Goal: Task Accomplishment & Management: Use online tool/utility

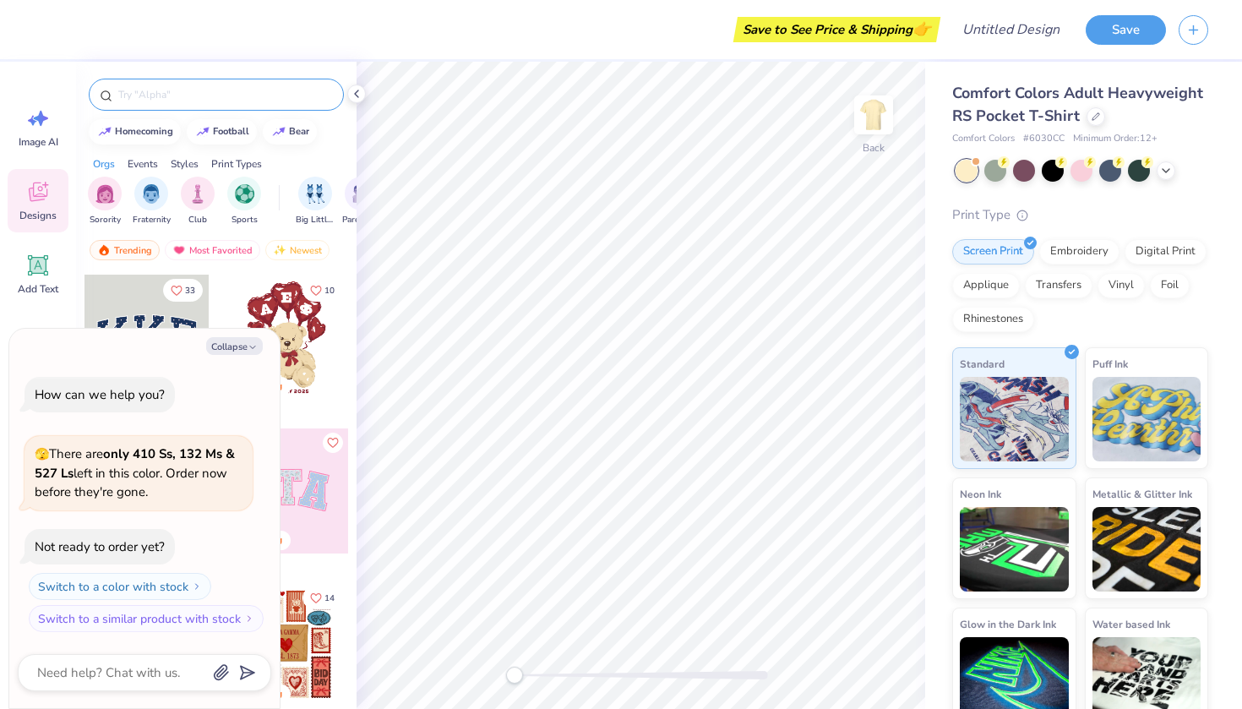
click at [300, 80] on div at bounding box center [216, 95] width 255 height 32
click at [274, 61] on div "Save to See Price & Shipping 👉 Design Title Save Image AI Designs Add Text Uplo…" at bounding box center [621, 354] width 1242 height 709
click at [198, 199] on img "filter for Club" at bounding box center [197, 192] width 19 height 19
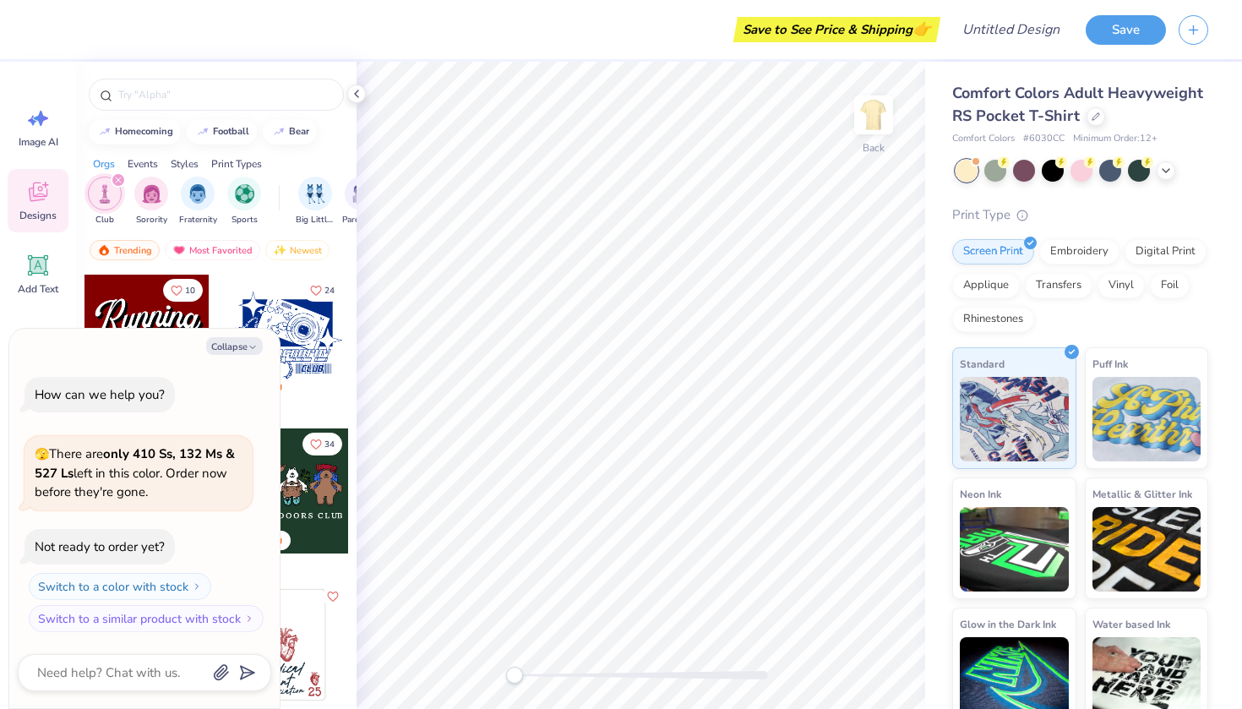
click at [74, 318] on div "Image AI Designs Add Text Upload Greek Clipart & logos Decorate" at bounding box center [38, 385] width 76 height 647
click at [241, 345] on button "Collapse" at bounding box center [234, 346] width 57 height 18
type textarea "x"
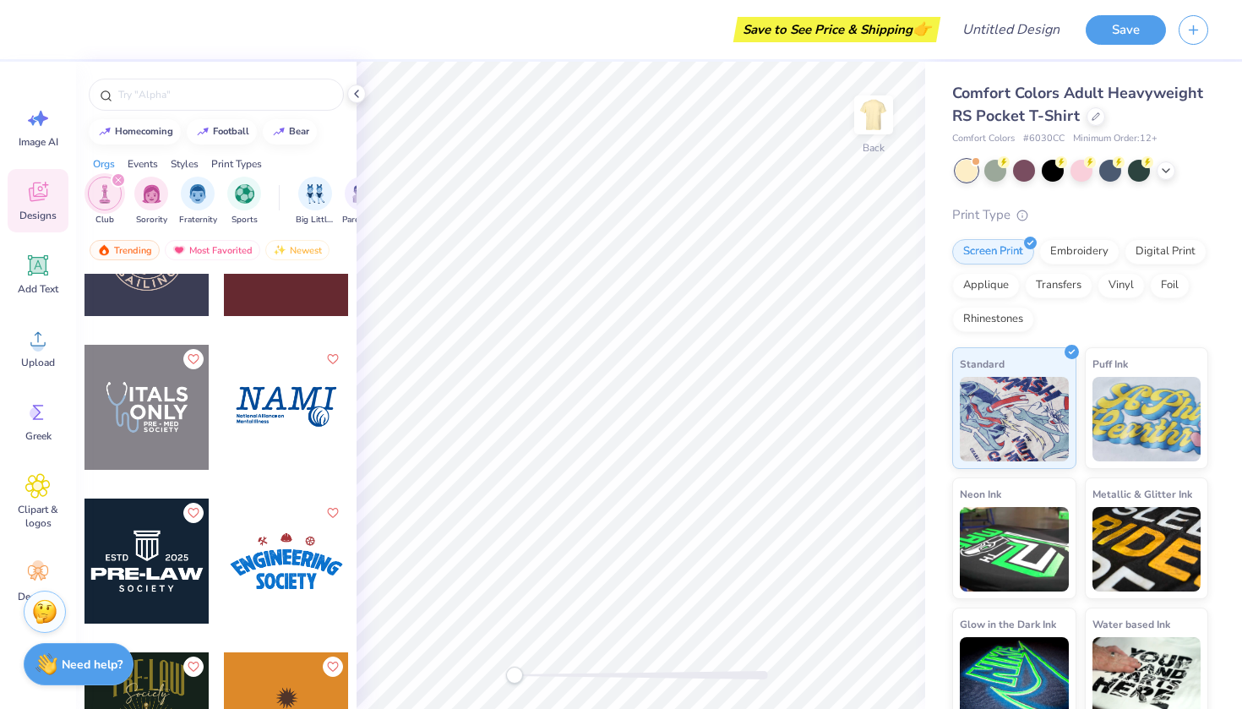
scroll to position [1262, 0]
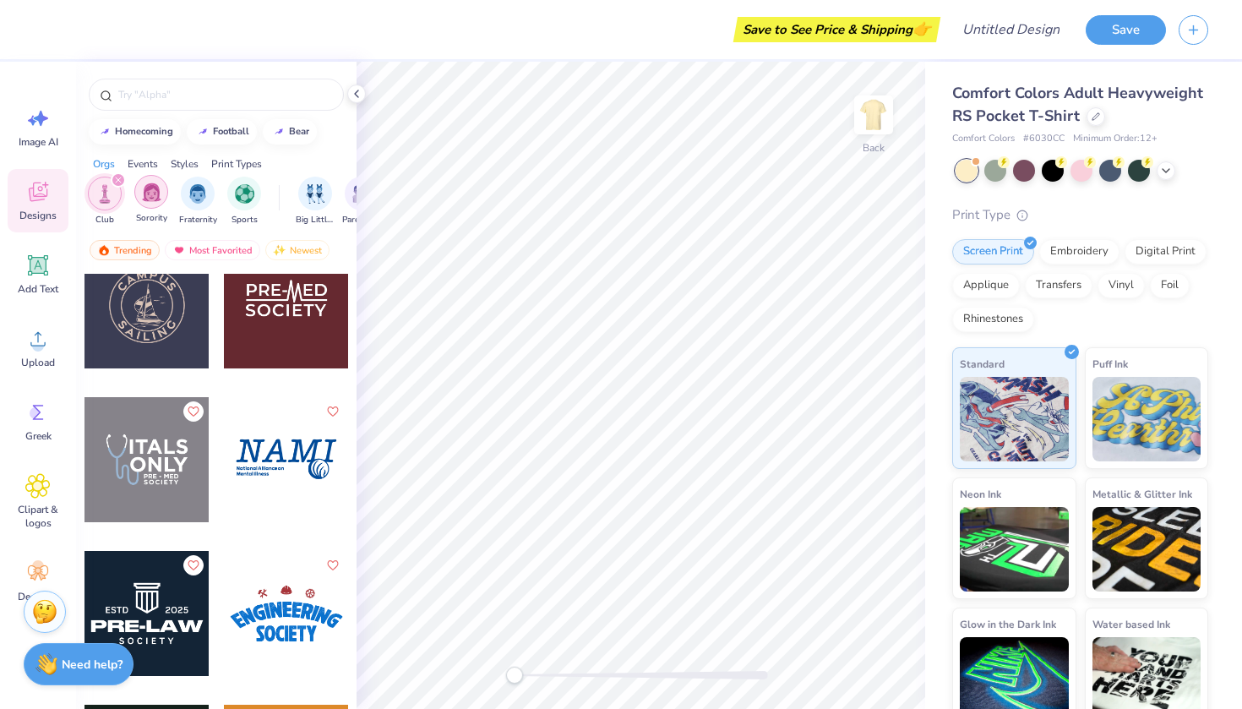
click at [149, 209] on div "Sorority" at bounding box center [151, 200] width 34 height 50
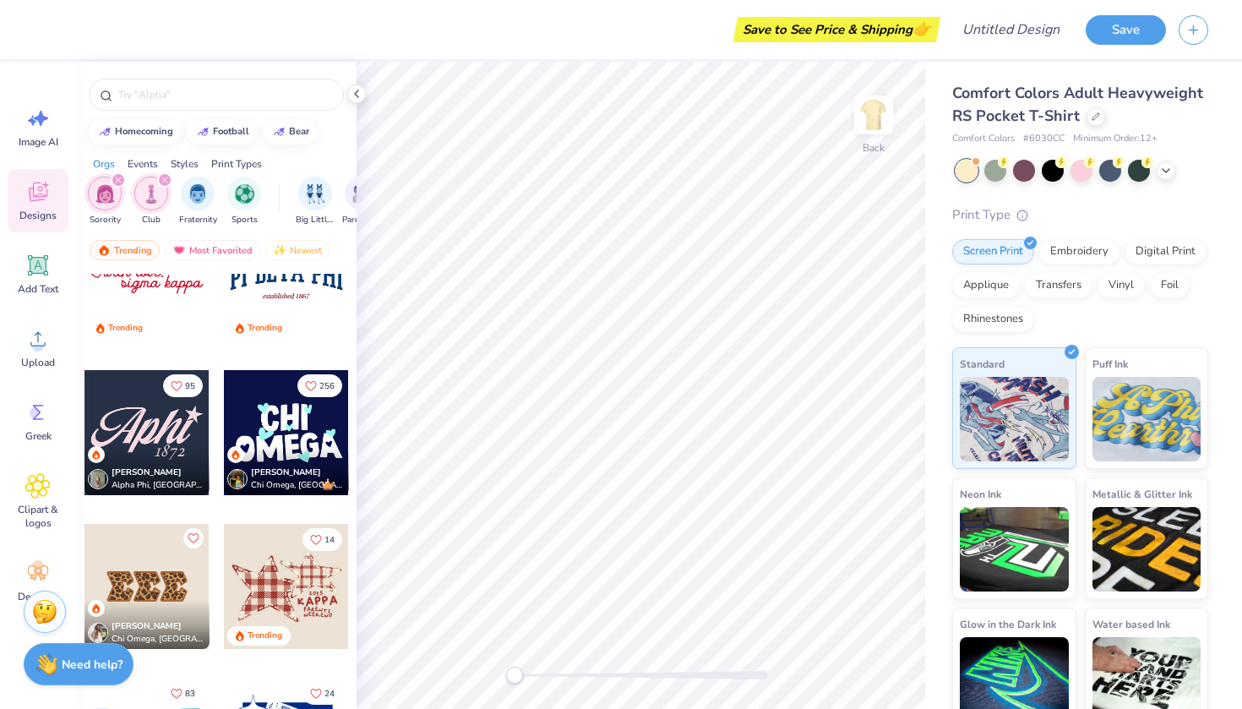
scroll to position [1766, 0]
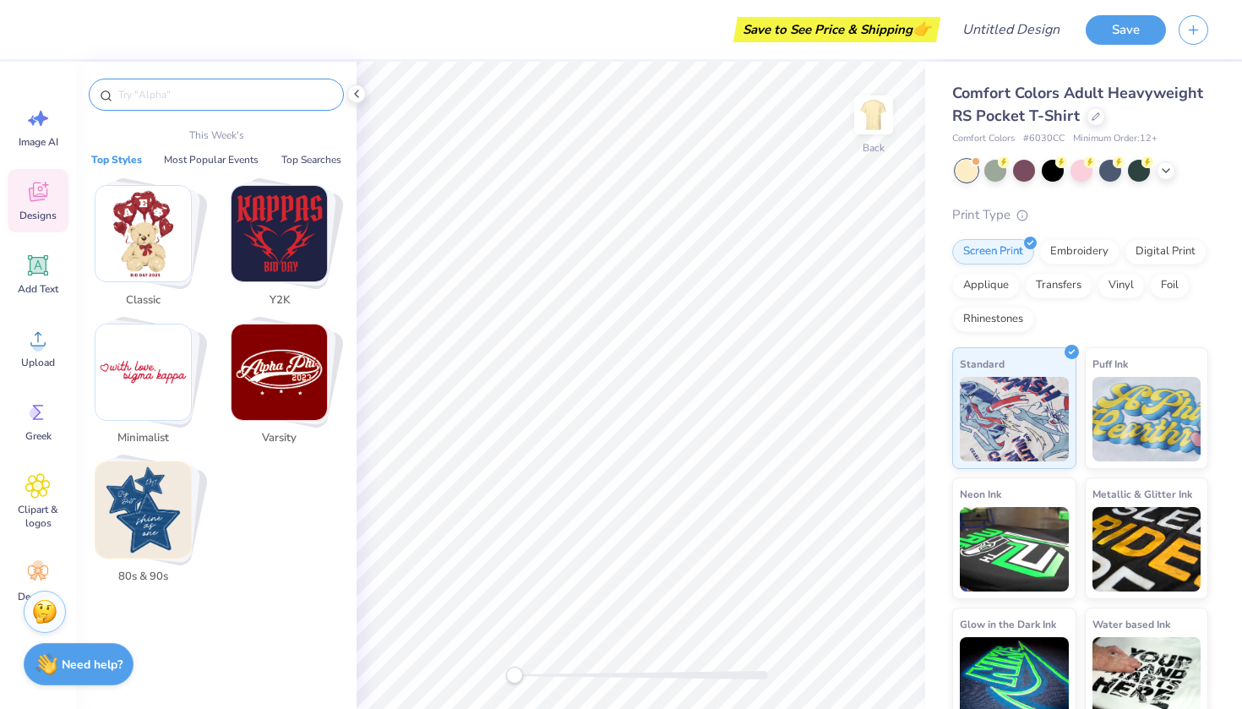
click at [188, 96] on input "text" at bounding box center [225, 94] width 216 height 17
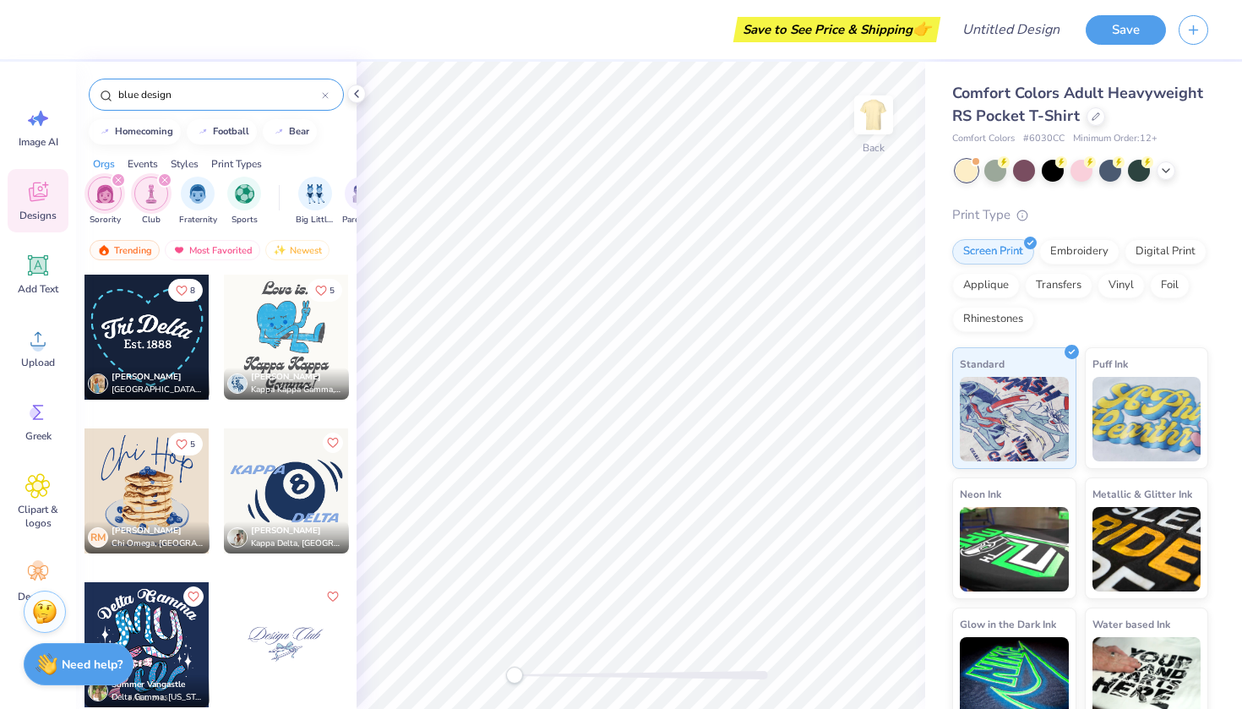
scroll to position [0, 0]
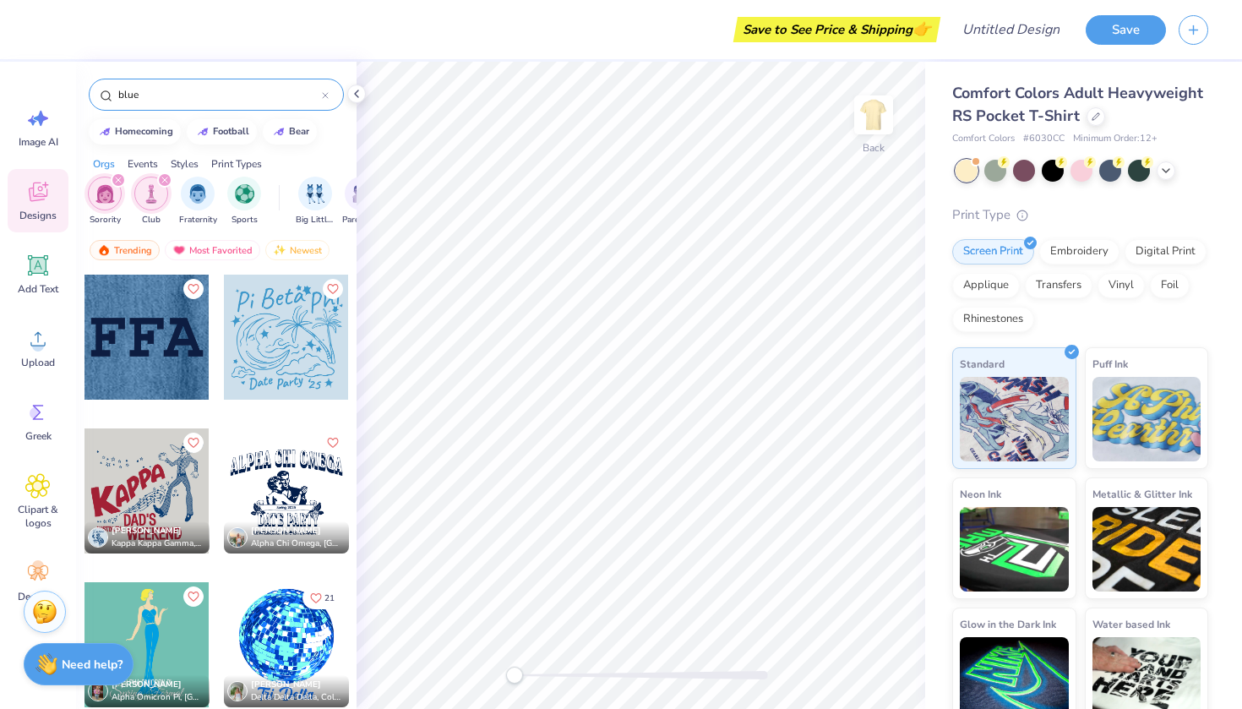
type input "blue"
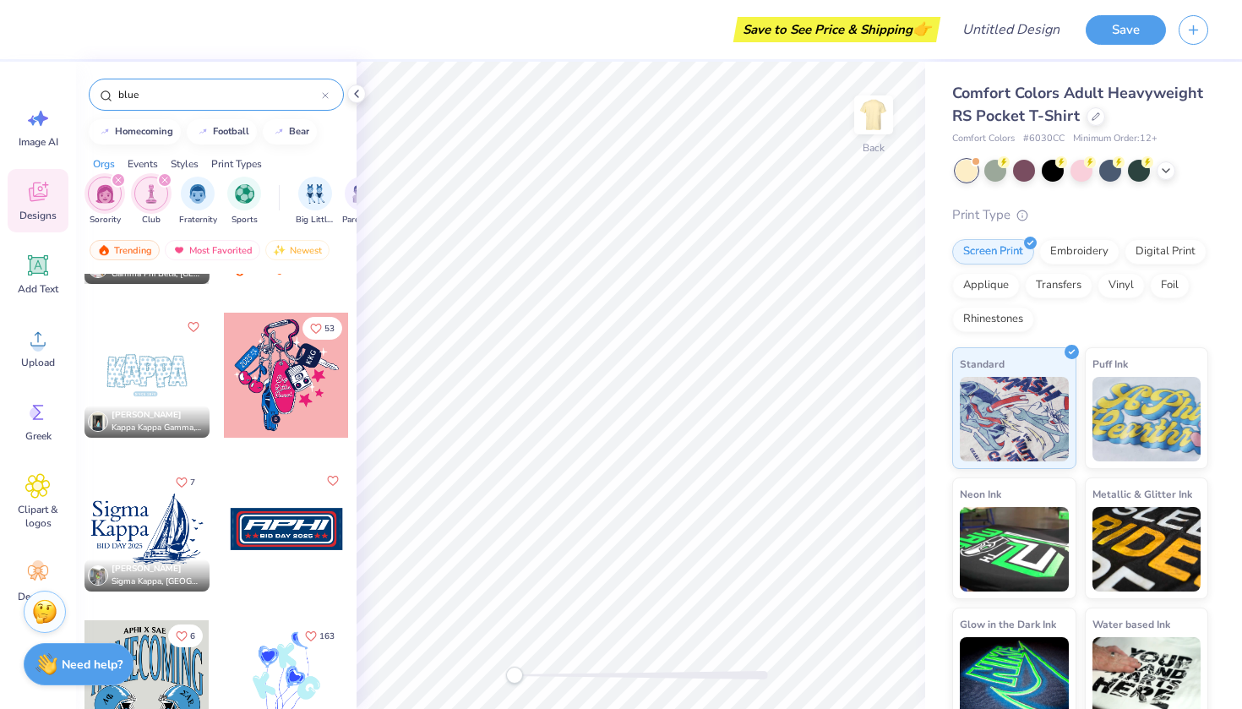
scroll to position [813, 0]
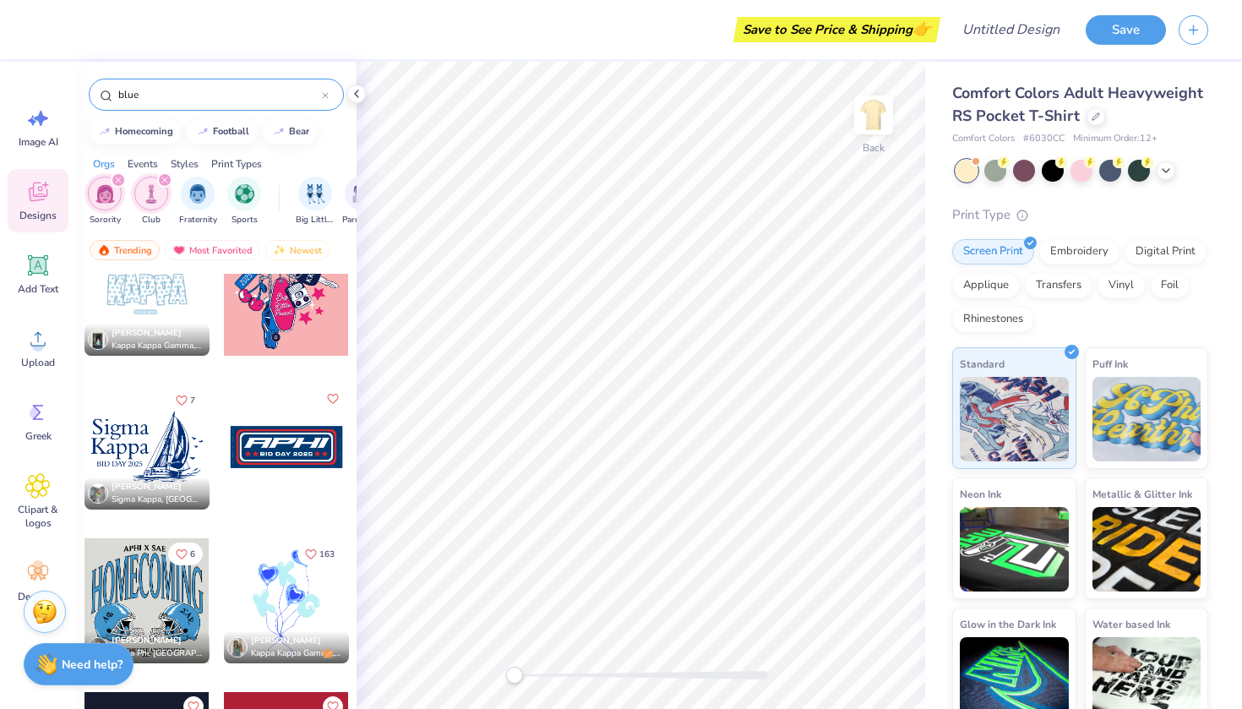
click at [157, 297] on div at bounding box center [147, 293] width 125 height 125
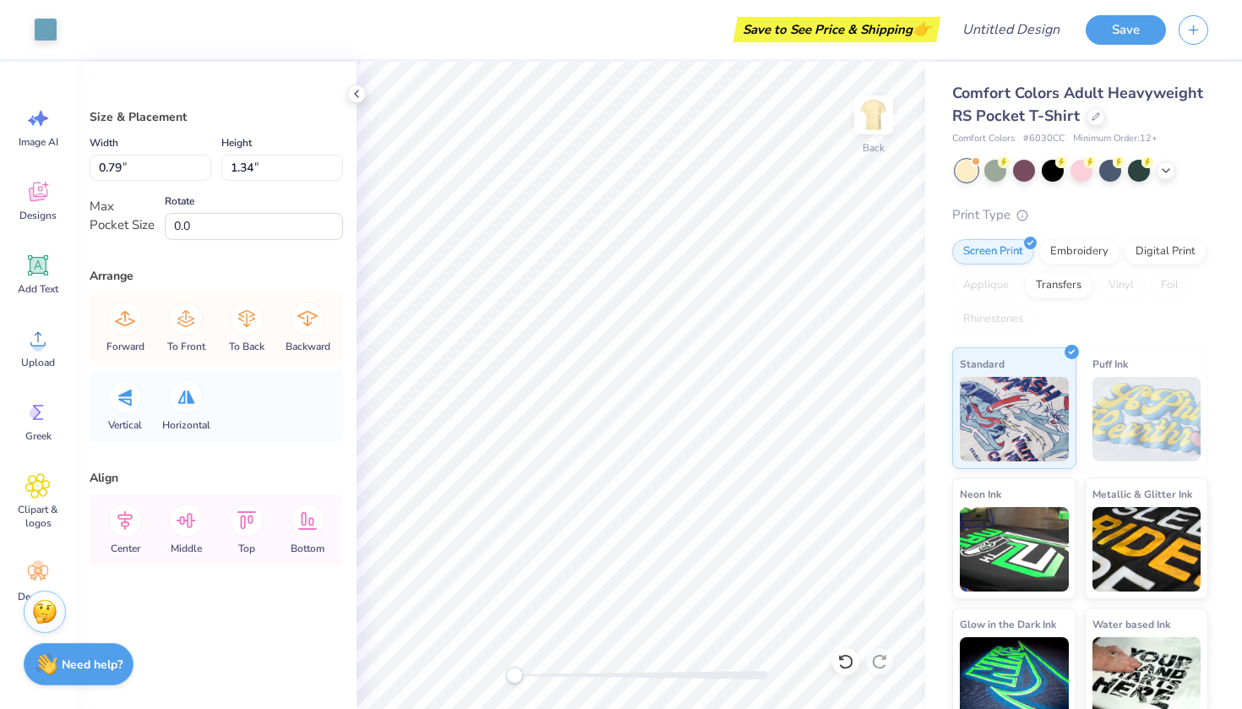
type input "0.80"
type input "1.30"
type input "0.82"
type input "1.33"
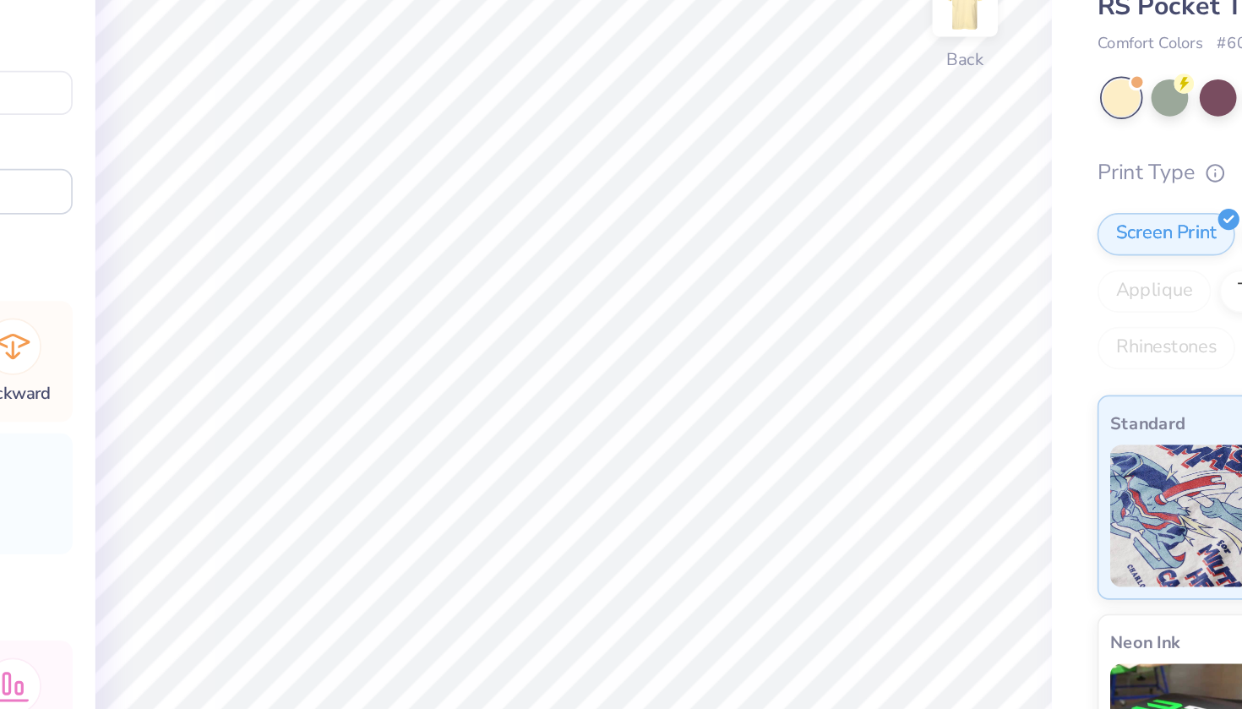
type input "0.79"
type input "1.31"
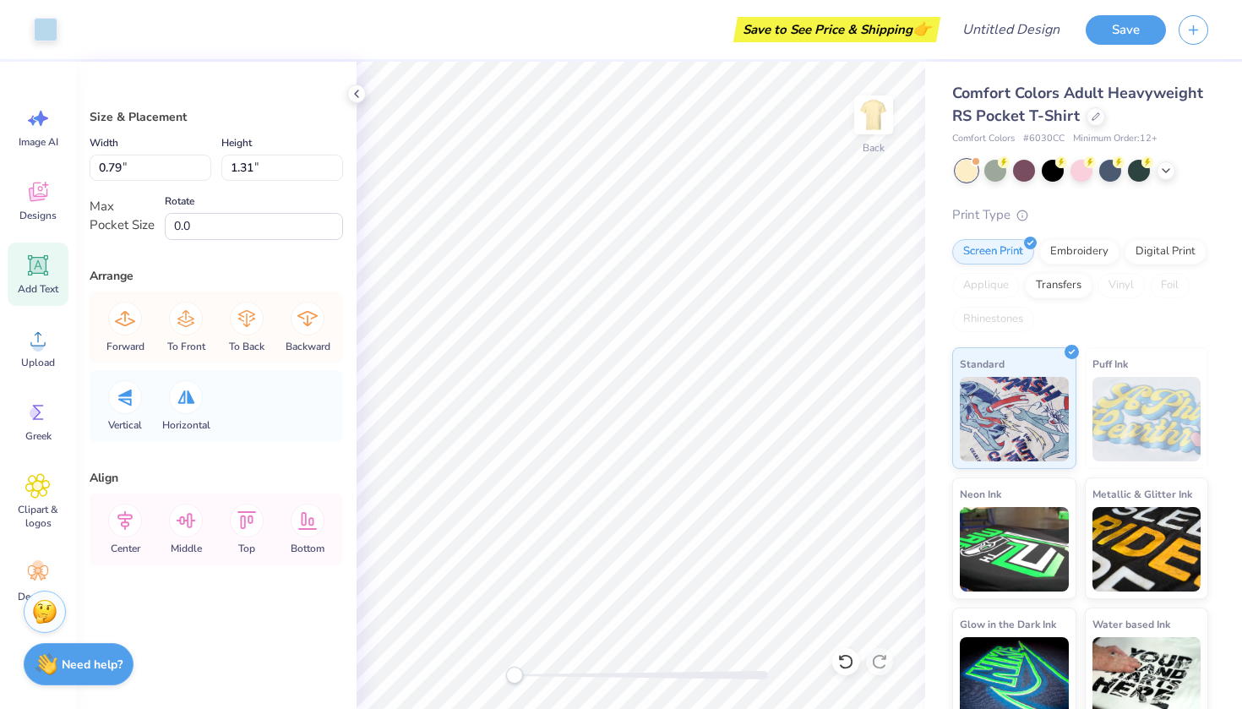
click at [33, 261] on icon at bounding box center [38, 266] width 16 height 16
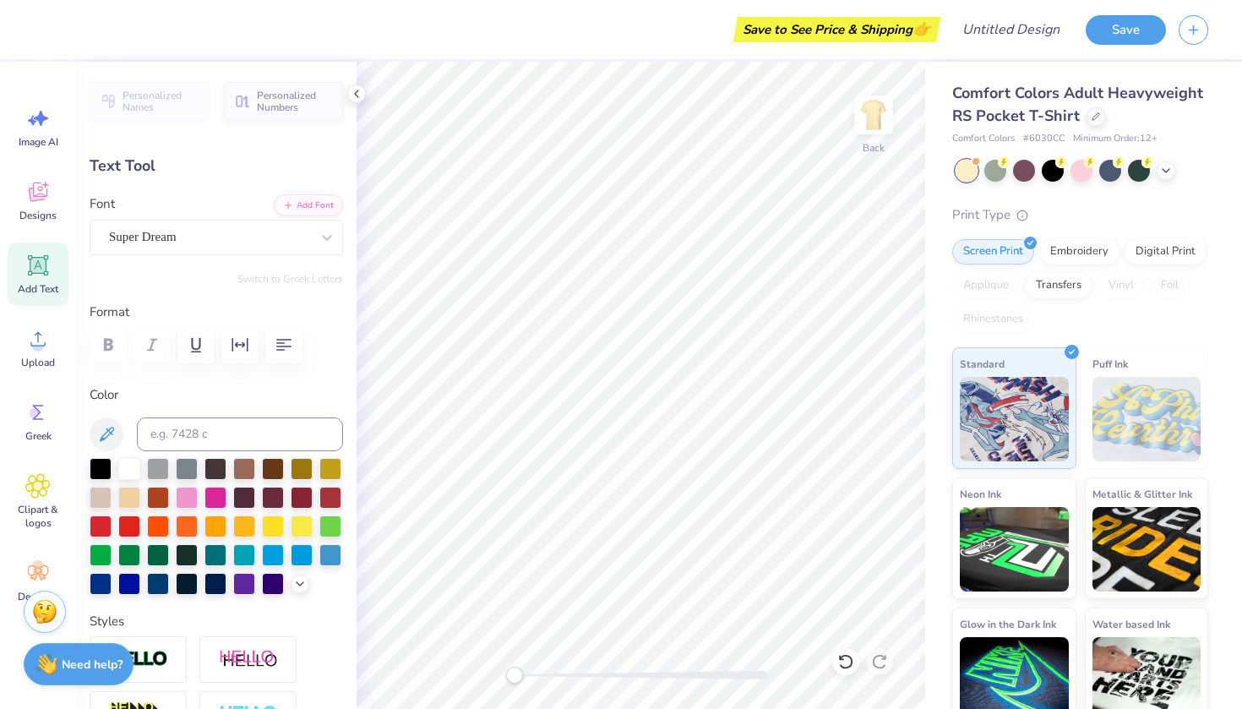
type textarea "T"
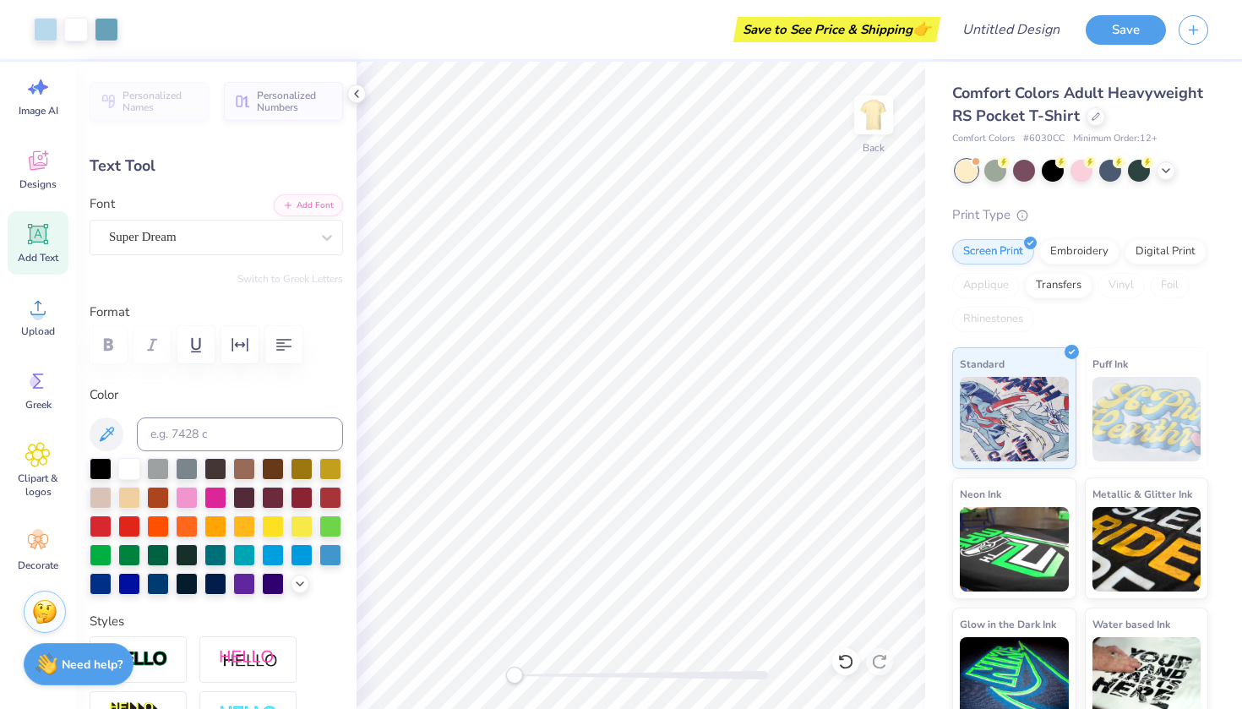
scroll to position [31, 0]
click at [359, 88] on icon at bounding box center [357, 94] width 14 height 14
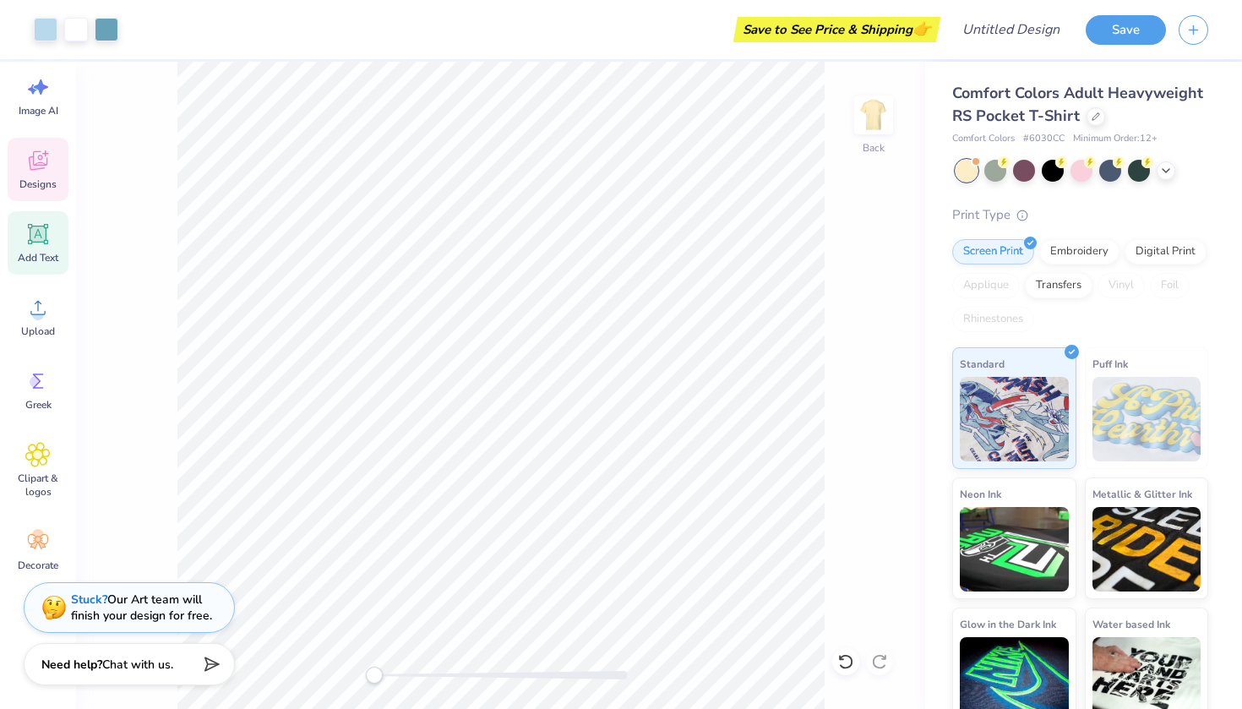
click at [37, 161] on icon at bounding box center [37, 160] width 25 height 25
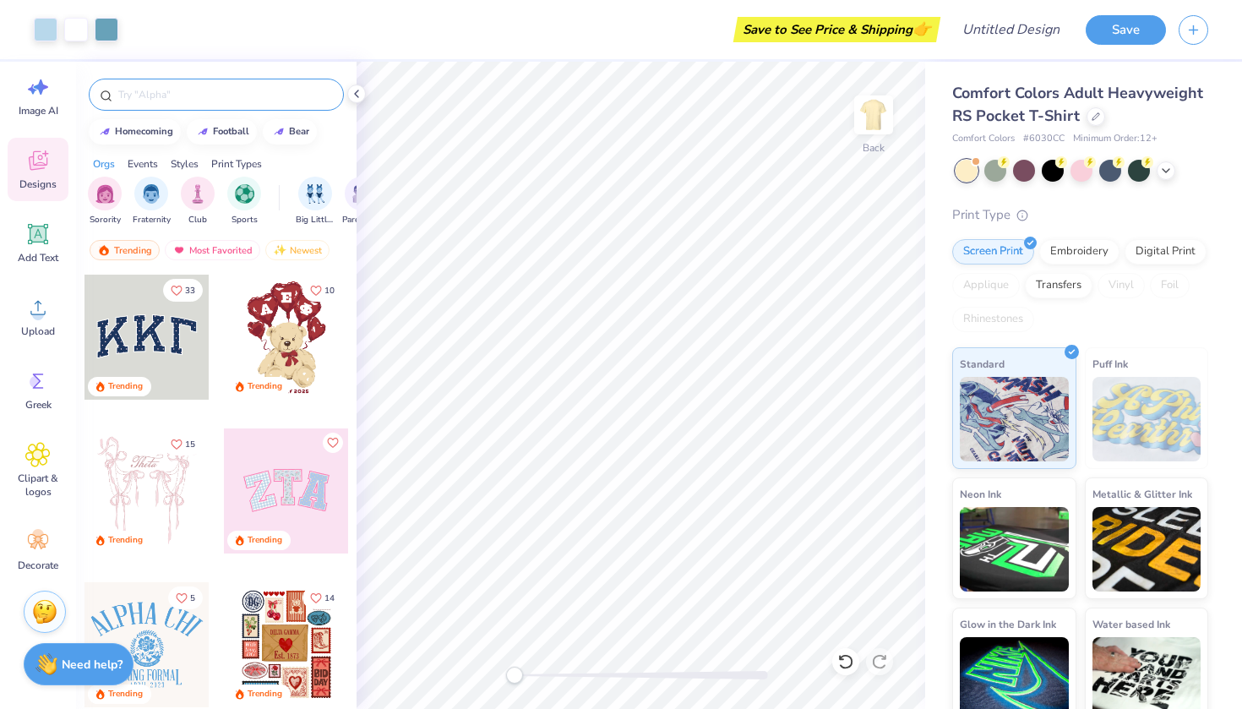
click at [165, 90] on input "text" at bounding box center [225, 94] width 216 height 17
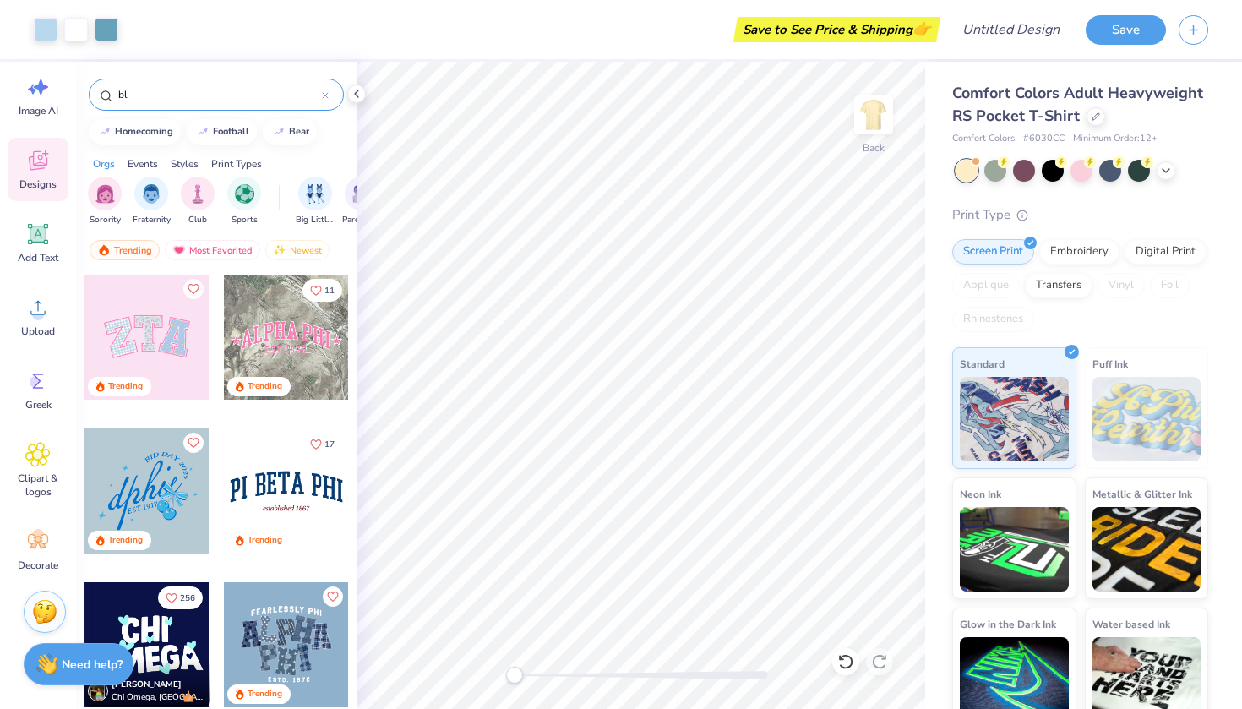
click at [319, 100] on input "bl" at bounding box center [219, 94] width 205 height 17
type input "bl"
click at [330, 99] on div "bl" at bounding box center [216, 95] width 255 height 32
click at [869, 143] on div "Back" at bounding box center [873, 126] width 39 height 60
click at [873, 124] on img at bounding box center [874, 115] width 68 height 68
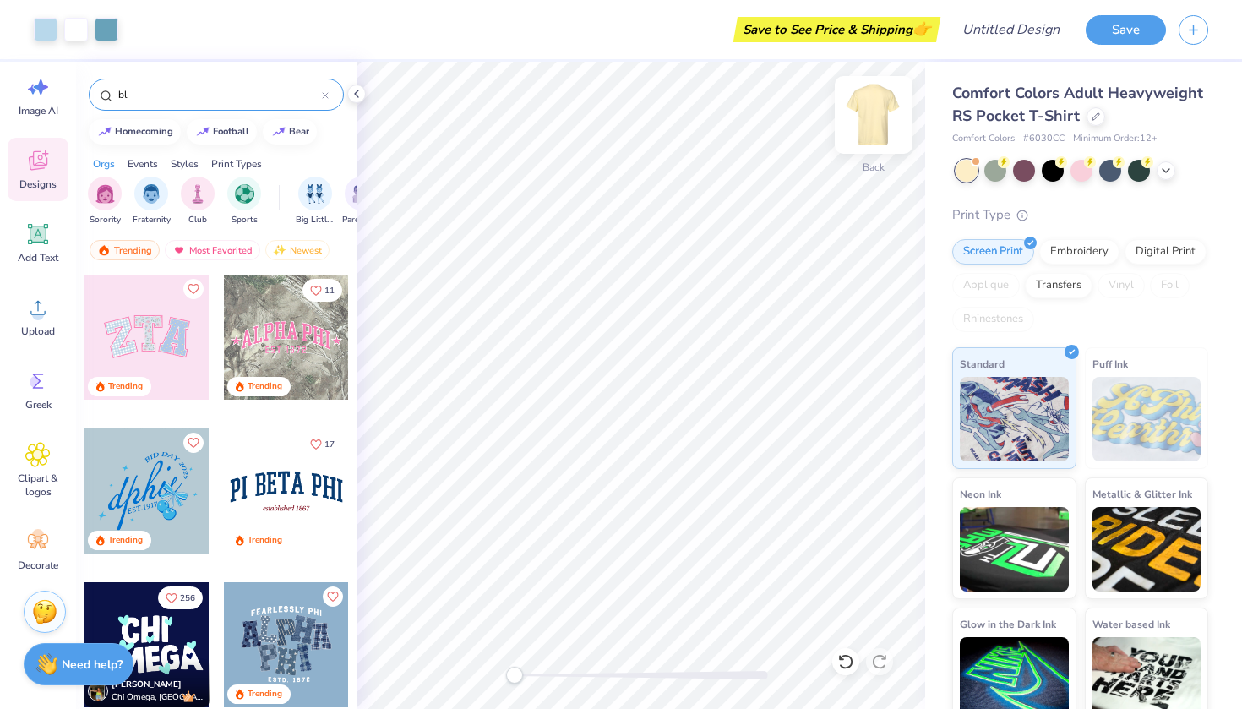
click at [874, 126] on img at bounding box center [874, 115] width 68 height 68
click at [874, 126] on img at bounding box center [874, 115] width 34 height 34
click at [844, 661] on icon at bounding box center [846, 661] width 17 height 17
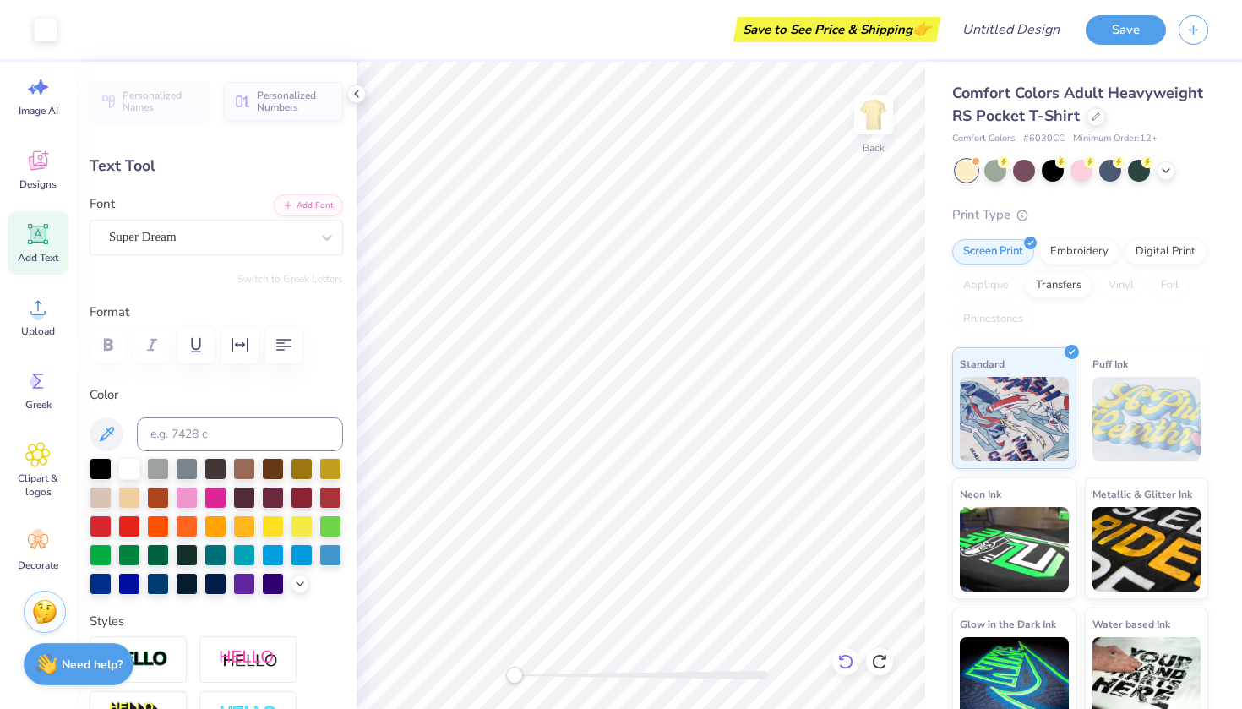
click at [844, 661] on icon at bounding box center [846, 661] width 17 height 17
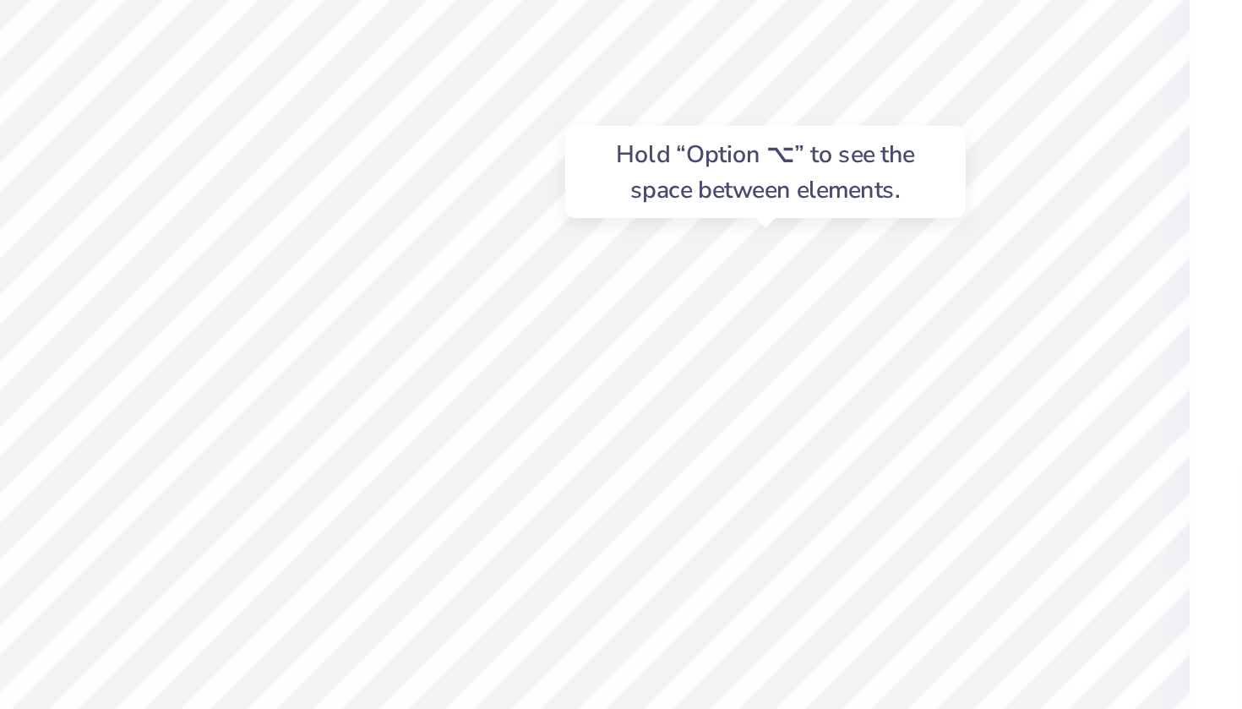
type input "1.31"
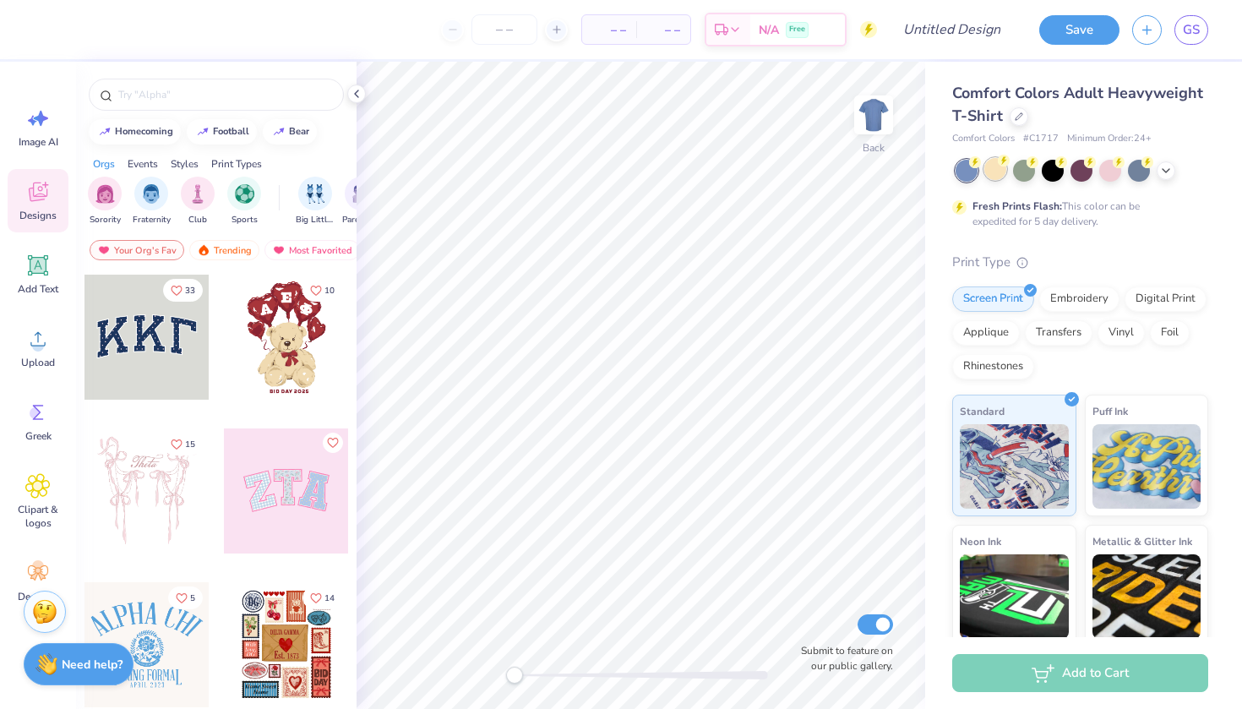
click at [1003, 173] on div at bounding box center [996, 169] width 22 height 22
click at [199, 105] on div at bounding box center [216, 95] width 255 height 32
click at [112, 190] on img "filter for Sorority" at bounding box center [105, 192] width 19 height 19
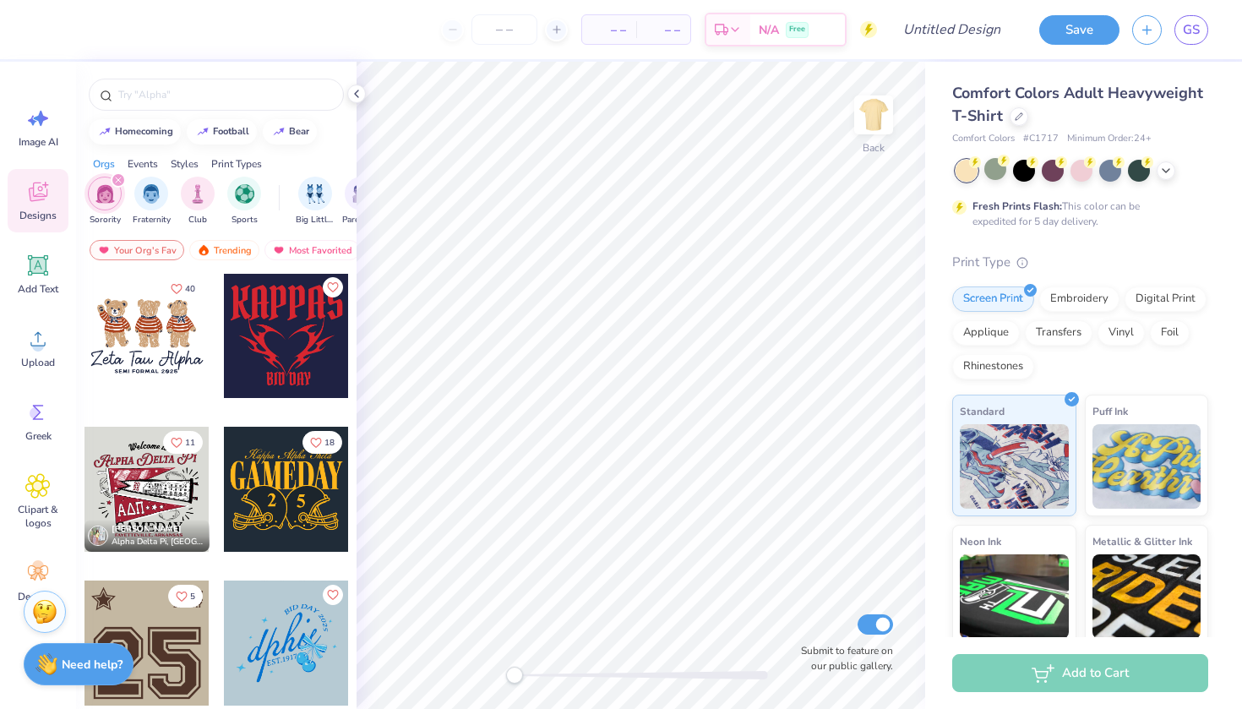
scroll to position [923, 0]
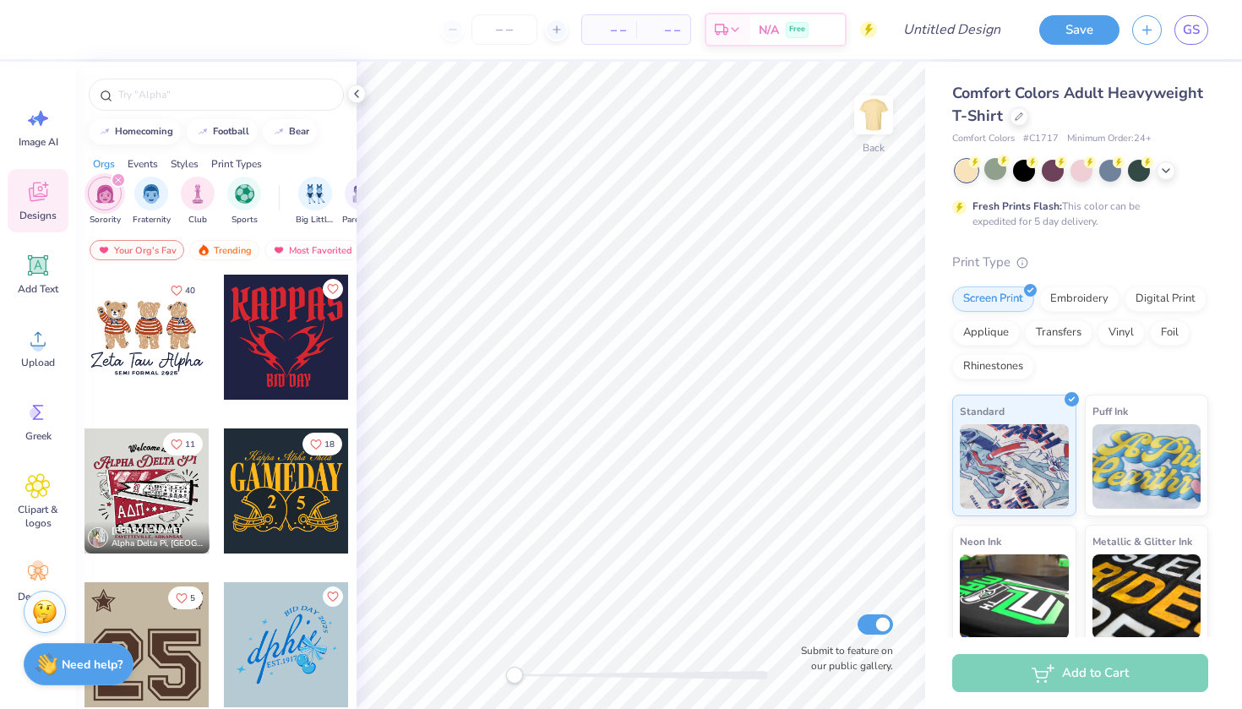
click at [160, 357] on div at bounding box center [147, 337] width 125 height 125
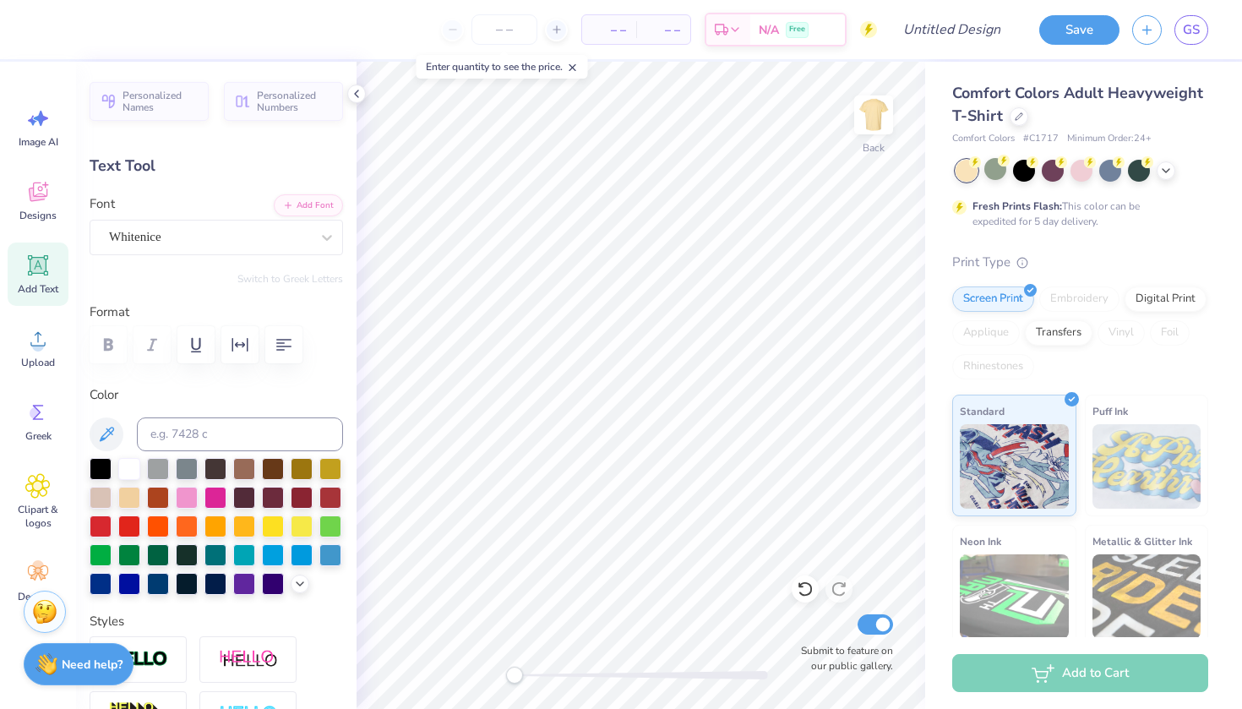
scroll to position [0, 0]
type textarea "Z"
type textarea "Rojans"
type input "4.32"
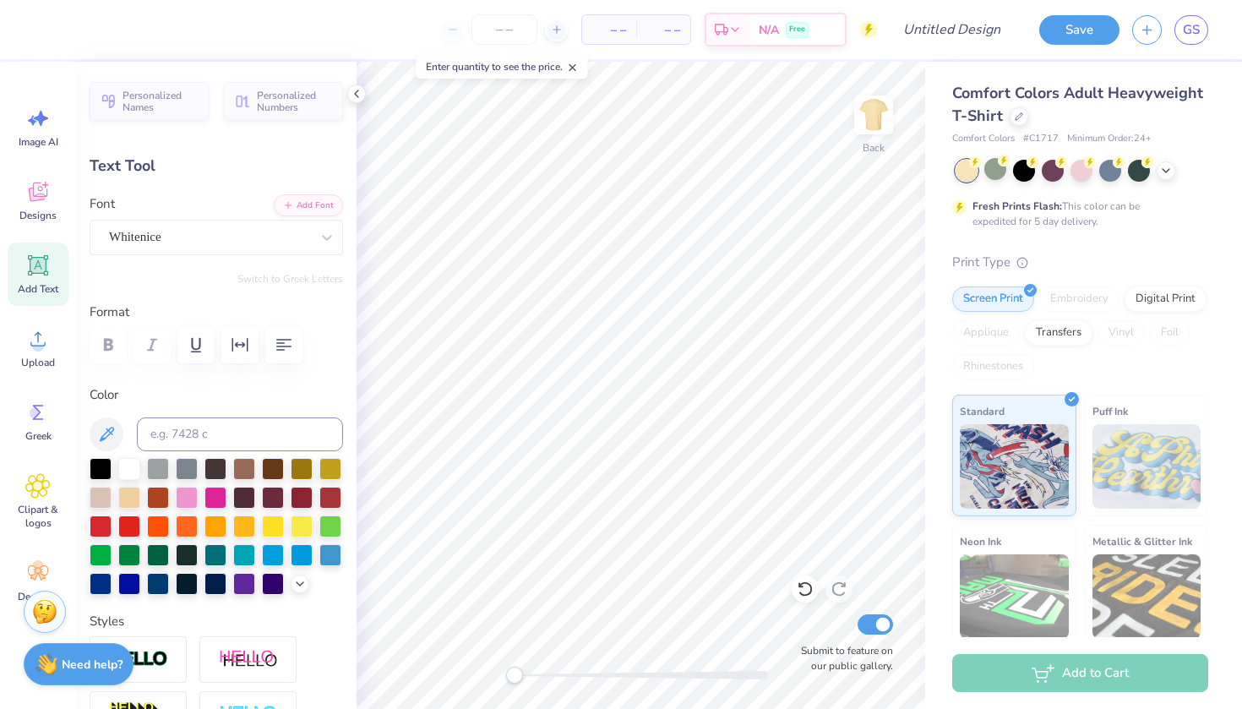
type input "0.27"
type input "8.93"
type textarea "S"
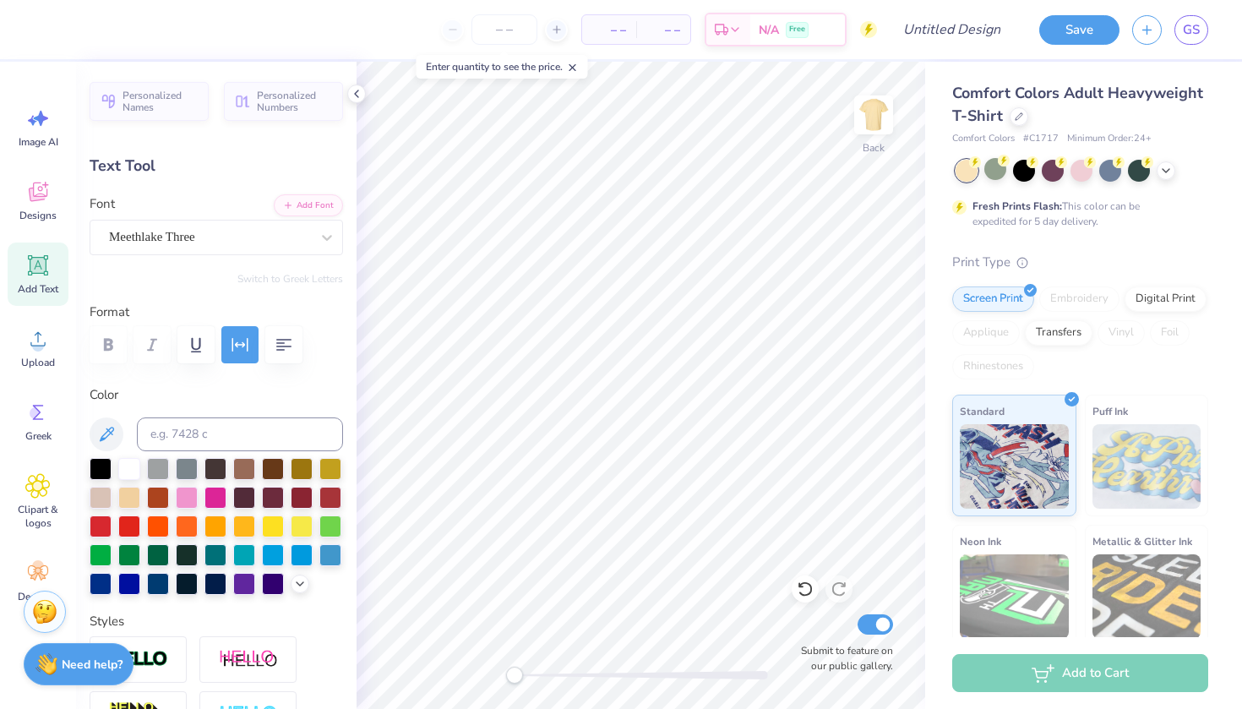
type textarea "Est.1936"
type input "3.09"
type input "1.41"
type input "7.62"
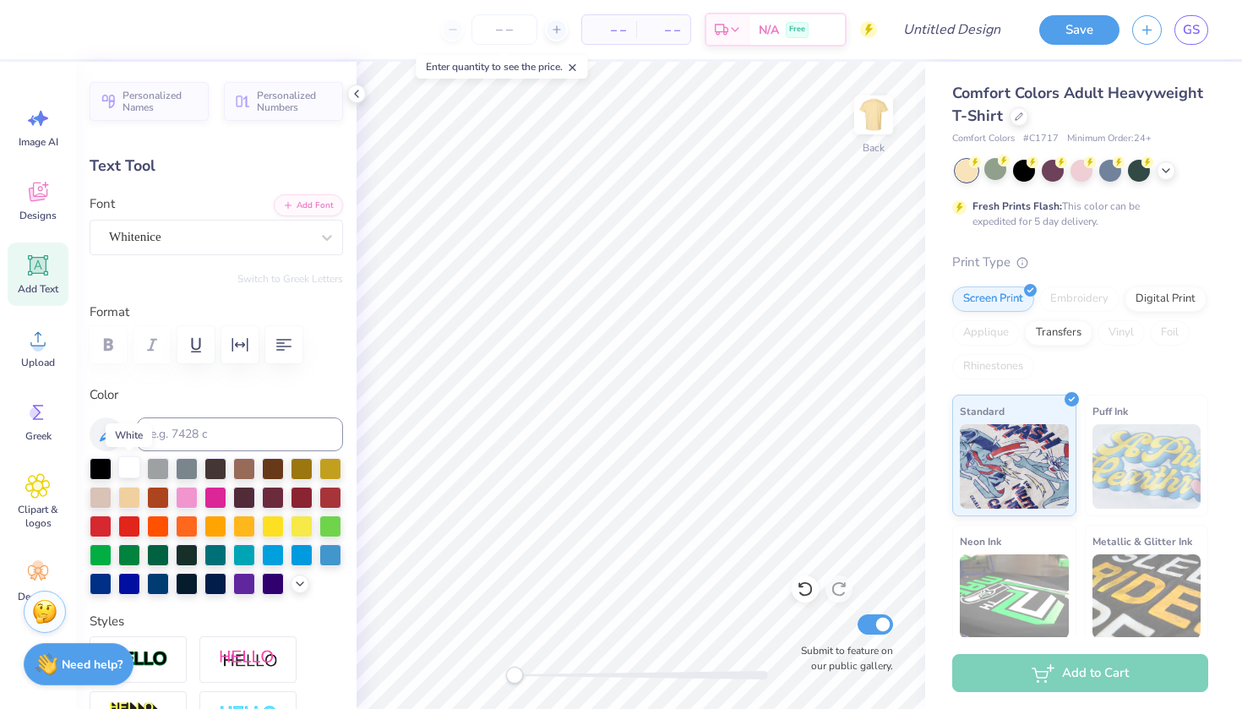
click at [123, 467] on div at bounding box center [129, 467] width 22 height 22
type input "1.92"
type input "0.25"
type input "8.97"
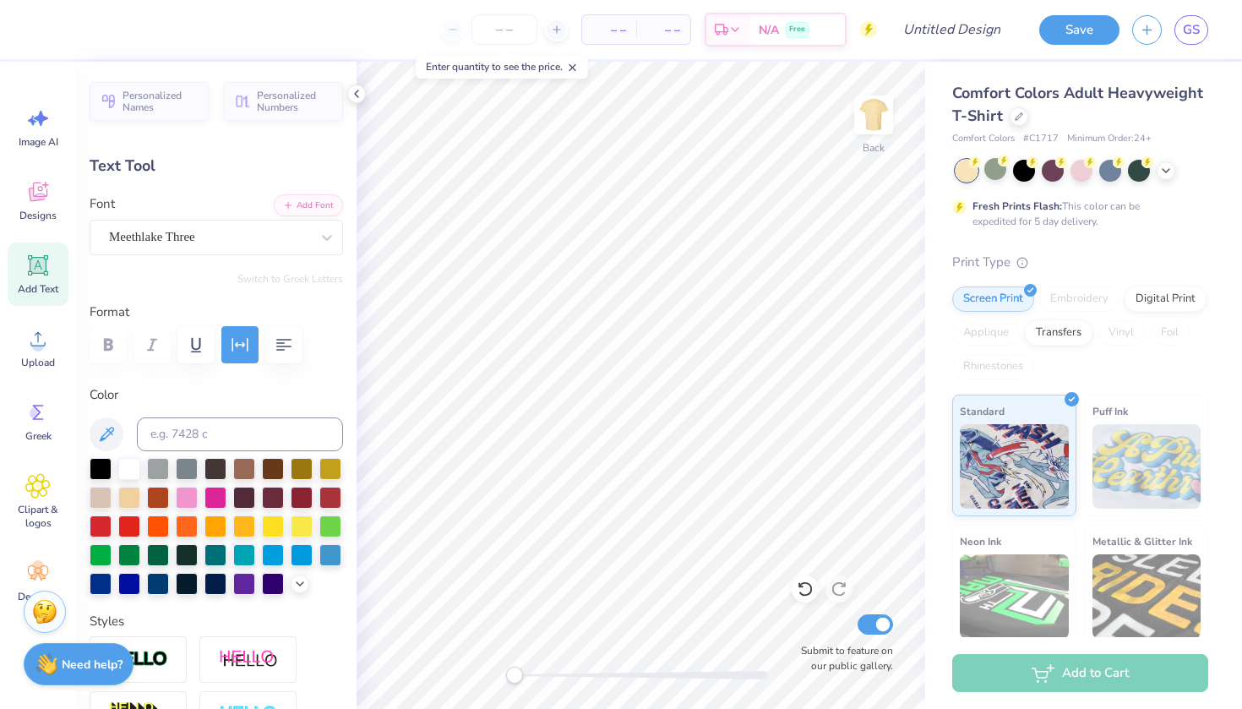
type input "3.26"
type input "0.42"
click at [802, 592] on icon at bounding box center [805, 589] width 17 height 17
type input "1.92"
type input "0.25"
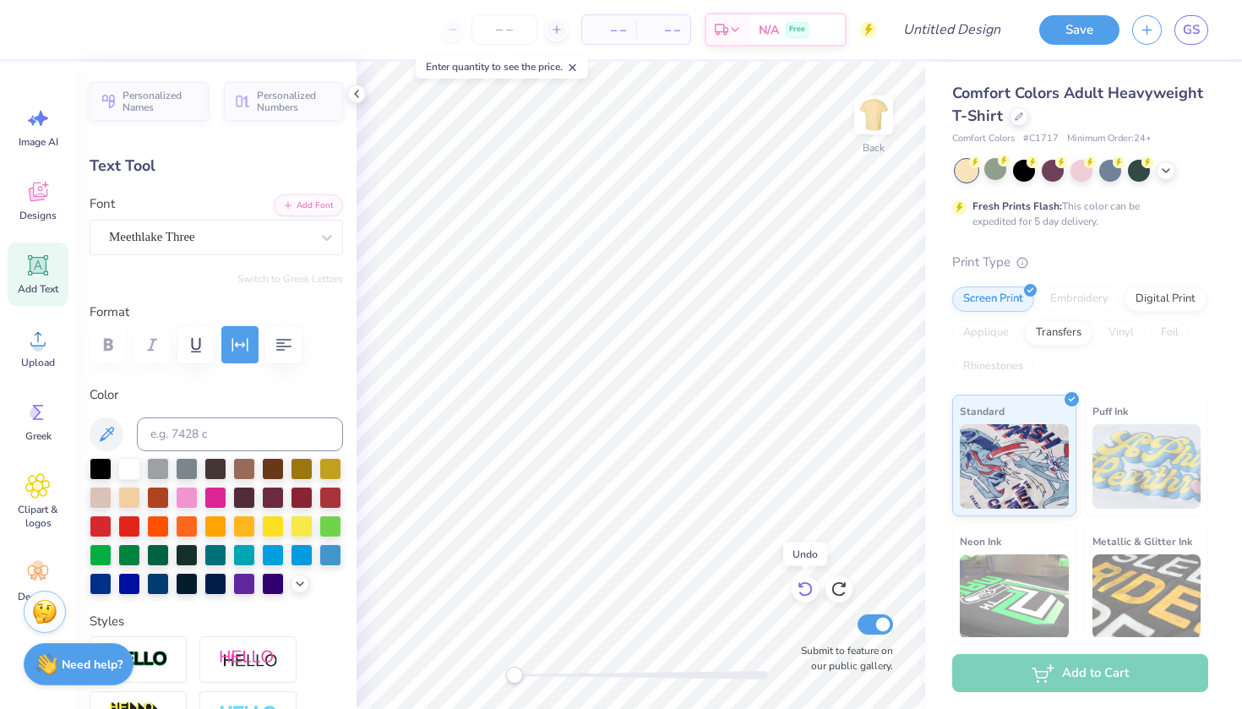
click at [802, 592] on icon at bounding box center [805, 589] width 17 height 17
type input "3.09"
type input "1.41"
type input "7.62"
click at [122, 469] on div at bounding box center [129, 467] width 22 height 22
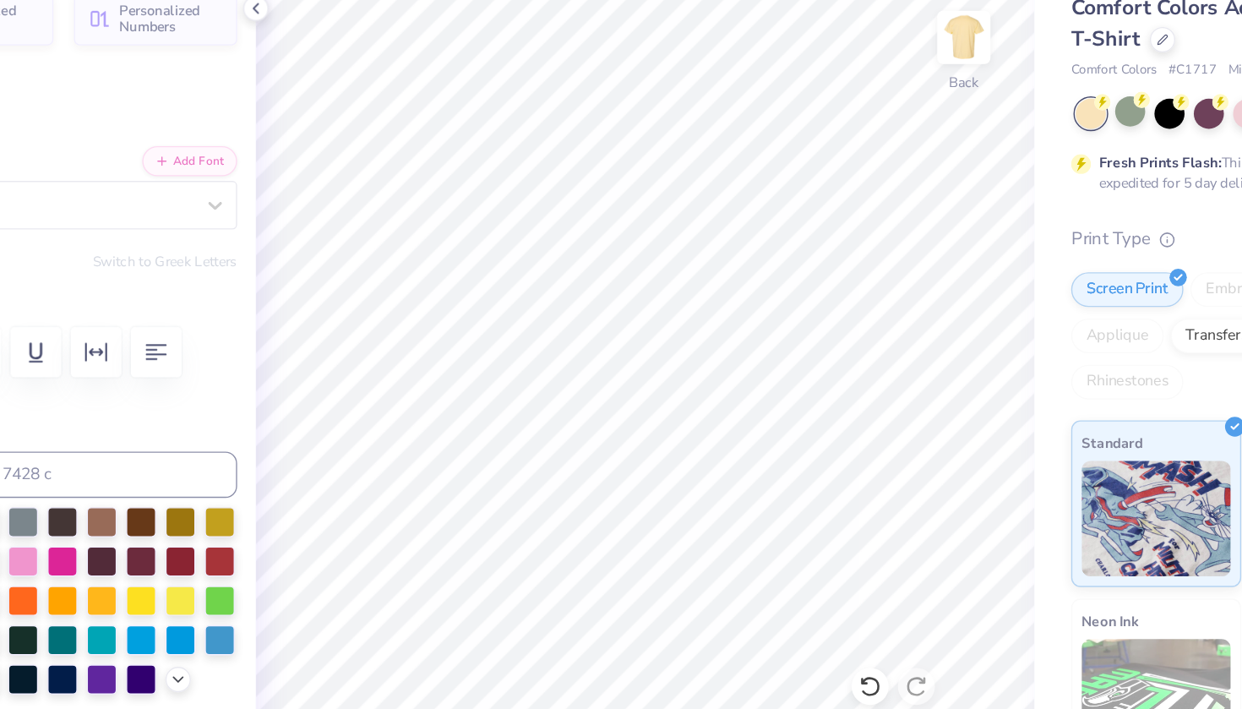
type input "1.92"
type input "0.25"
type input "8.97"
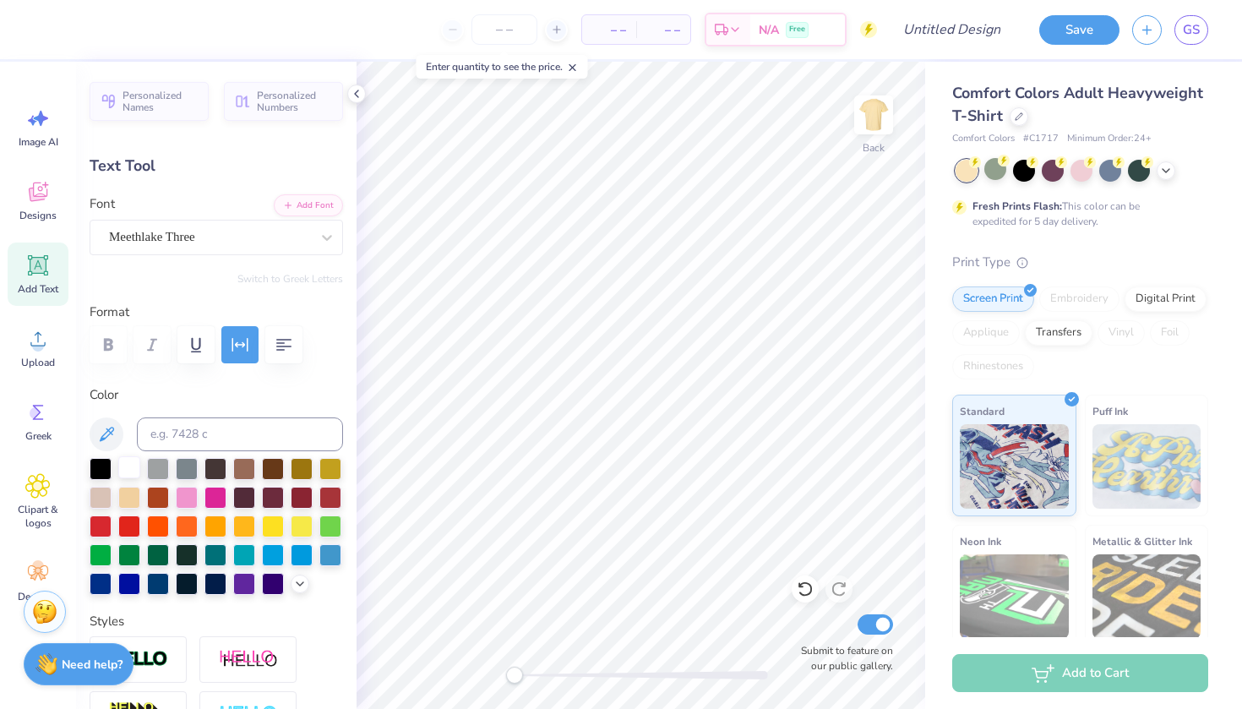
click at [128, 460] on div at bounding box center [129, 467] width 22 height 22
click at [1092, 35] on button "Save" at bounding box center [1080, 28] width 80 height 30
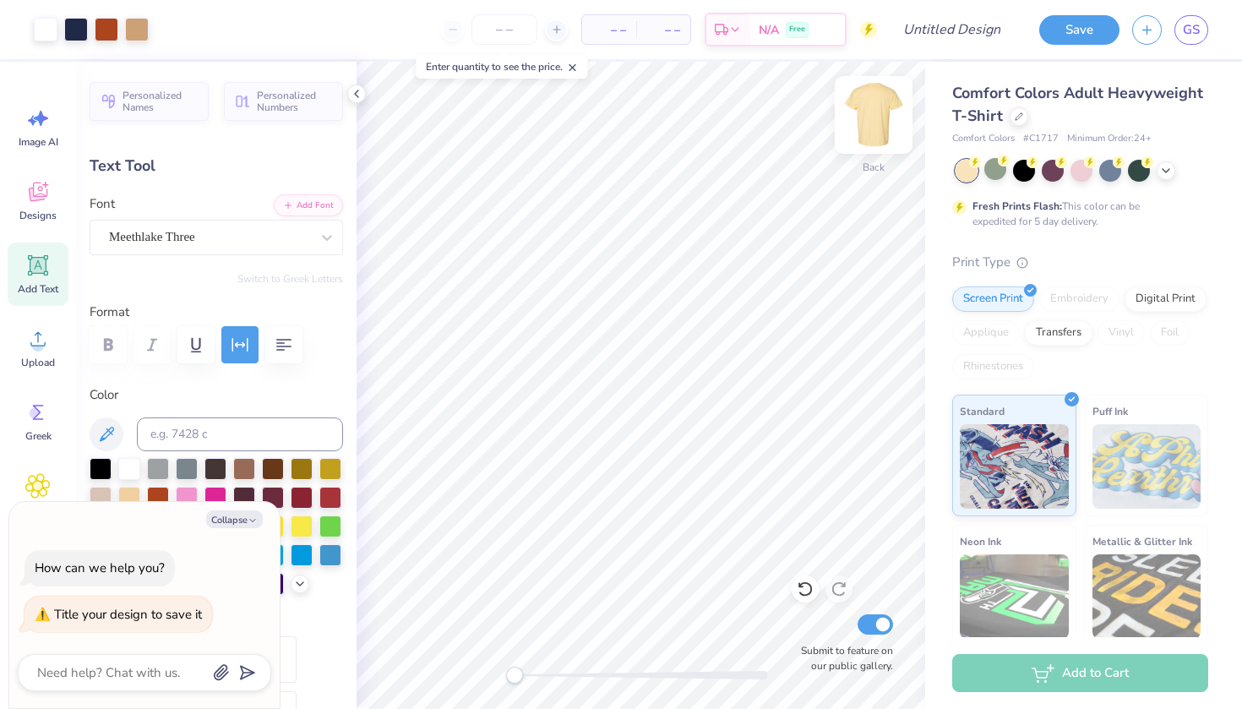
type textarea "r"
type textarea "x"
type textarea "ro"
type textarea "x"
type textarea "roj"
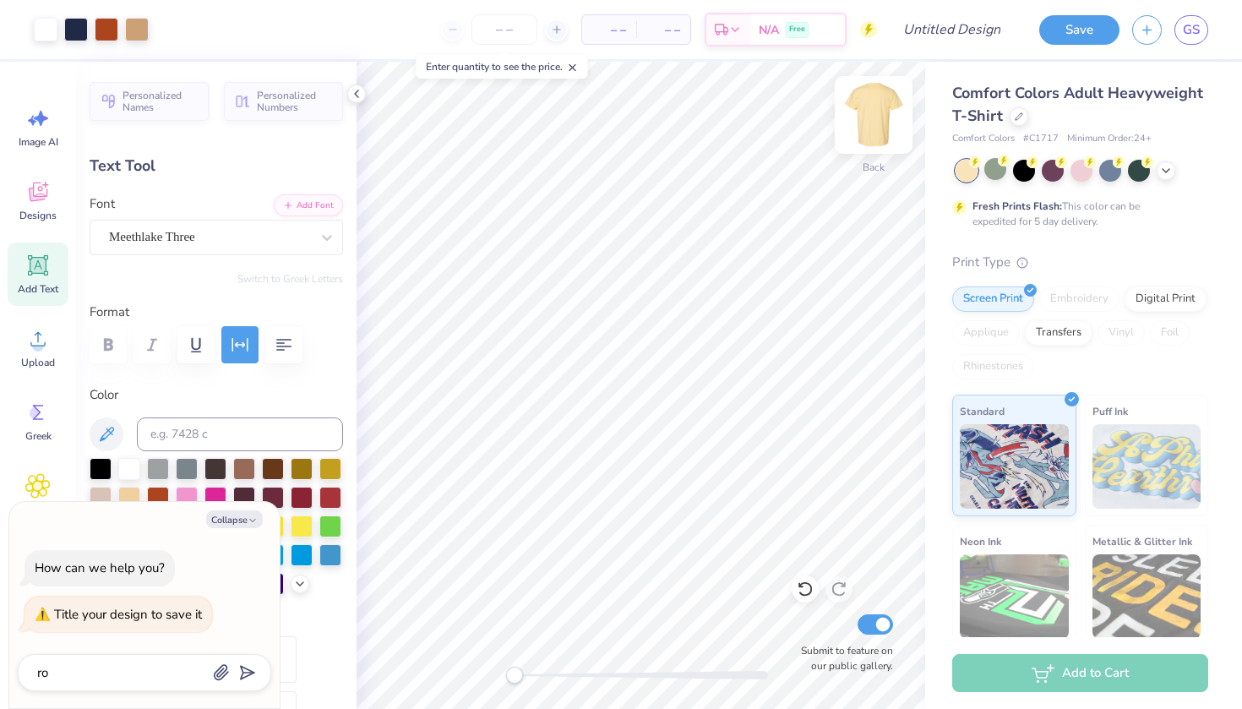
type textarea "x"
type textarea "roja"
type textarea "x"
type textarea "rojan"
type textarea "x"
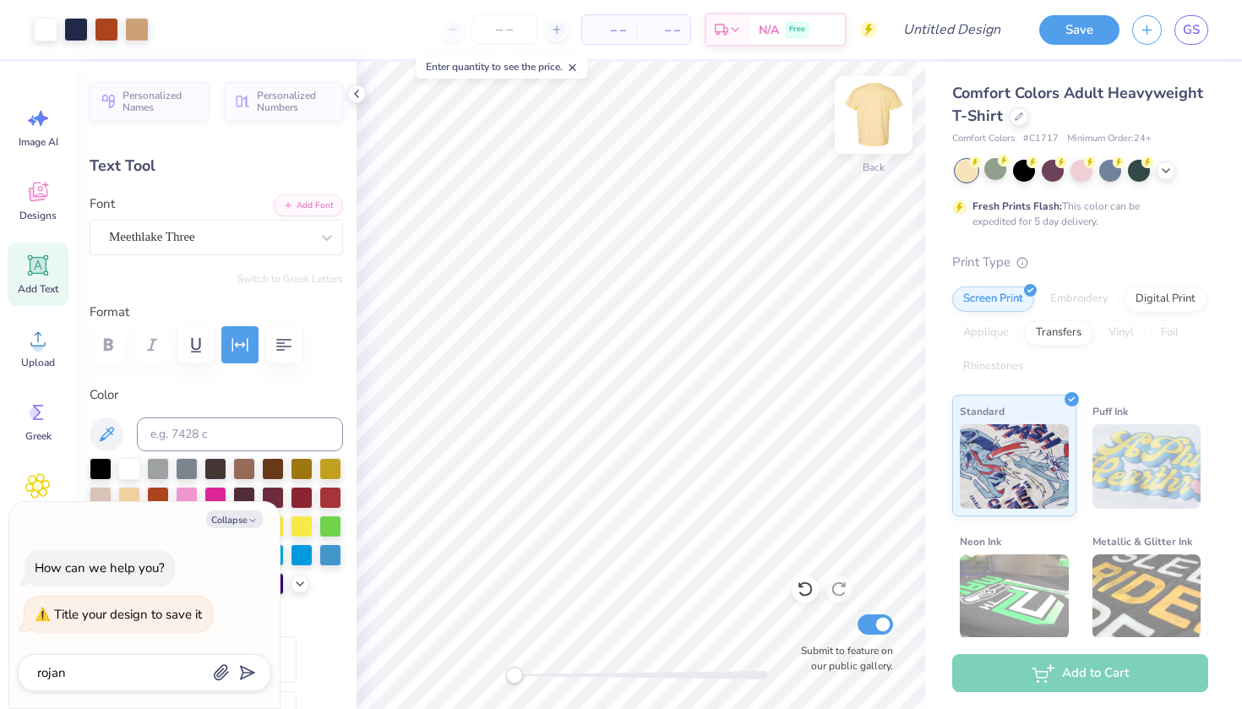
type textarea "rojans"
type textarea "x"
type textarea "Romans"
type textarea "x"
type textarea "Romans"
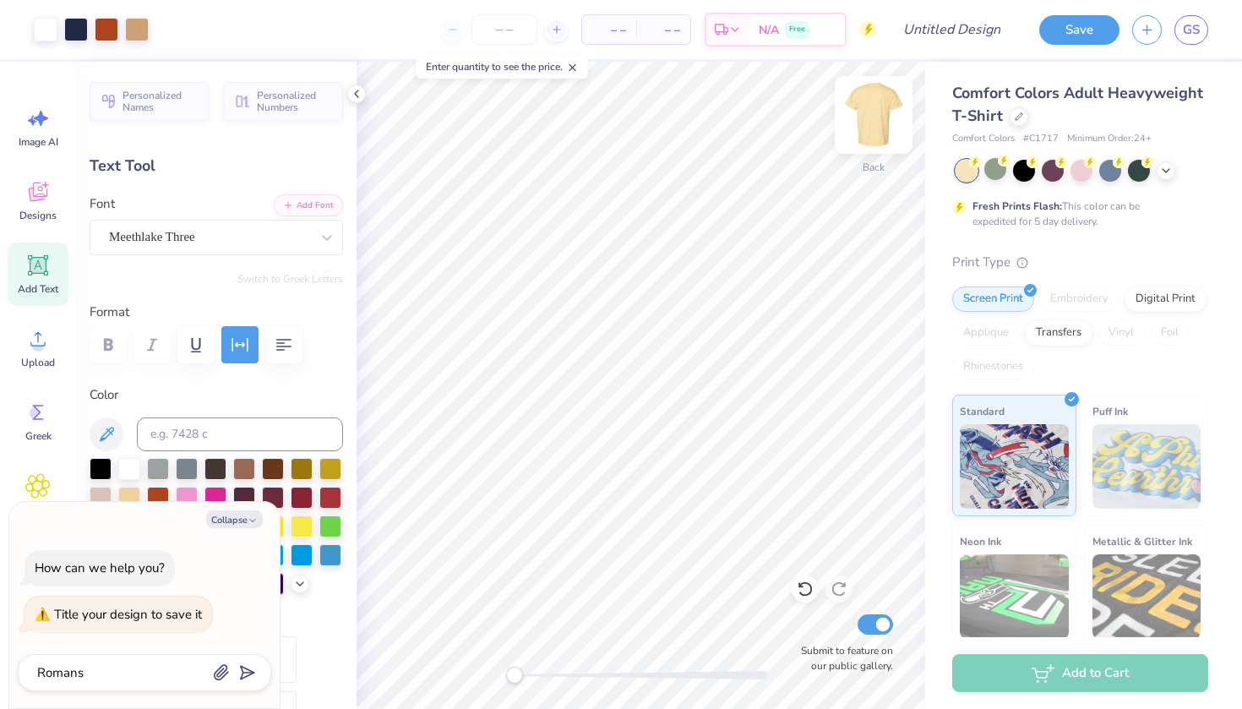
type textarea "x"
type textarea "Roman"
type textarea "x"
type textarea "Roma"
type textarea "x"
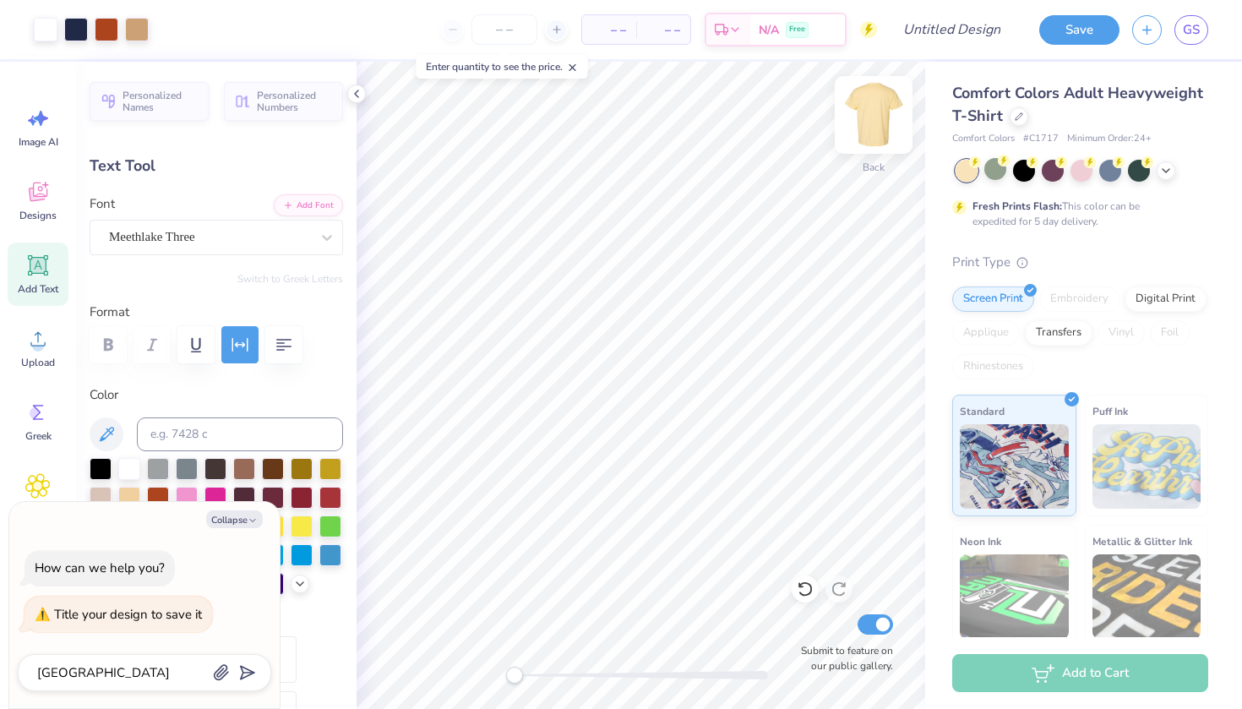
type textarea "Rom"
type textarea "x"
type textarea "Ro"
type textarea "x"
type textarea "Roj"
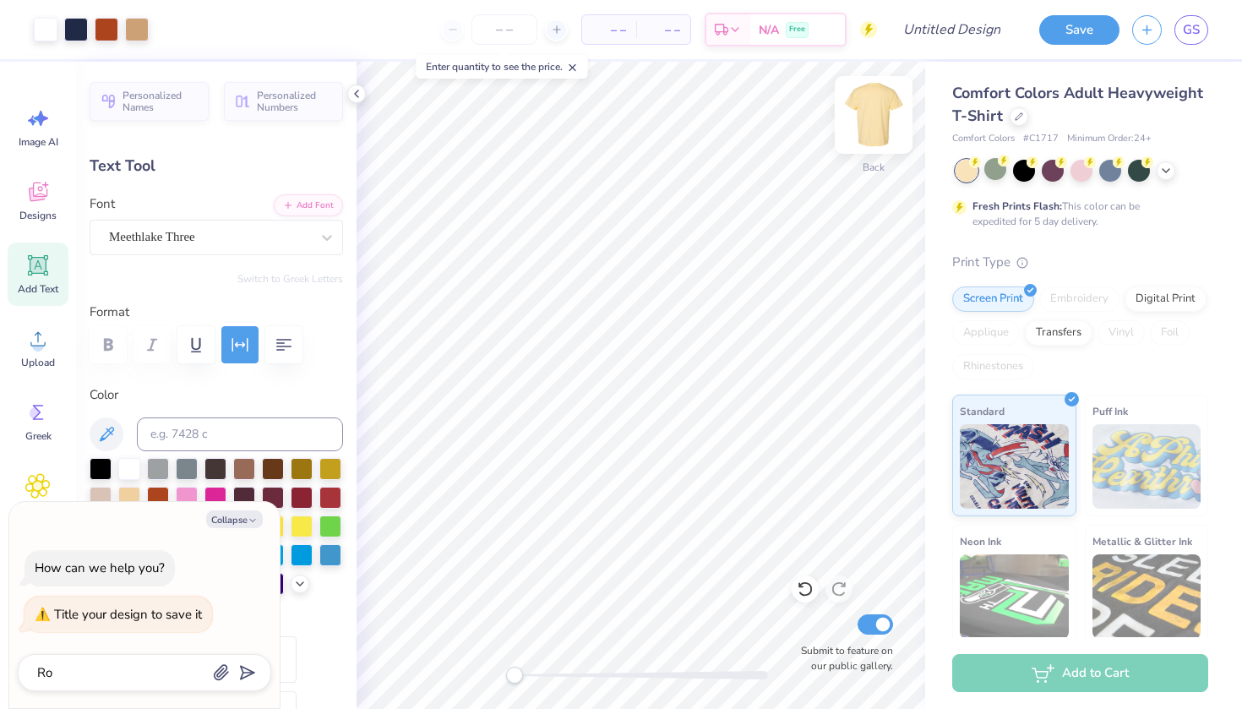
type textarea "x"
type textarea "Roja"
type textarea "x"
type textarea "Rojan"
type textarea "x"
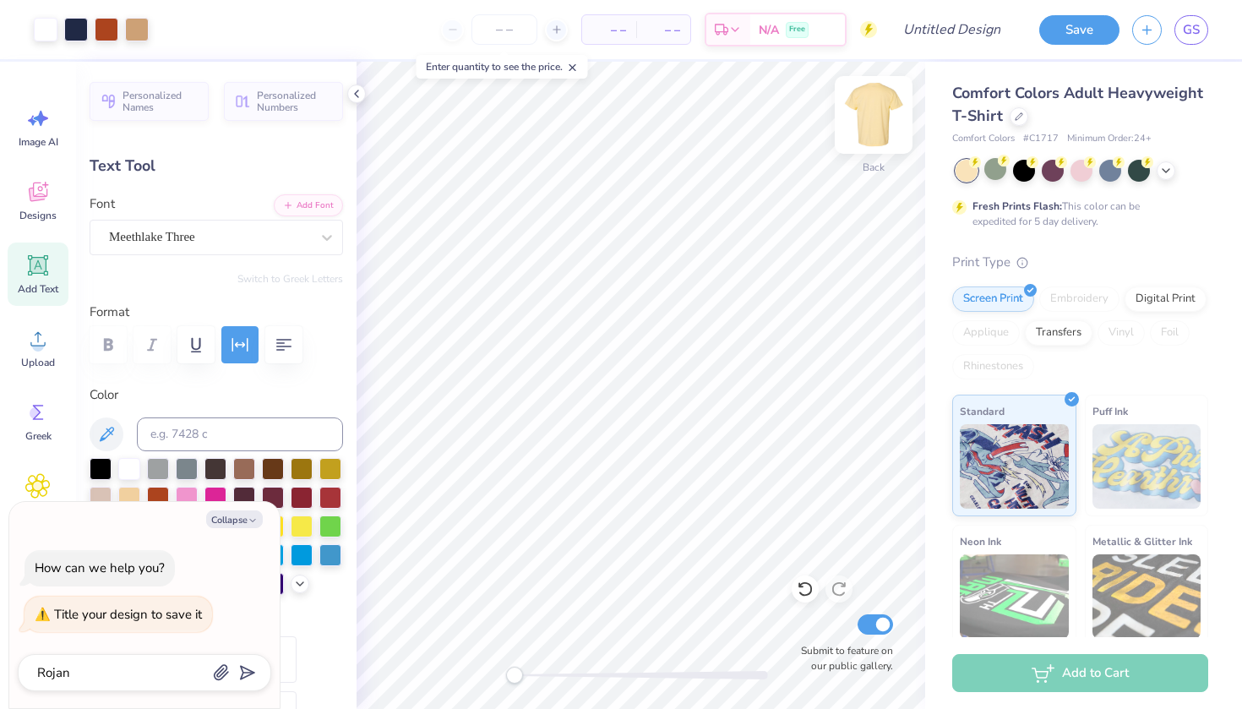
type textarea "Rojans"
type textarea "x"
type textarea "Rojans"
type textarea "x"
type textarea "Rojans t"
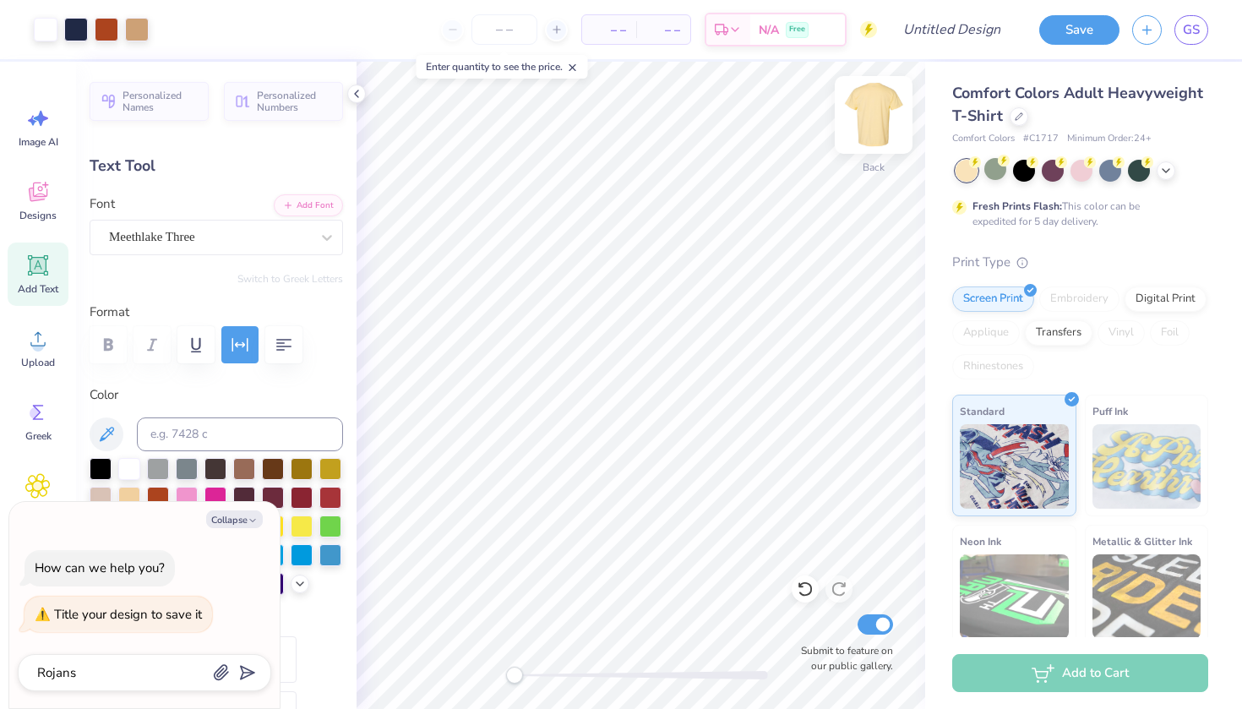
type textarea "x"
type textarea "Rojans te"
type textarea "x"
type textarea "Rojans tee"
type textarea "x"
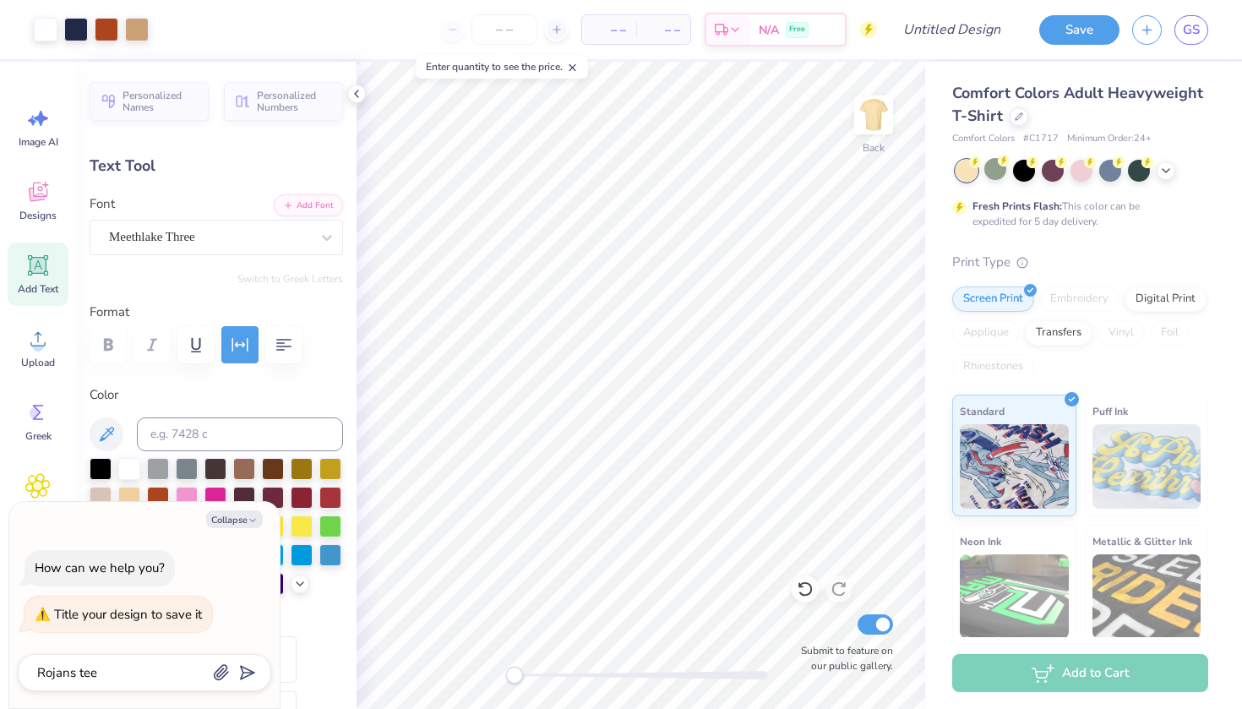
type textarea "Rojans tee"
type textarea "x"
click at [250, 666] on button "submit" at bounding box center [244, 671] width 19 height 19
type textarea "x"
type input "Rojans tee"
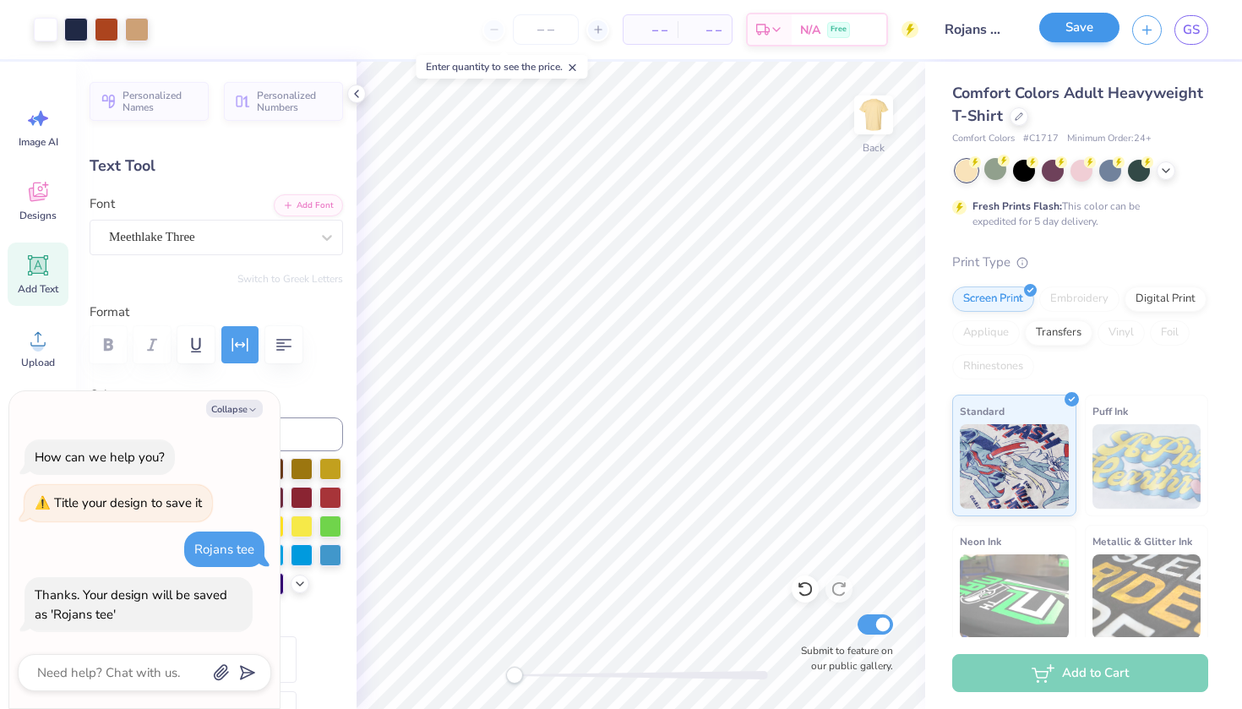
click at [1067, 30] on button "Save" at bounding box center [1080, 28] width 80 height 30
click at [1065, 30] on div "Save" at bounding box center [1080, 30] width 80 height 30
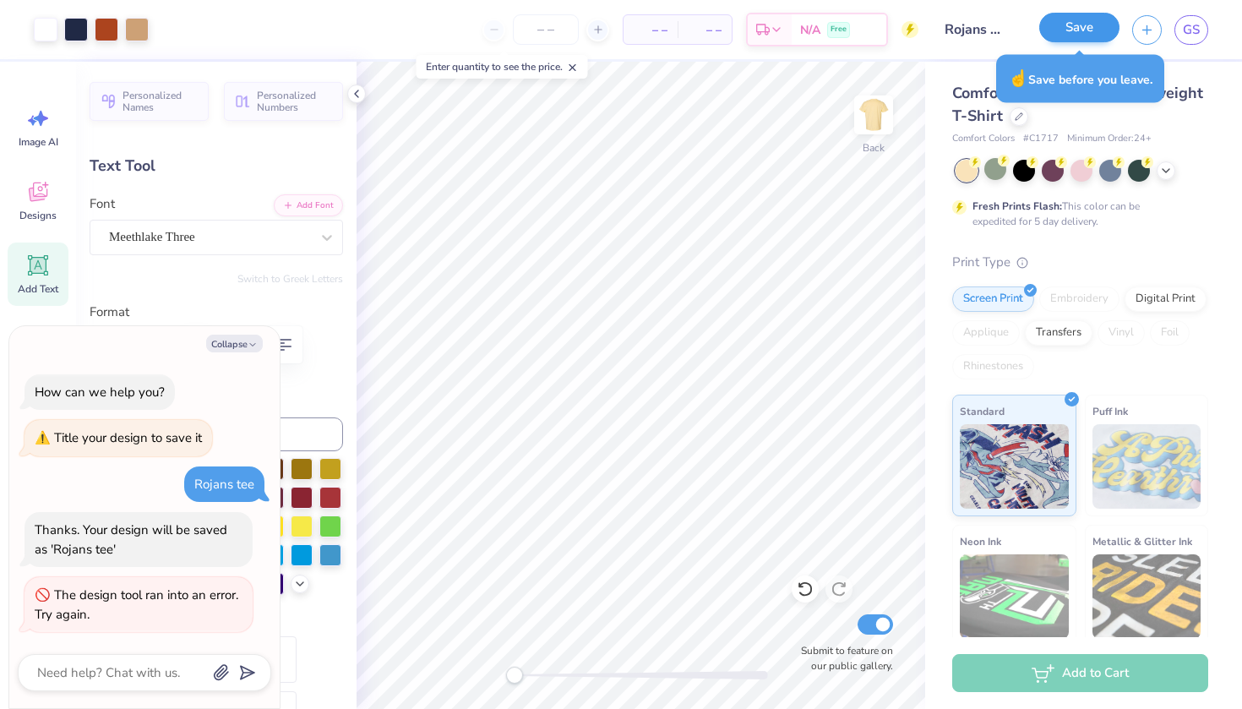
click at [1100, 35] on button "Save" at bounding box center [1080, 28] width 80 height 30
type textarea "x"
click at [926, 82] on div "Comfort Colors Adult Heavyweight T-Shirt Comfort Colors # C1717 Minimum Order: …" at bounding box center [1083, 419] width 317 height 715
drag, startPoint x: 1162, startPoint y: 209, endPoint x: 1150, endPoint y: 269, distance: 61.2
click at [1162, 209] on div "Fresh Prints Flash: This color can be expedited for 5 day delivery." at bounding box center [1077, 214] width 208 height 30
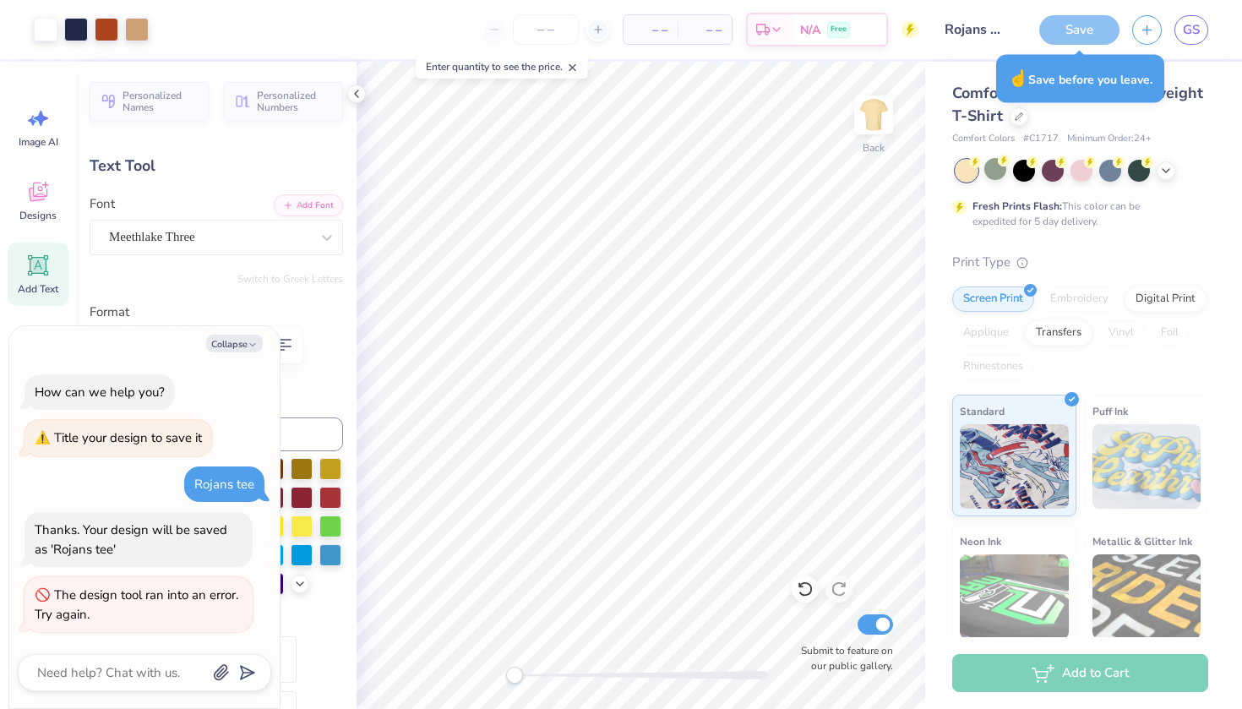
click at [1150, 269] on div "Print Type" at bounding box center [1080, 262] width 256 height 19
click at [1002, 678] on div "Add to Cart" at bounding box center [1080, 673] width 256 height 38
click at [882, 658] on label "Submit to feature on our public gallery." at bounding box center [842, 658] width 101 height 30
click at [882, 635] on input "Submit to feature on our public gallery." at bounding box center [875, 624] width 35 height 20
checkbox input "false"
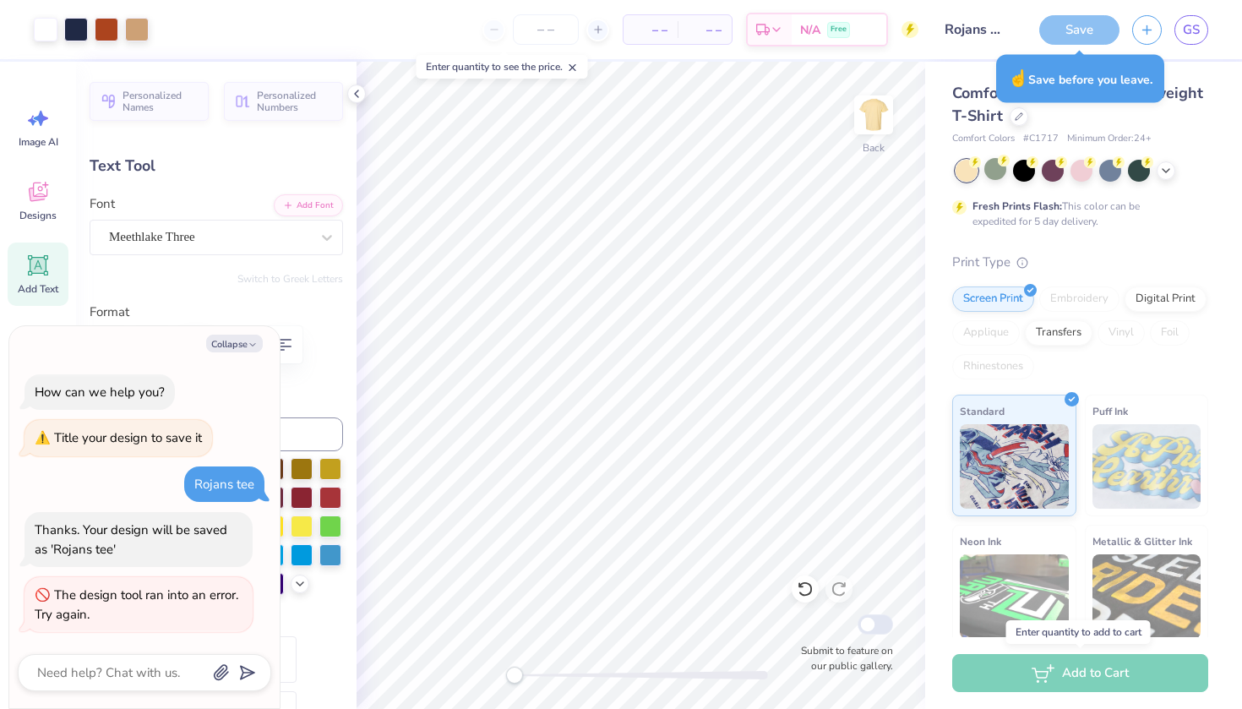
type textarea "x"
click at [872, 620] on input "Submit to feature on our public gallery." at bounding box center [875, 624] width 35 height 20
checkbox input "true"
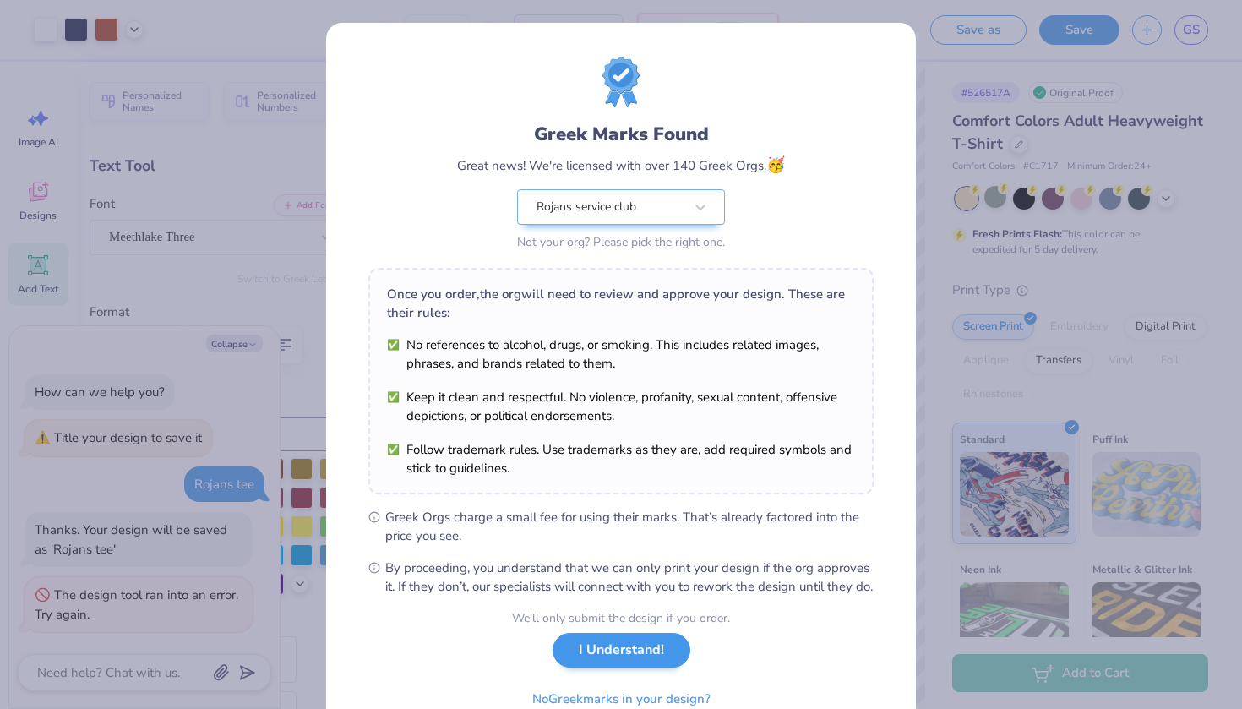
click at [611, 668] on button "I Understand!" at bounding box center [622, 650] width 138 height 35
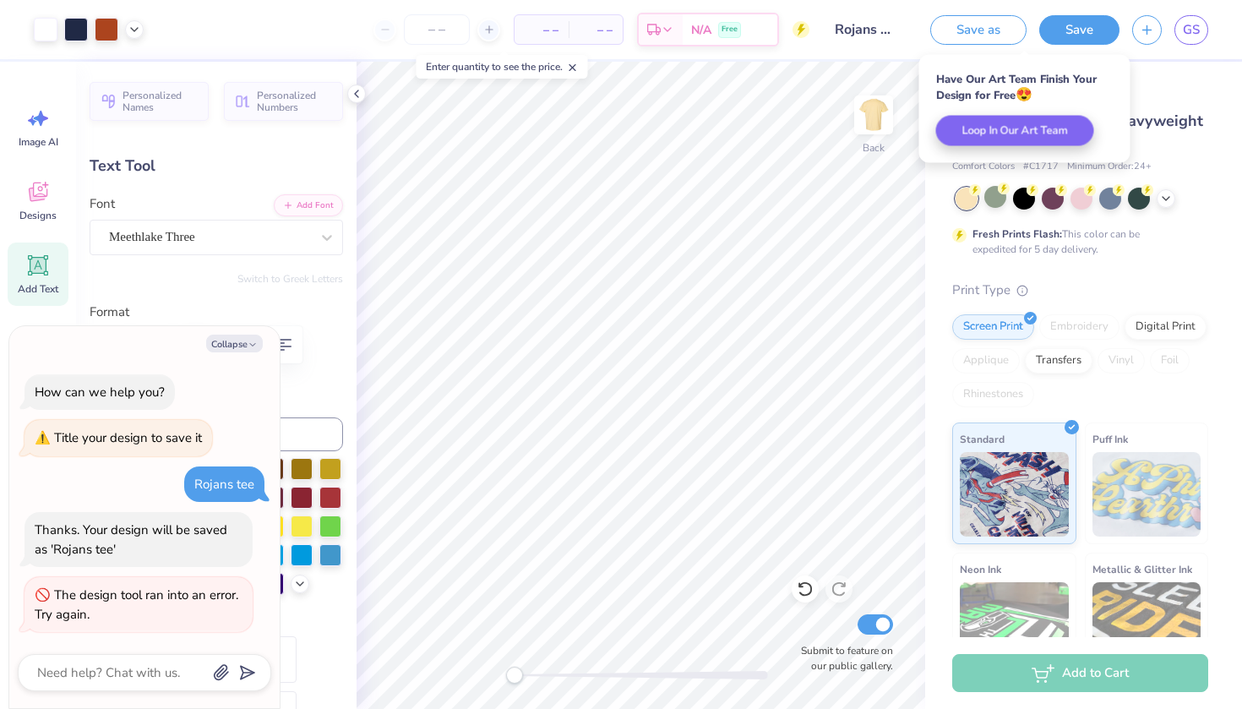
click at [863, 32] on input "Rojans tee" at bounding box center [863, 30] width 83 height 34
click at [800, 40] on div "– – Per Item – – Total Est. Delivery N/A Free" at bounding box center [482, 29] width 653 height 59
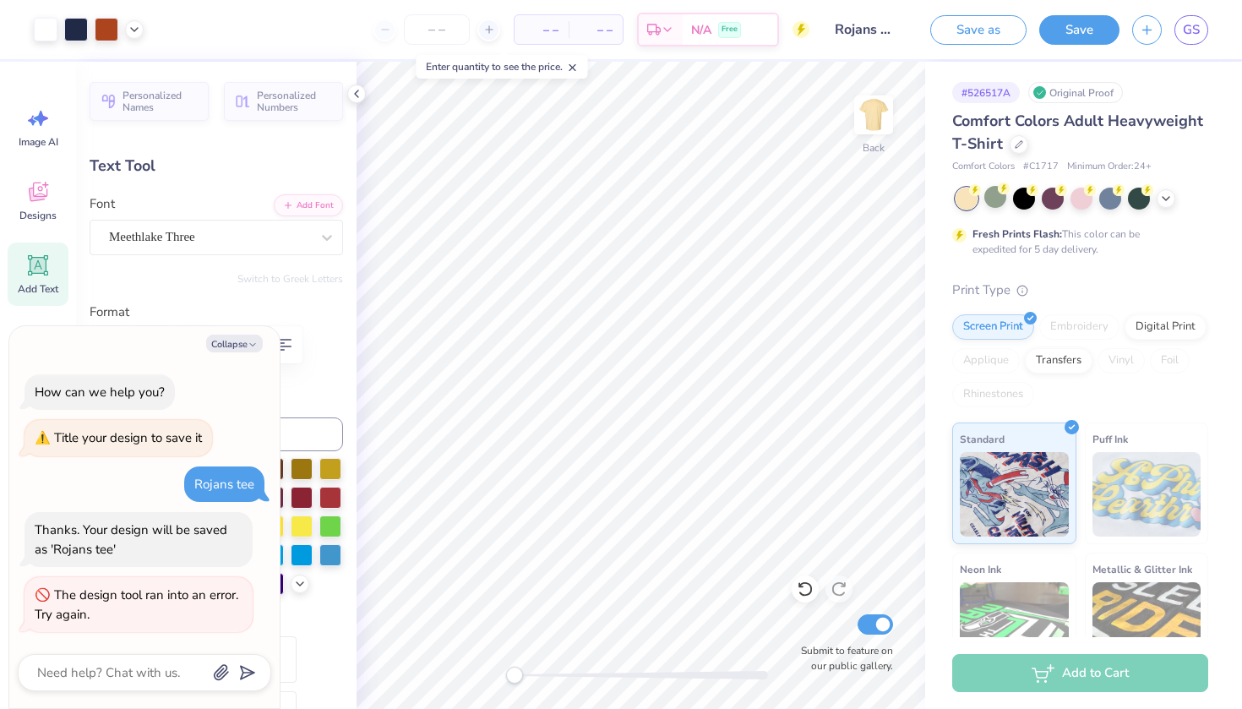
click at [800, 36] on circle at bounding box center [801, 29] width 17 height 17
click at [1188, 35] on span "GS" at bounding box center [1191, 29] width 17 height 19
click at [313, 630] on div "Styles" at bounding box center [217, 703] width 254 height 182
click at [136, 140] on div "Personalized Names Personalized Numbers Text Tool Add Font Font Meethlake Three…" at bounding box center [216, 385] width 281 height 647
click at [358, 92] on icon at bounding box center [357, 94] width 14 height 14
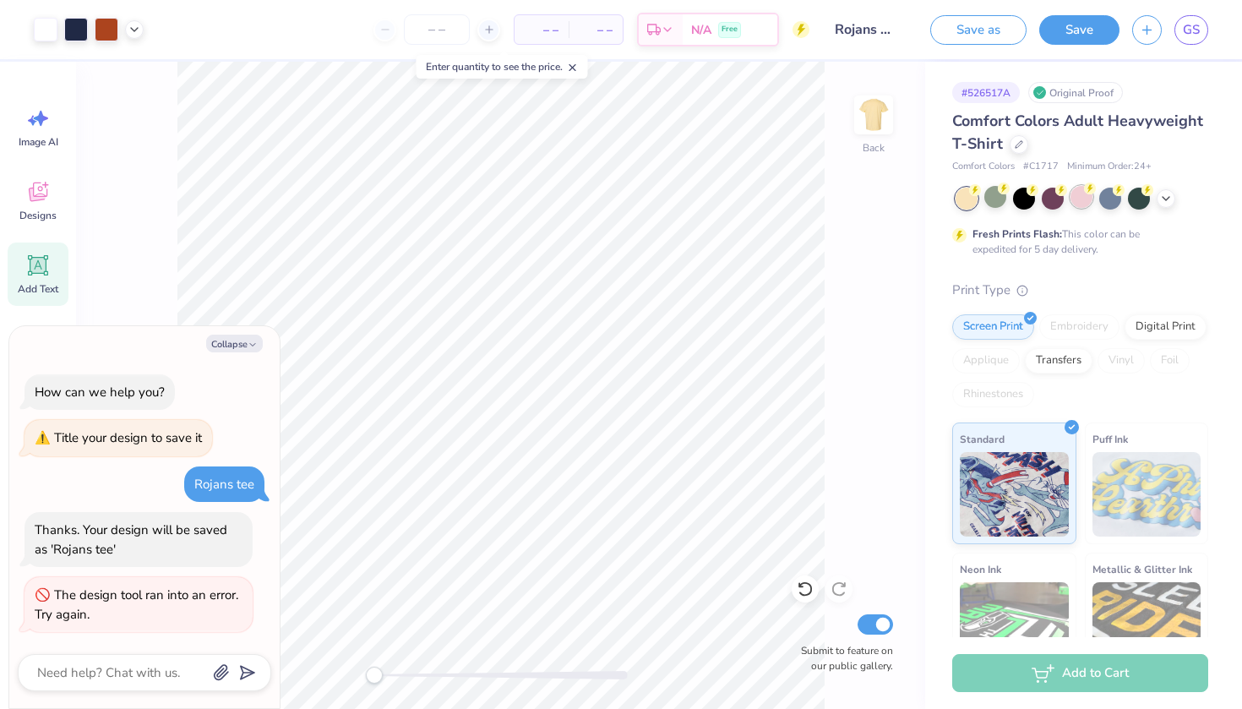
click at [1084, 206] on div at bounding box center [1082, 197] width 22 height 22
click at [1084, 199] on div at bounding box center [1082, 197] width 22 height 22
click at [1081, 194] on div at bounding box center [1082, 197] width 22 height 22
click at [1117, 195] on div at bounding box center [1111, 197] width 22 height 22
click at [1078, 201] on div at bounding box center [1082, 197] width 22 height 22
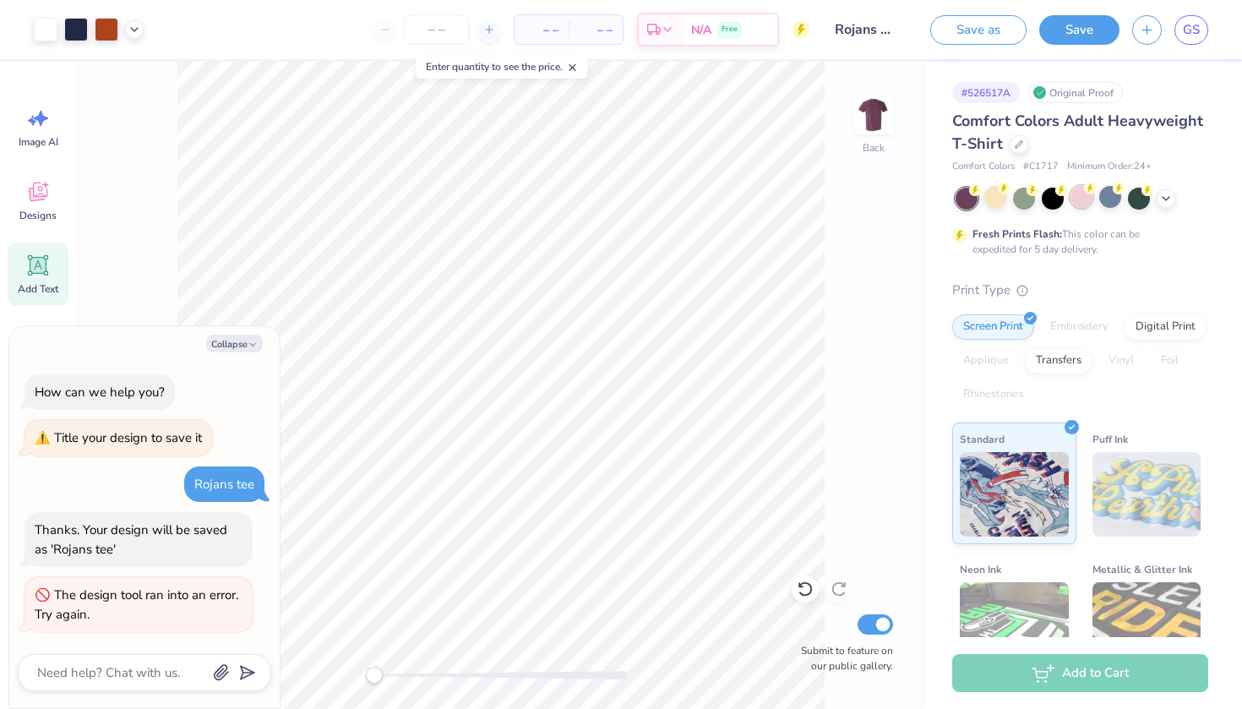
click at [1089, 201] on div at bounding box center [1082, 197] width 22 height 22
click at [991, 203] on div at bounding box center [996, 197] width 22 height 22
click at [1161, 199] on icon at bounding box center [1167, 197] width 14 height 14
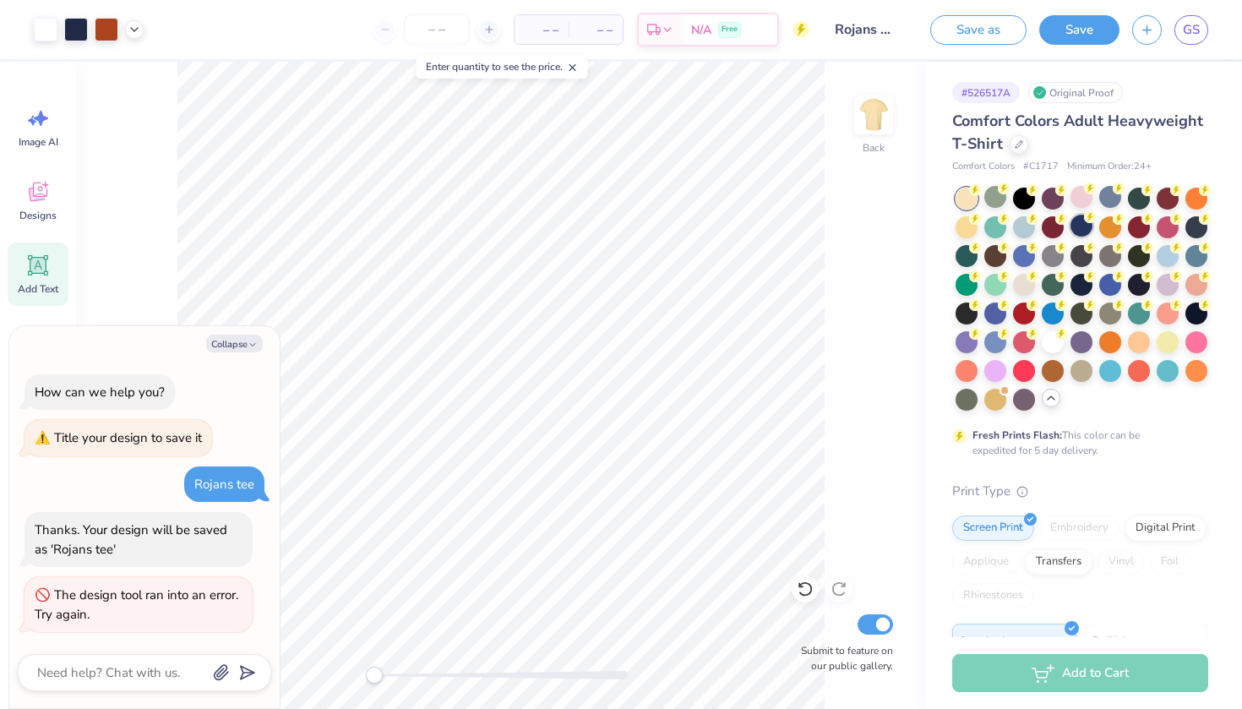
click at [1088, 224] on div at bounding box center [1082, 226] width 22 height 22
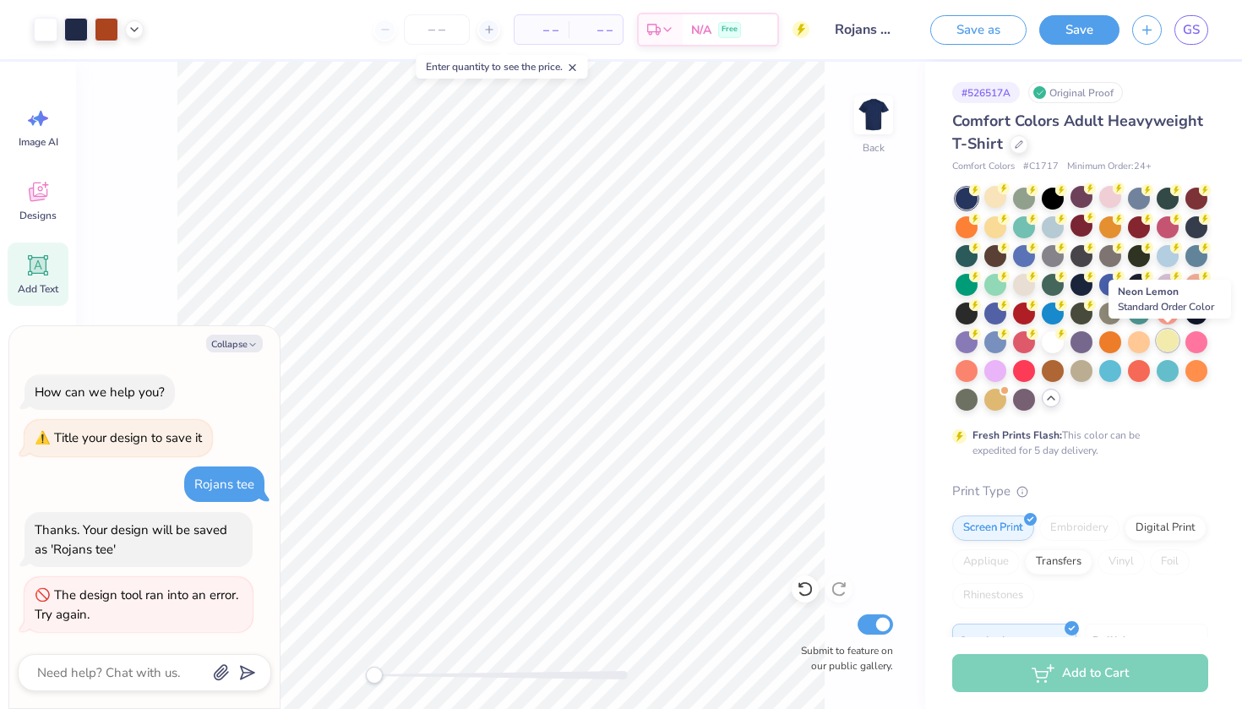
click at [1160, 342] on div at bounding box center [1168, 341] width 22 height 22
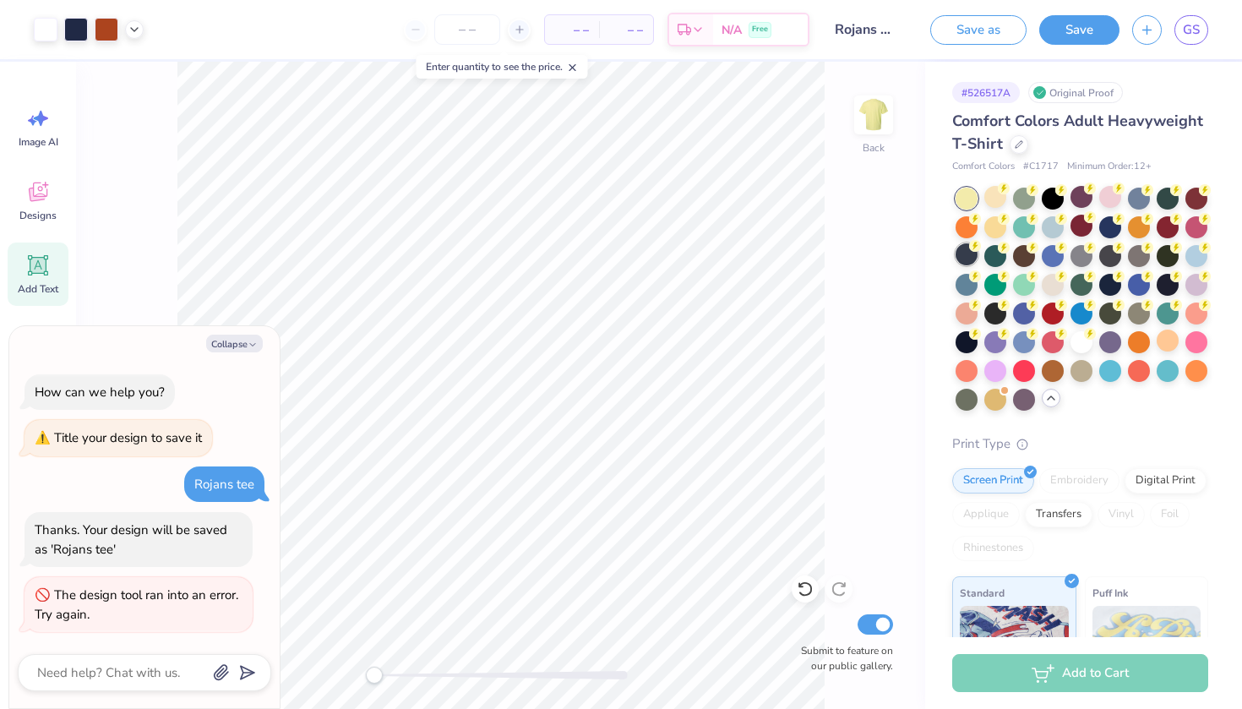
click at [962, 248] on div at bounding box center [967, 254] width 22 height 22
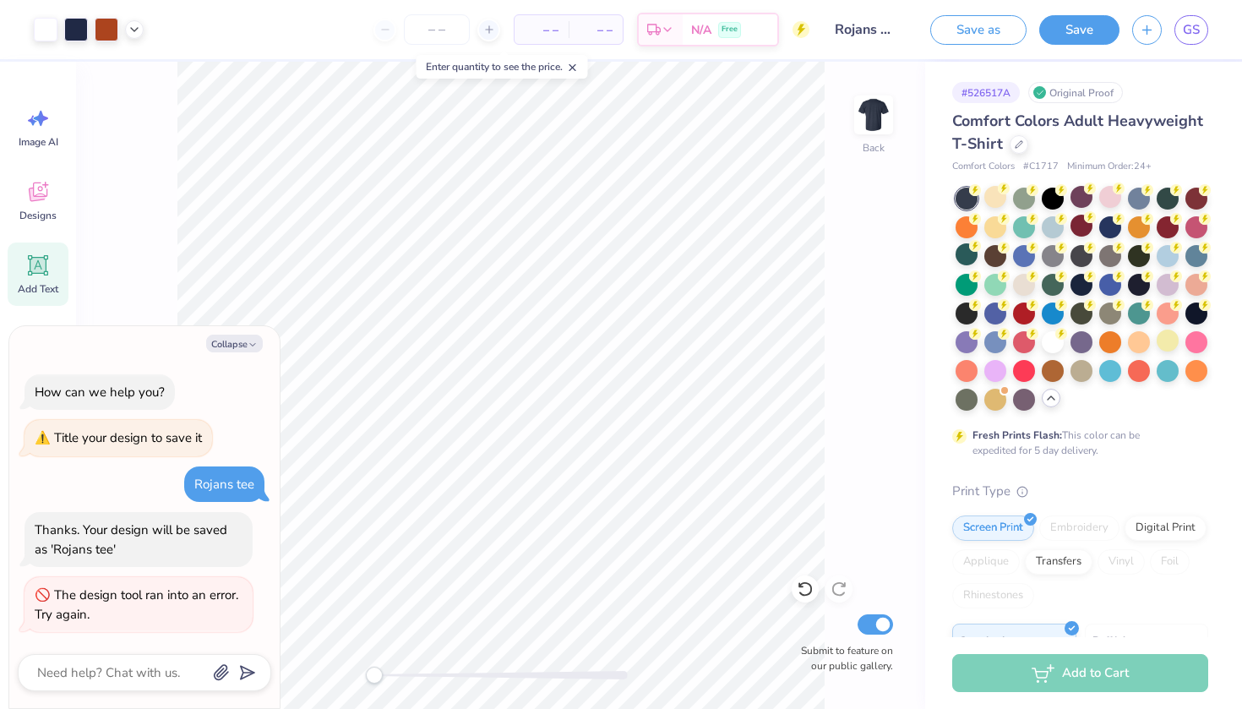
type textarea "x"
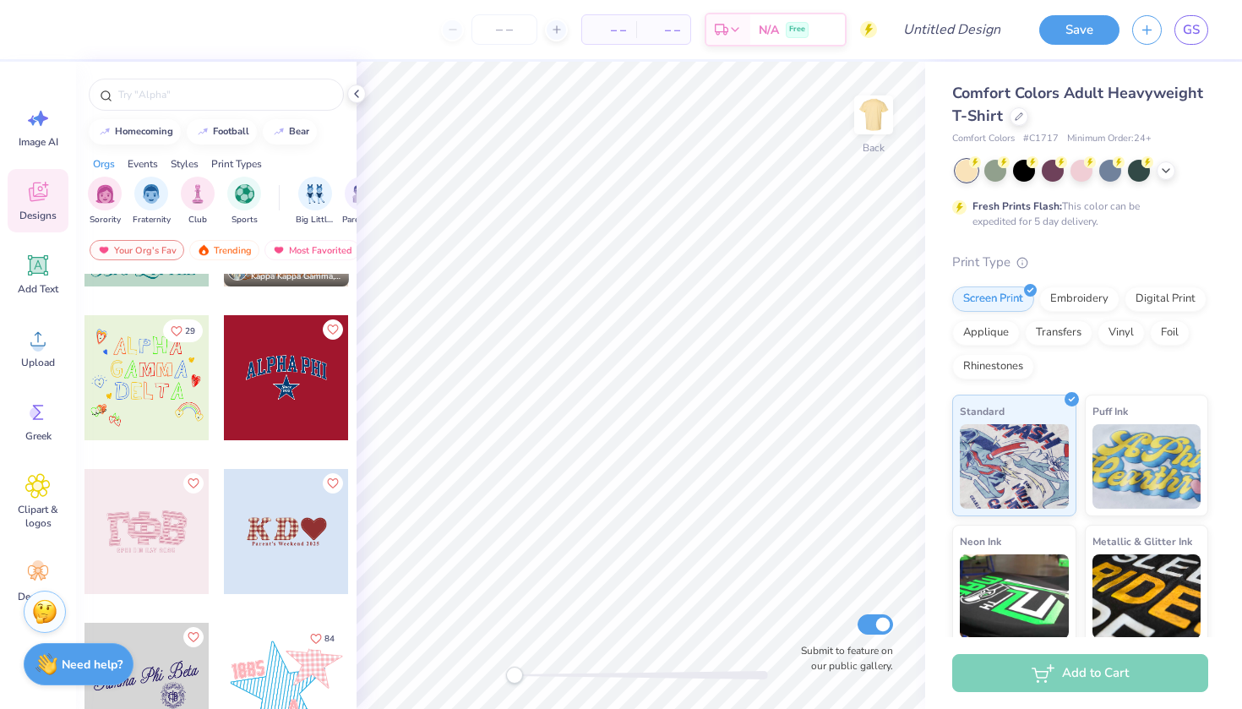
scroll to position [4113, 0]
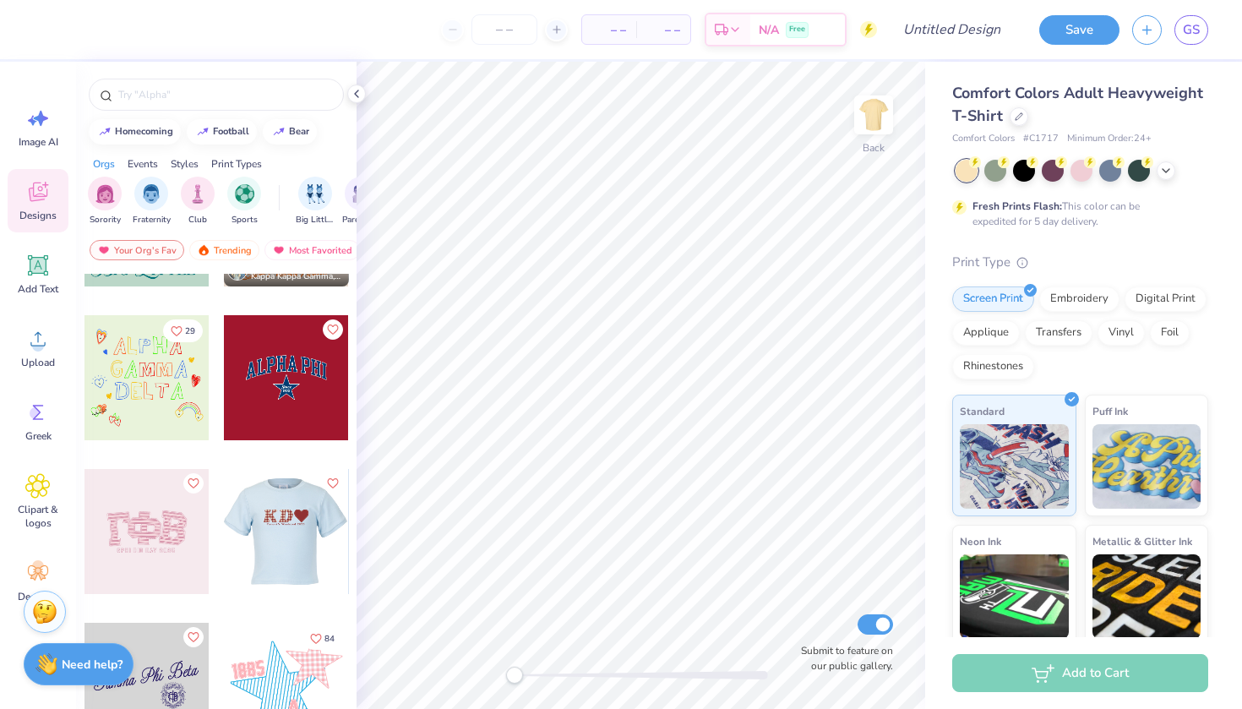
click at [297, 547] on div at bounding box center [285, 531] width 125 height 125
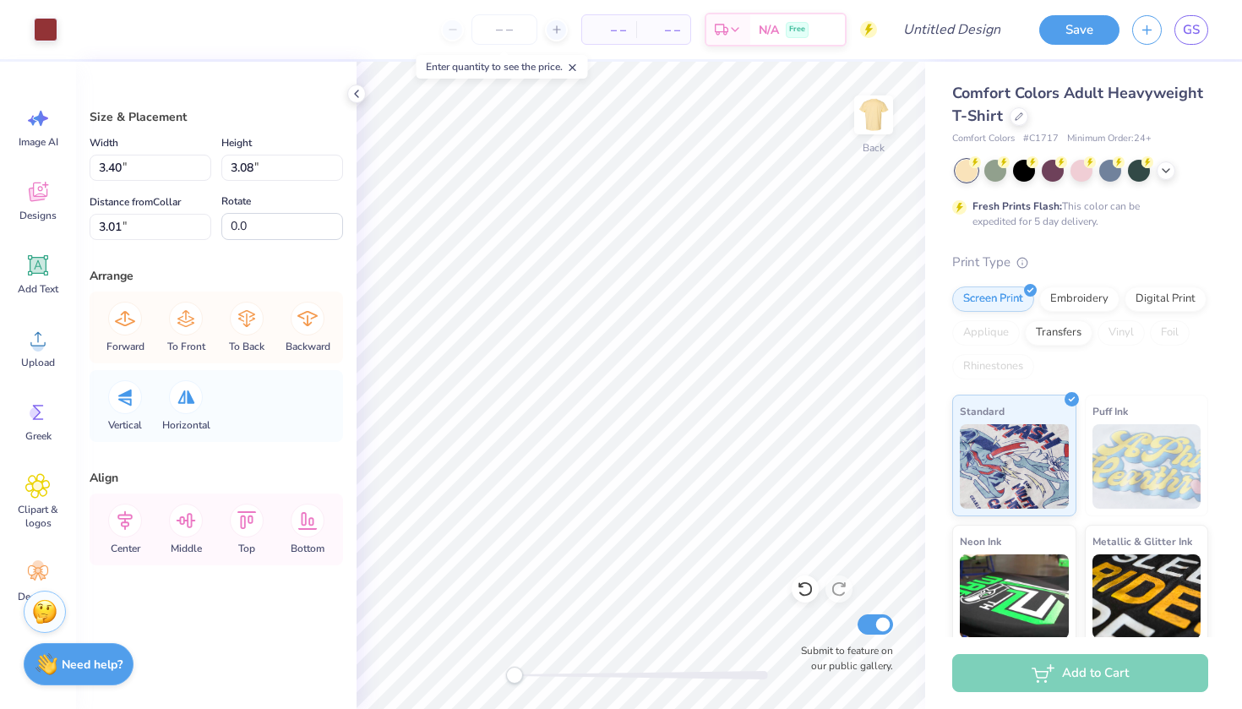
type input "3.51"
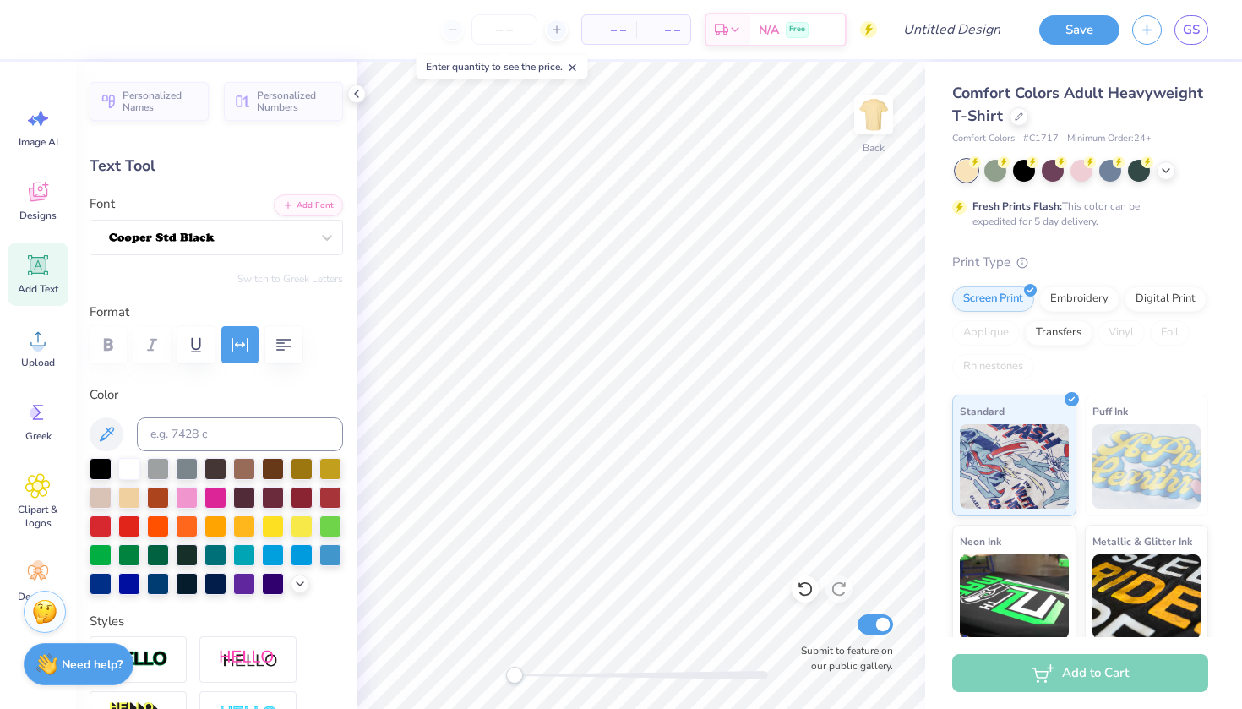
scroll to position [0, 3]
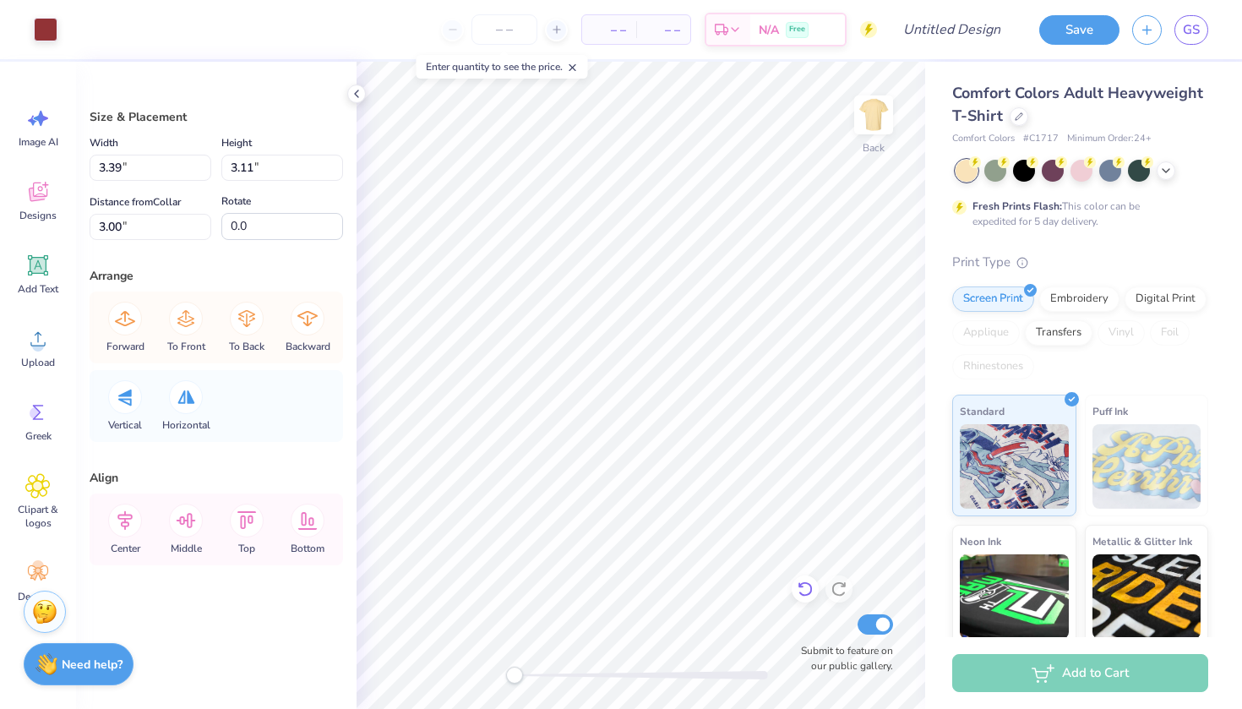
click at [809, 585] on icon at bounding box center [805, 589] width 14 height 15
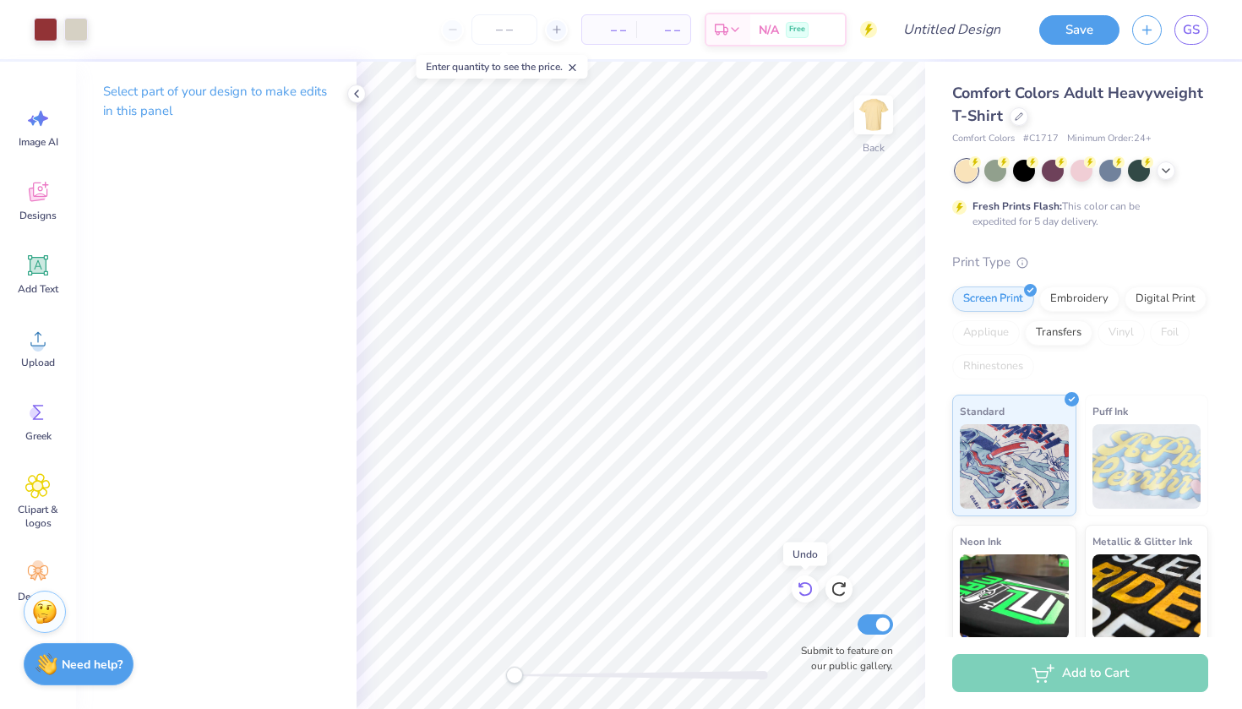
click at [809, 585] on icon at bounding box center [805, 589] width 14 height 15
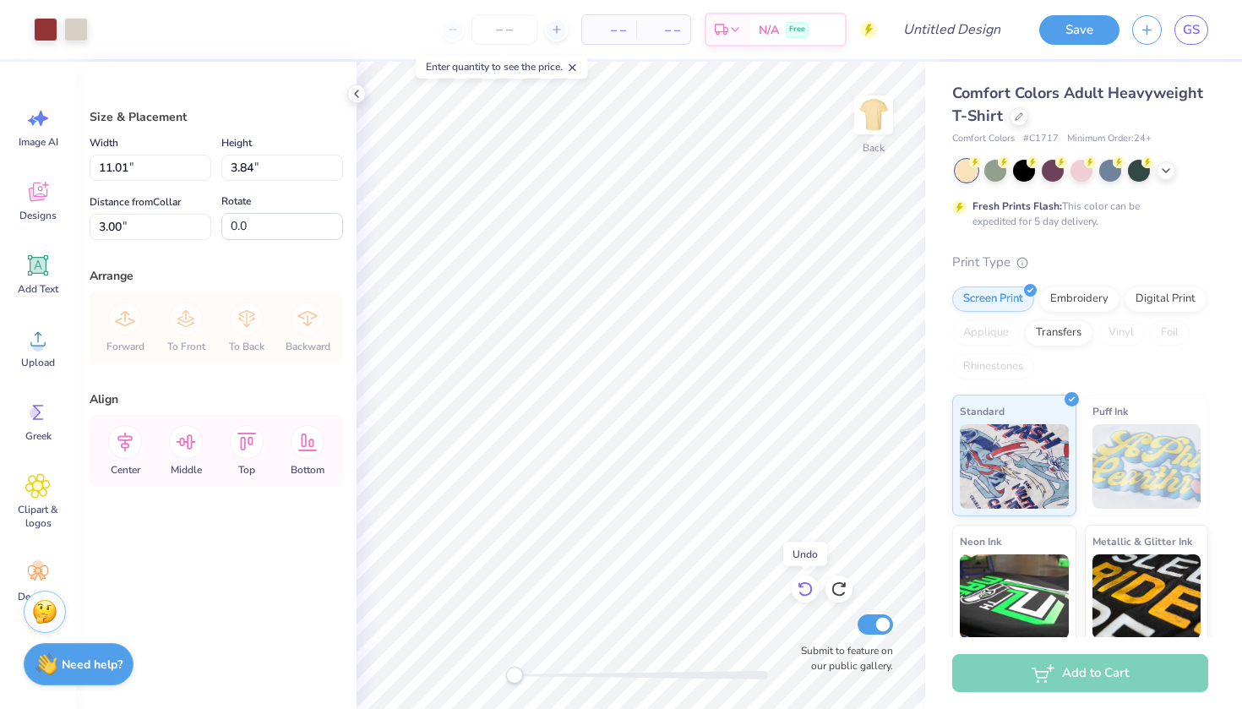
click at [809, 585] on icon at bounding box center [805, 589] width 14 height 15
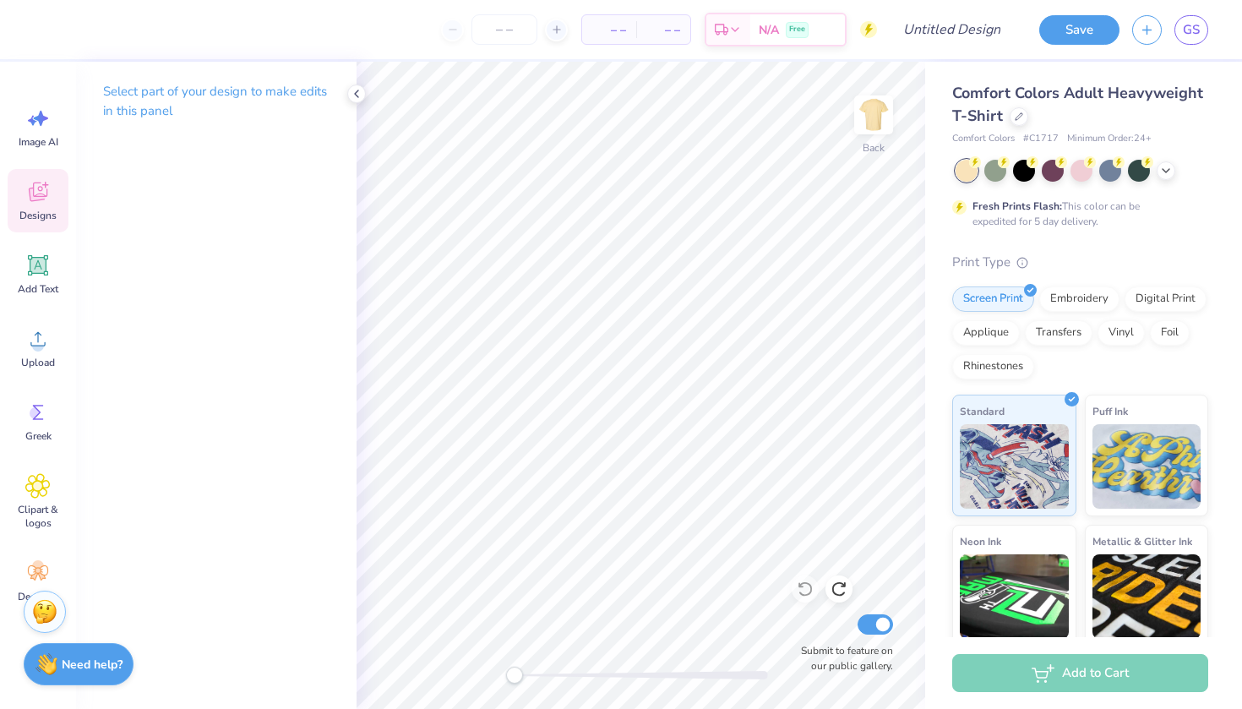
click at [40, 192] on icon at bounding box center [37, 191] width 25 height 25
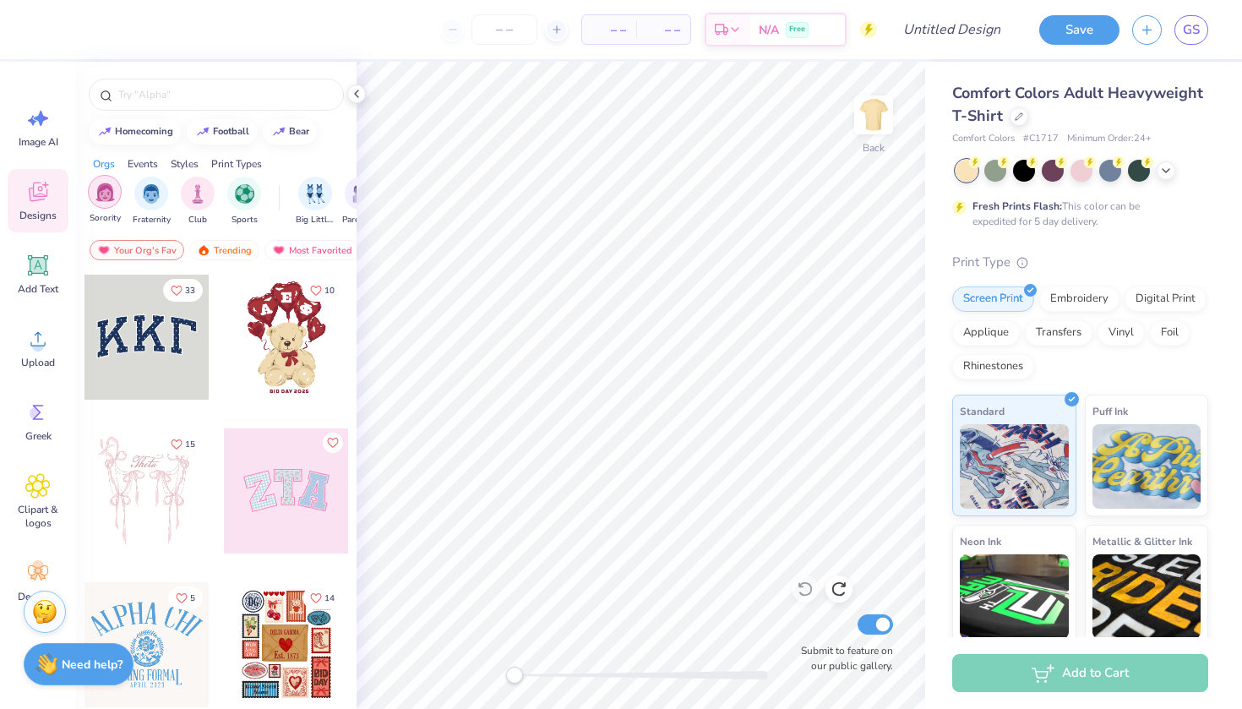
click at [103, 193] on img "filter for Sorority" at bounding box center [105, 192] width 19 height 19
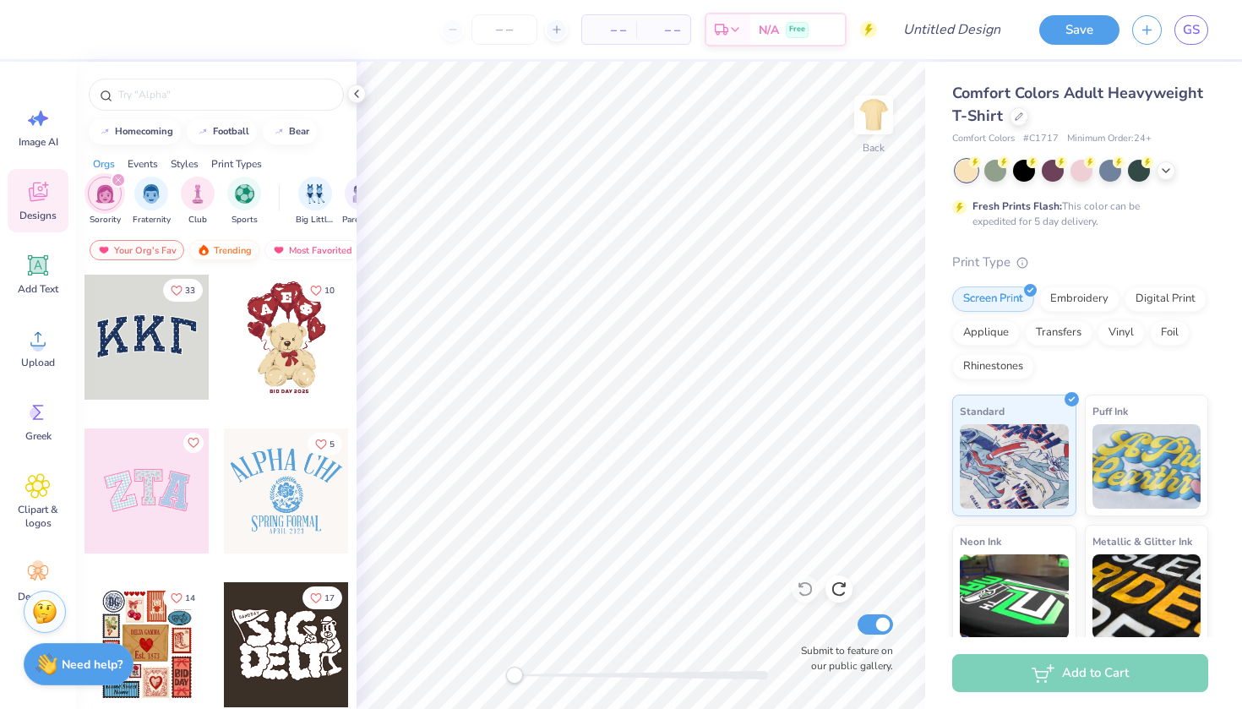
click at [237, 242] on div "Trending" at bounding box center [224, 250] width 70 height 20
click at [297, 247] on div "Most Favorited" at bounding box center [313, 250] width 96 height 20
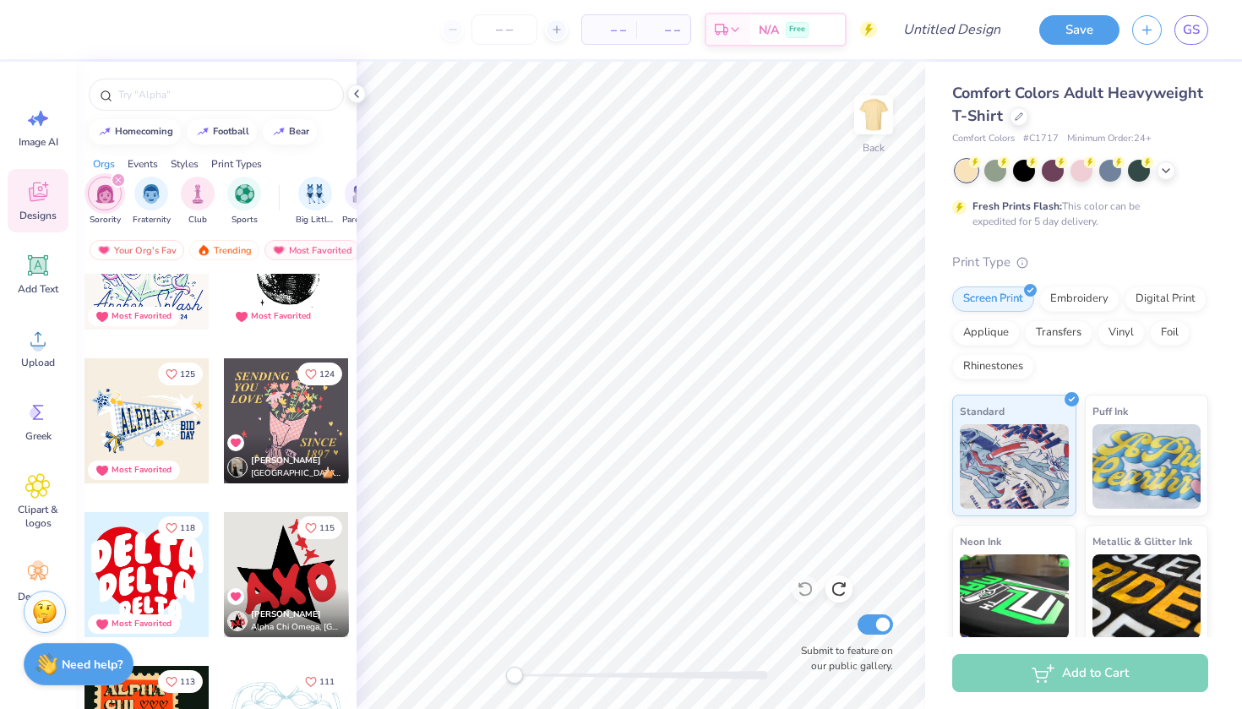
scroll to position [1149, 0]
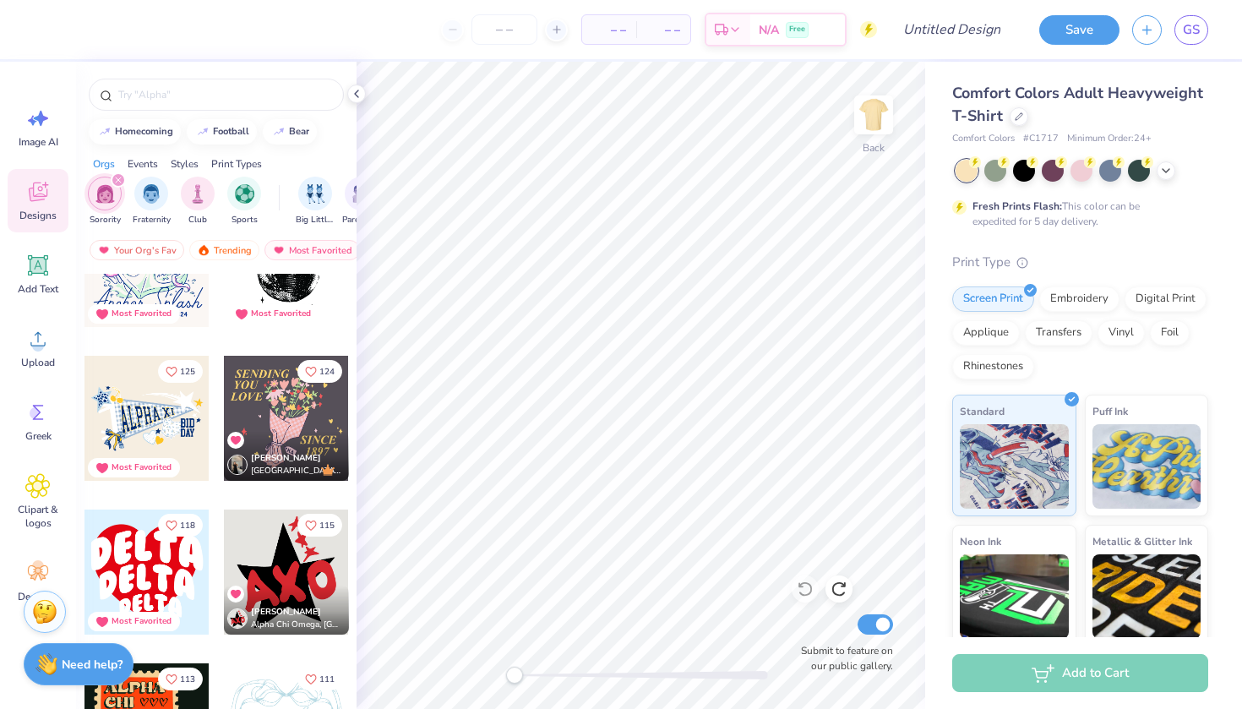
click at [158, 440] on div at bounding box center [147, 418] width 125 height 125
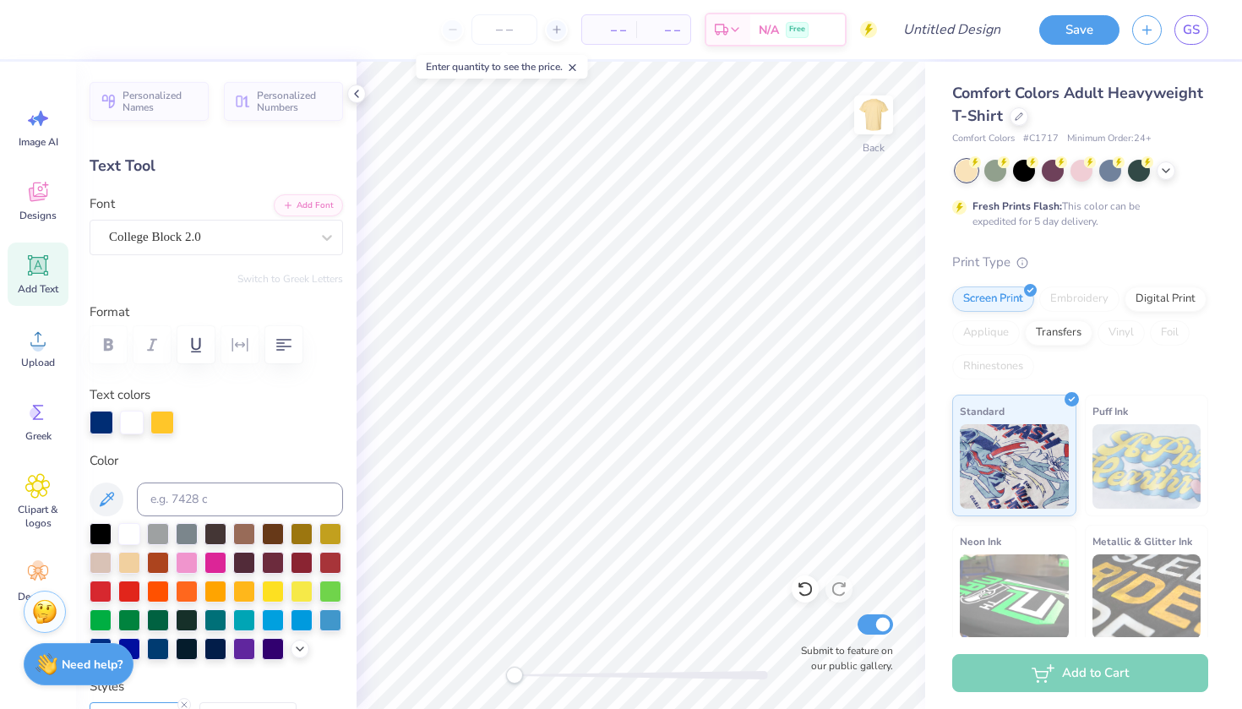
scroll to position [0, 3]
type textarea "X"
type textarea "Rojans"
type input "0.0"
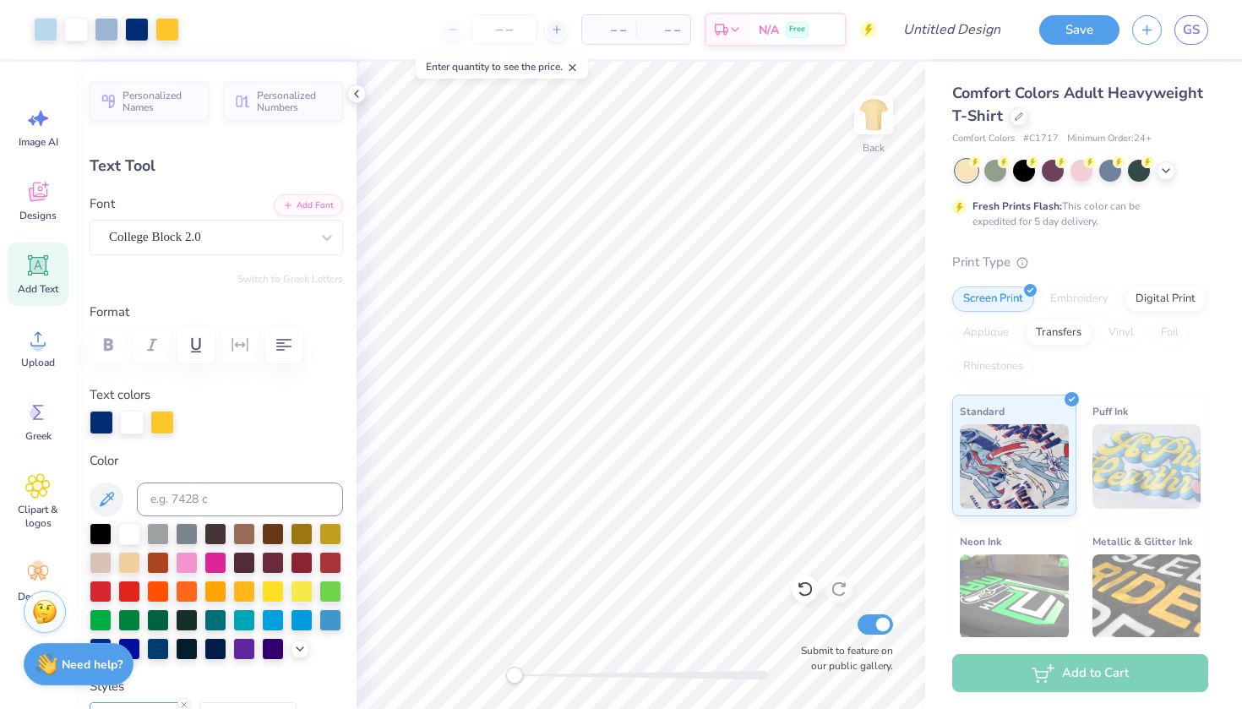
type input "1.22"
type input "0.72"
type input "6.80"
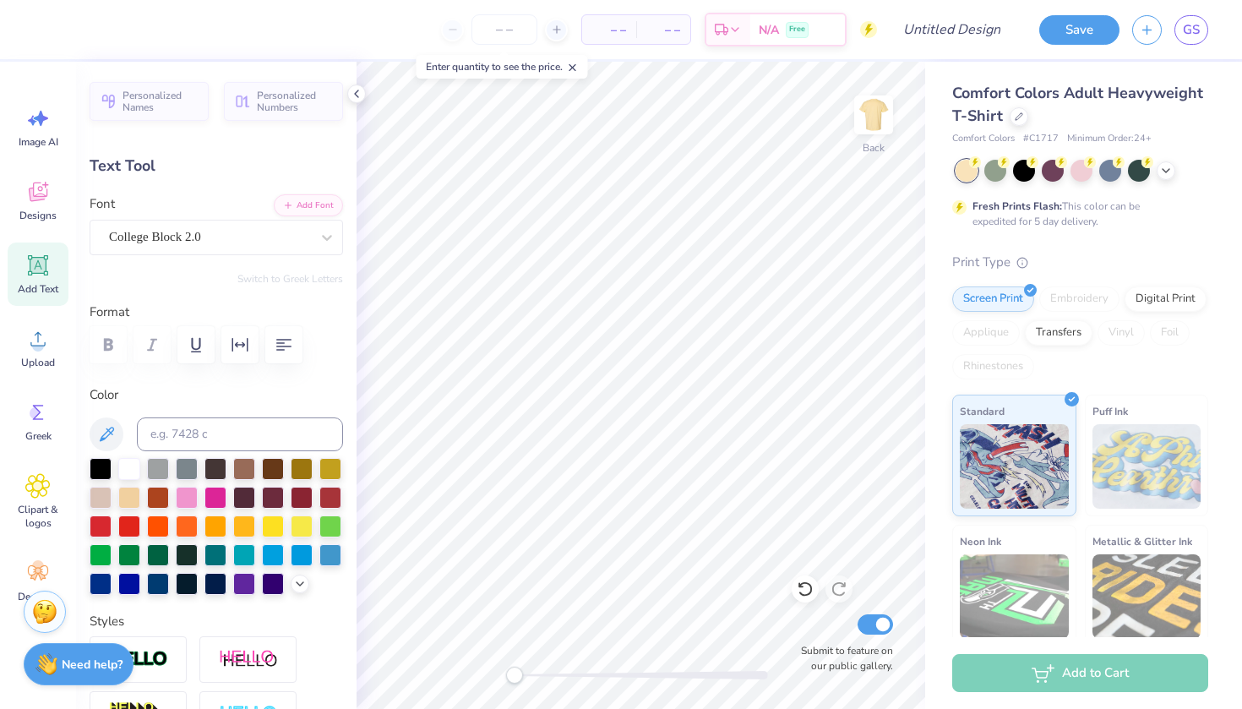
type input "0.80"
type input "5.90"
type input "5.04"
type input "2.64"
type input "4.66"
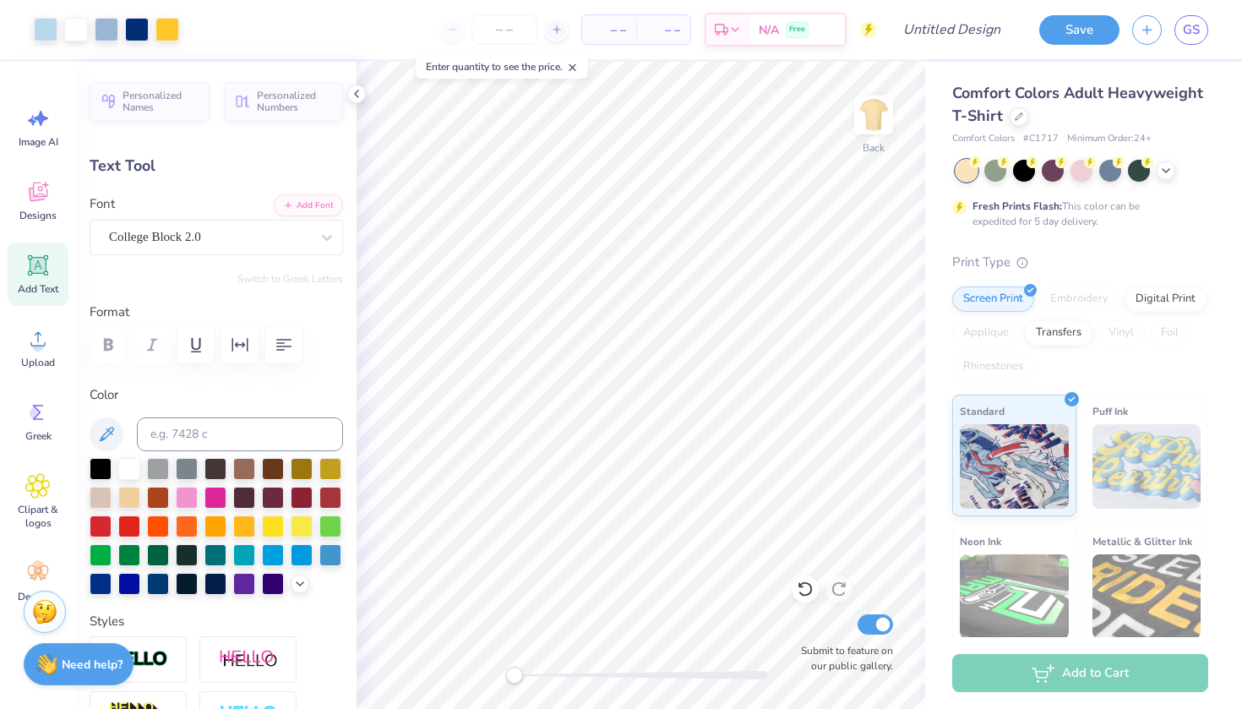
type input "-1.1"
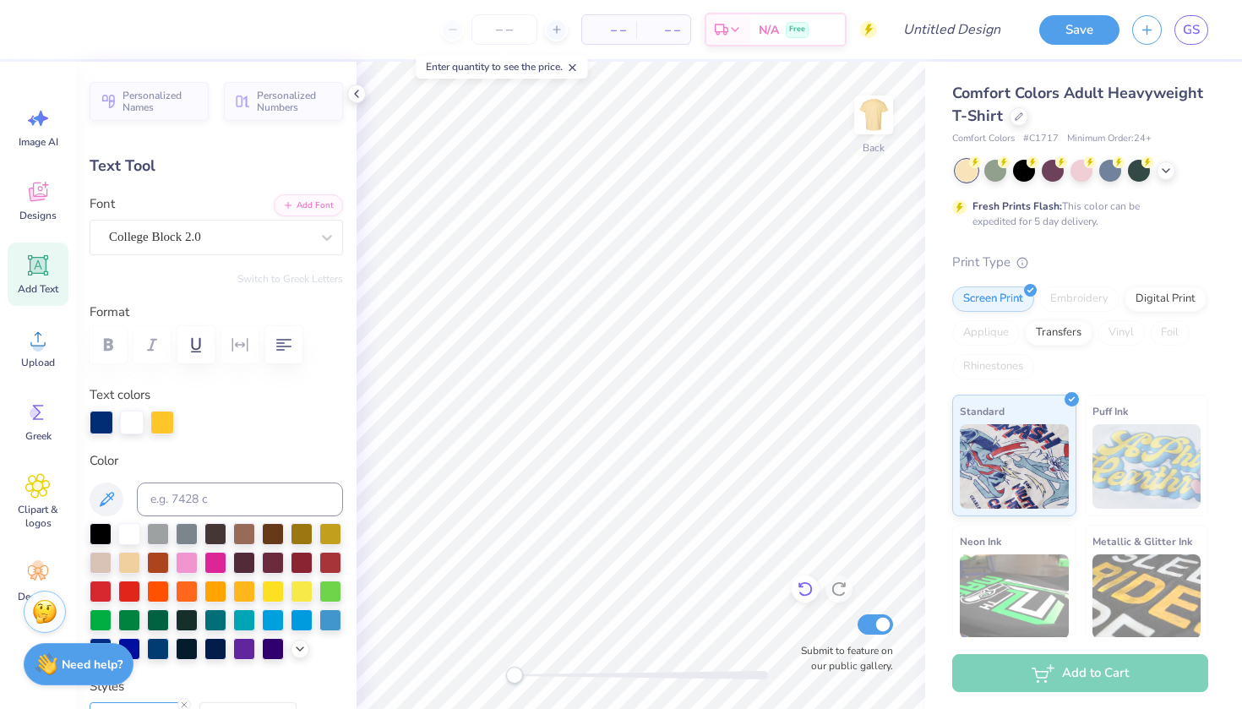
click at [805, 596] on icon at bounding box center [805, 589] width 14 height 15
click at [838, 595] on icon at bounding box center [839, 589] width 14 height 15
type input "0.0"
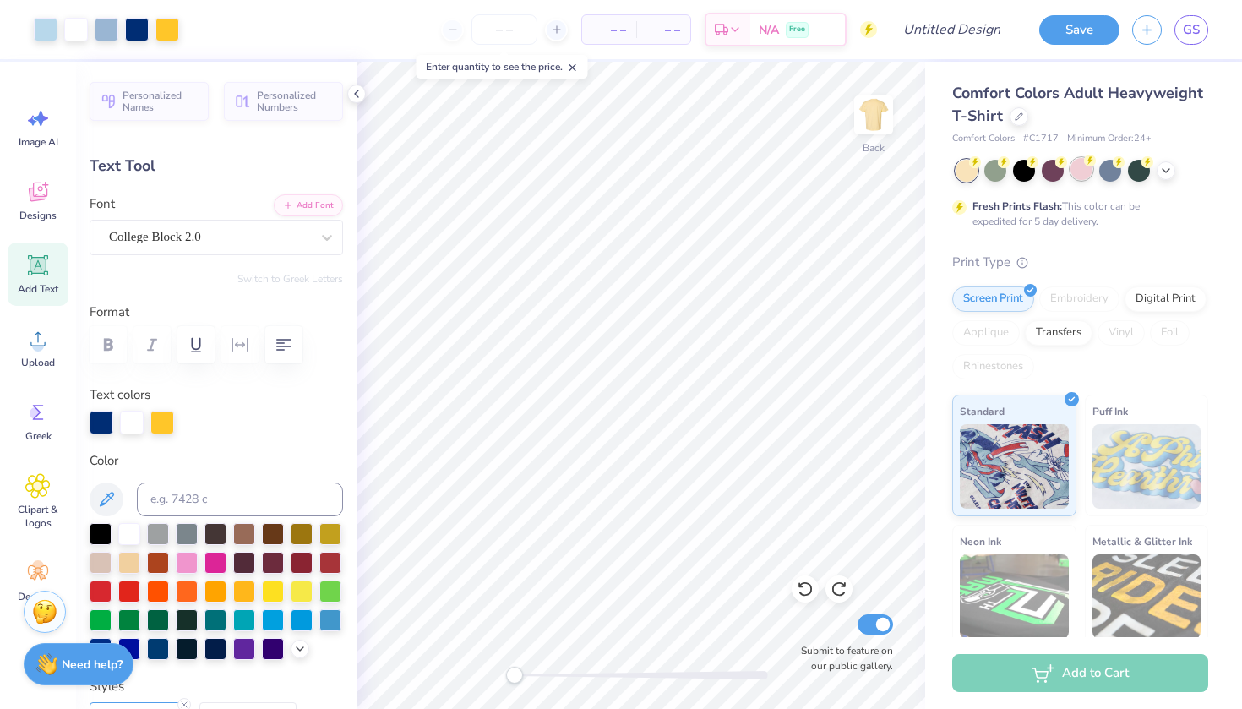
click at [1080, 170] on div at bounding box center [1082, 169] width 22 height 22
click at [965, 166] on div at bounding box center [967, 171] width 22 height 22
click at [998, 166] on div at bounding box center [996, 169] width 22 height 22
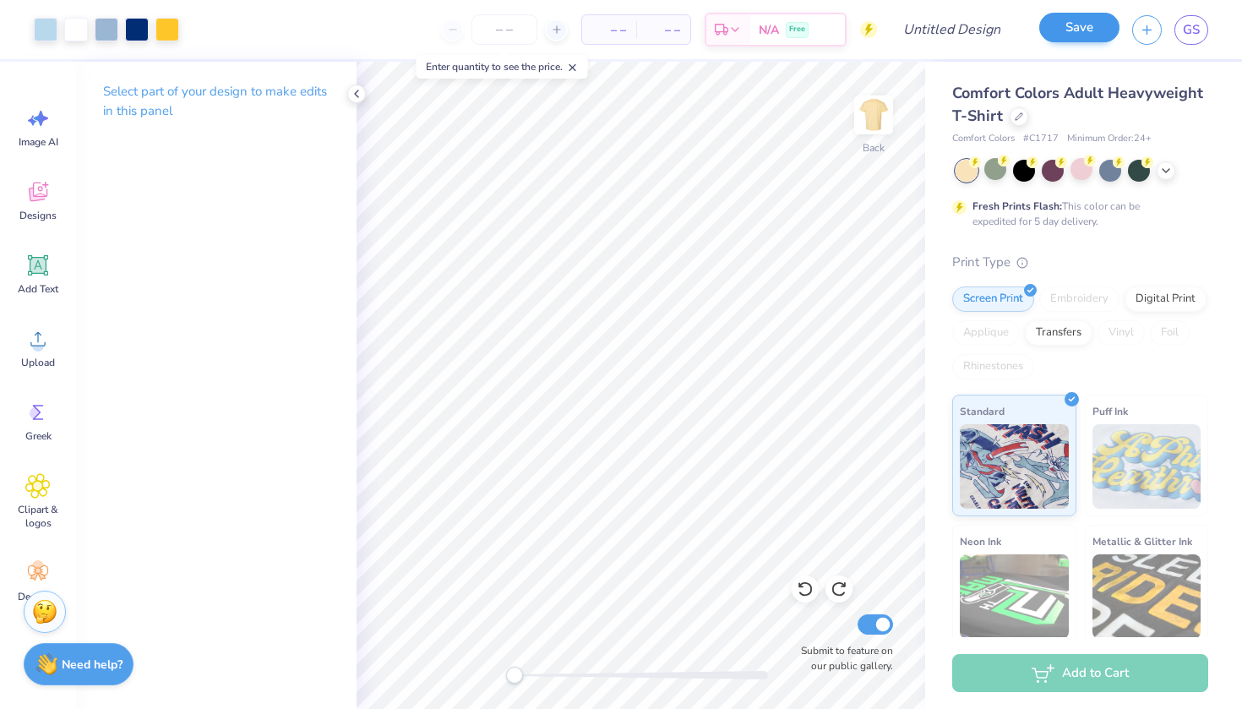
click at [1069, 34] on button "Save" at bounding box center [1080, 28] width 80 height 30
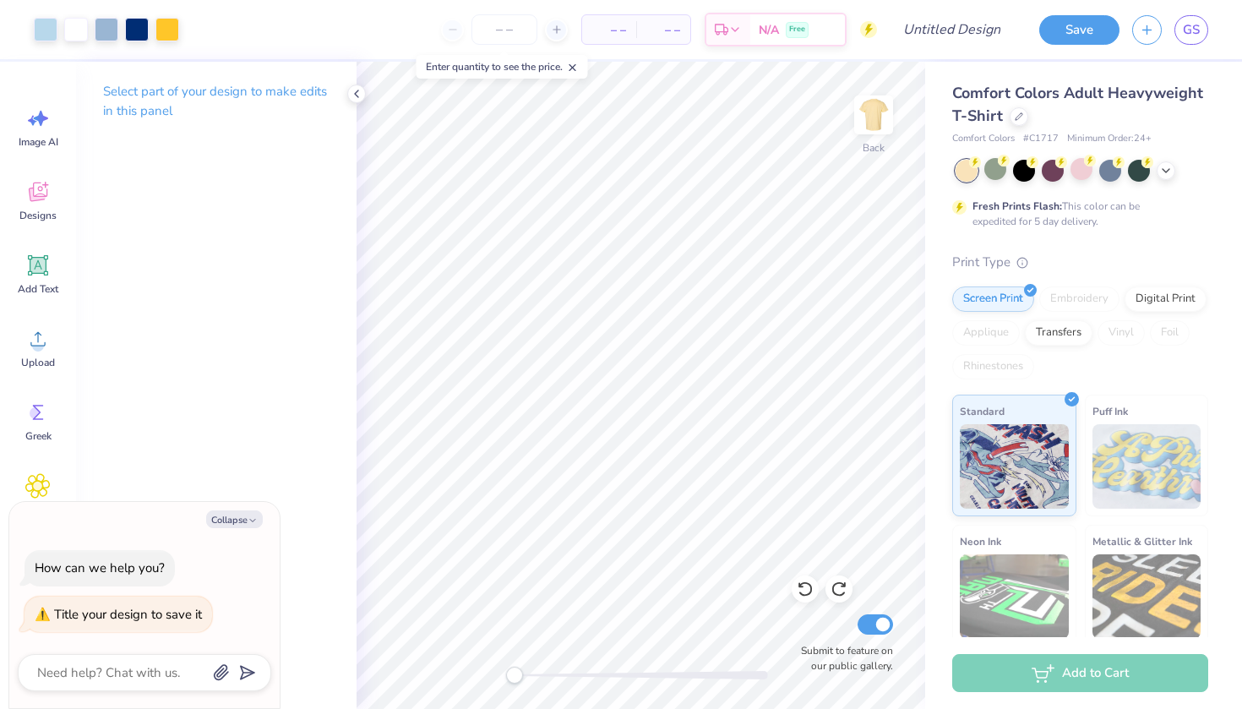
type textarea "r"
type textarea "x"
type textarea "ro"
type textarea "x"
type textarea "roj"
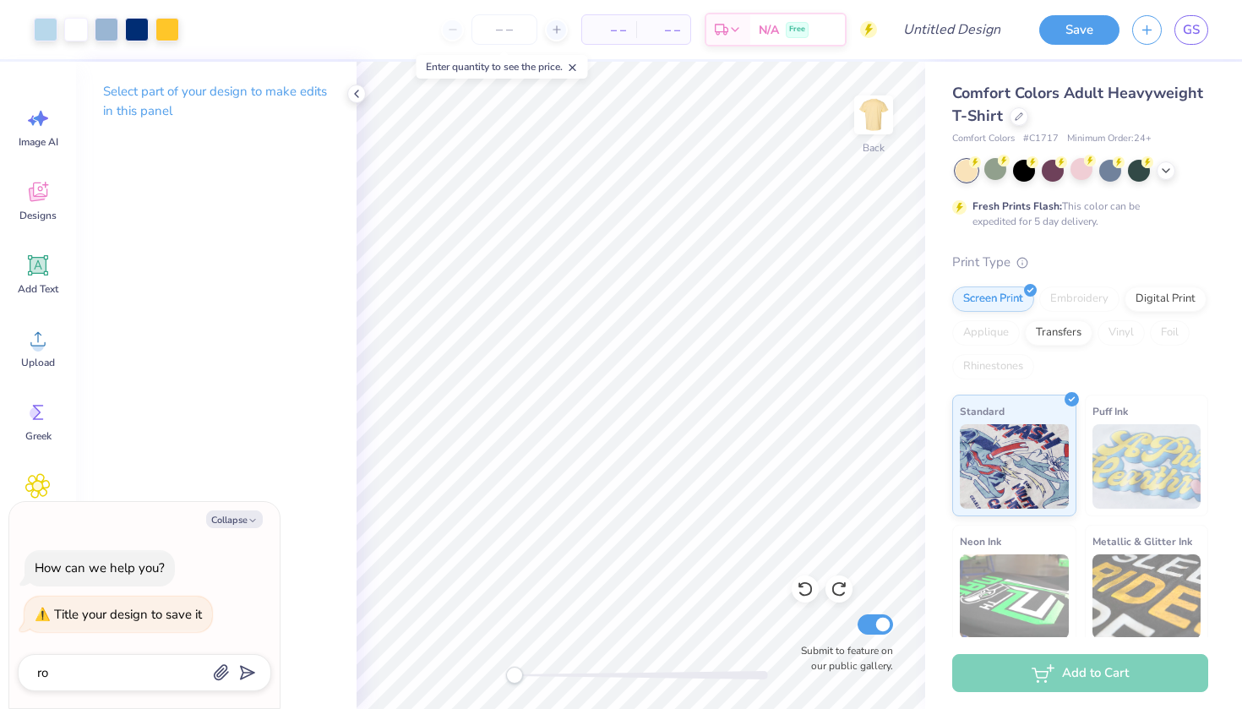
type textarea "x"
type textarea "roja"
type textarea "x"
type textarea "rojan"
type textarea "x"
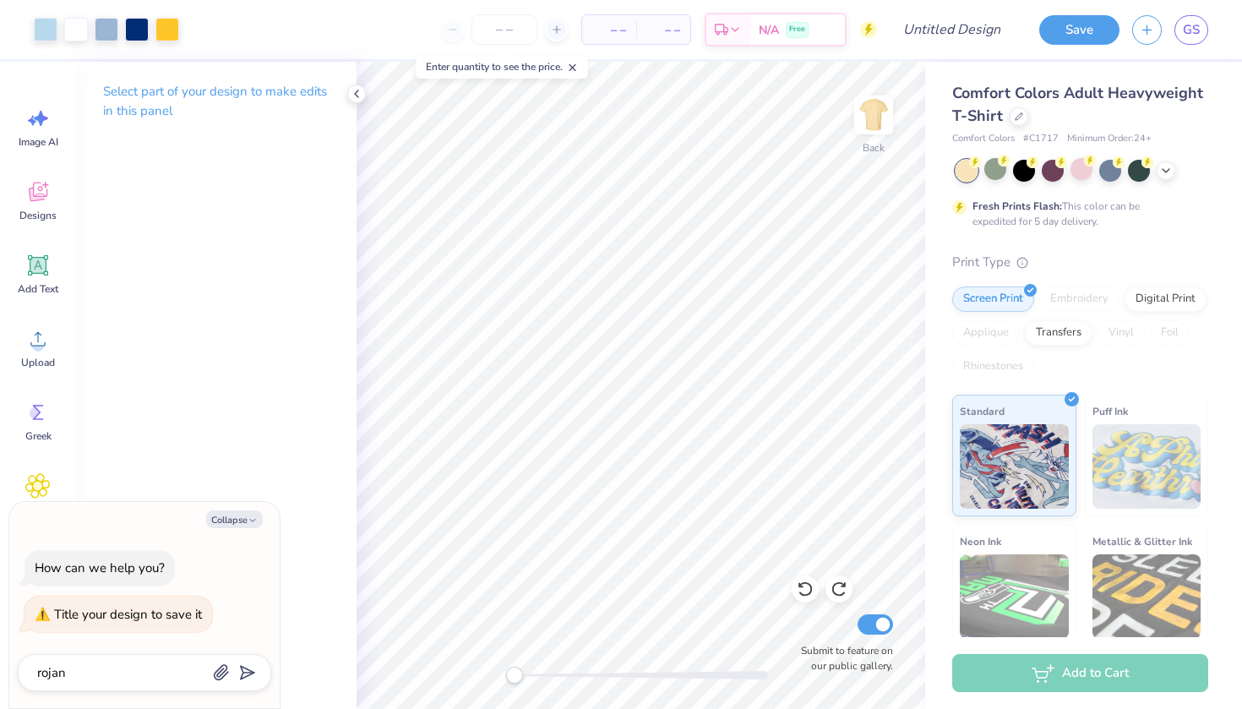
type textarea "rojans"
type textarea "x"
type input "rojans"
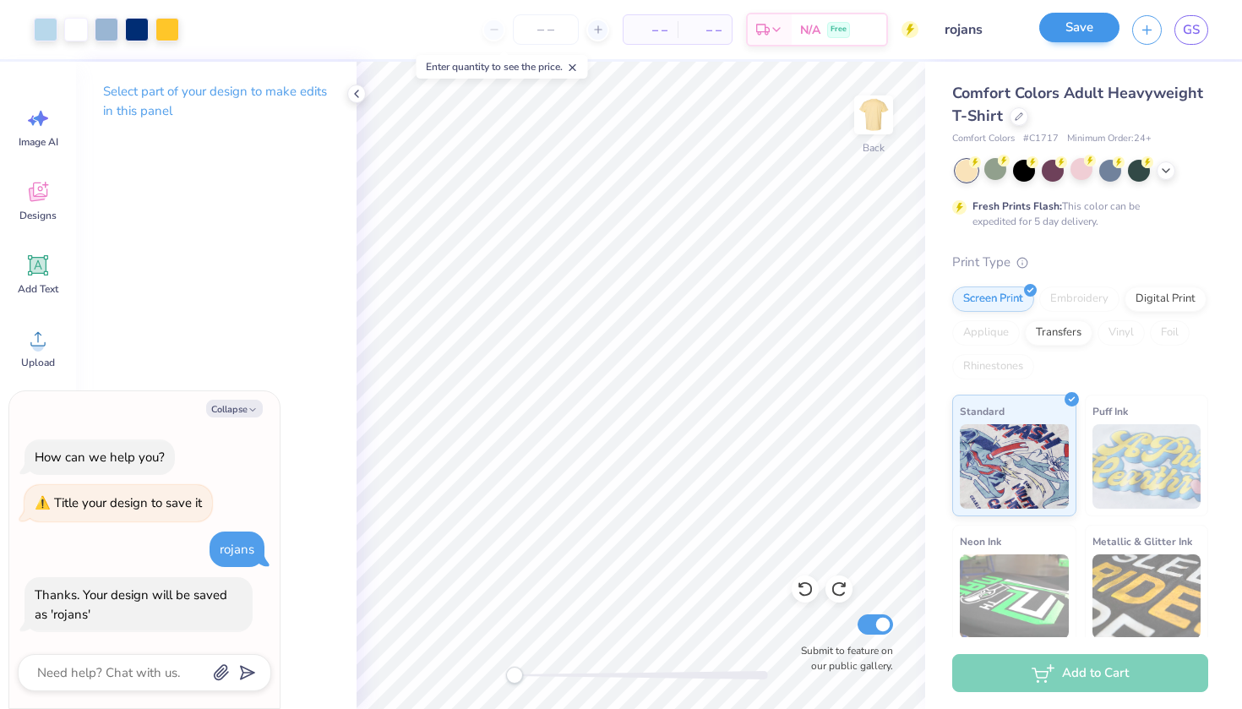
click at [1088, 36] on button "Save" at bounding box center [1080, 28] width 80 height 30
click at [1074, 34] on div "Save" at bounding box center [1080, 30] width 80 height 30
click at [1067, 34] on div "Save" at bounding box center [1080, 30] width 80 height 30
click at [1062, 30] on div "Save" at bounding box center [1080, 30] width 80 height 30
click at [1163, 172] on icon at bounding box center [1167, 169] width 14 height 14
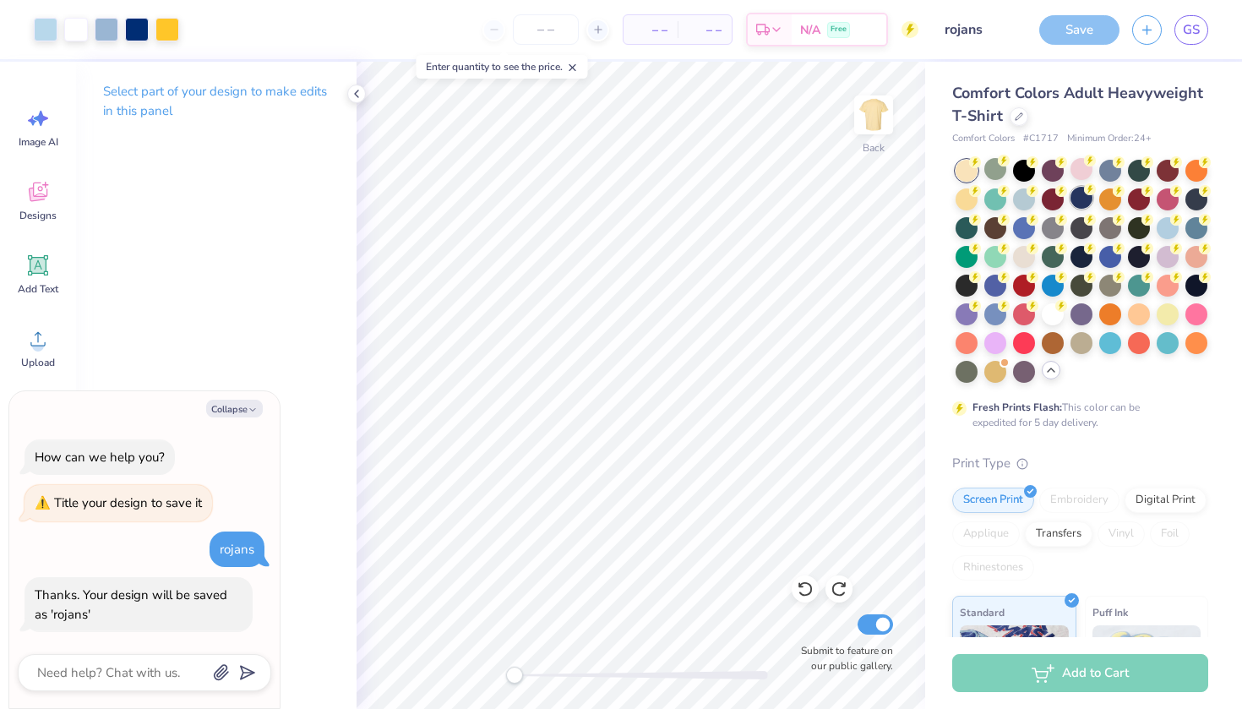
click at [1083, 198] on div at bounding box center [1082, 198] width 22 height 22
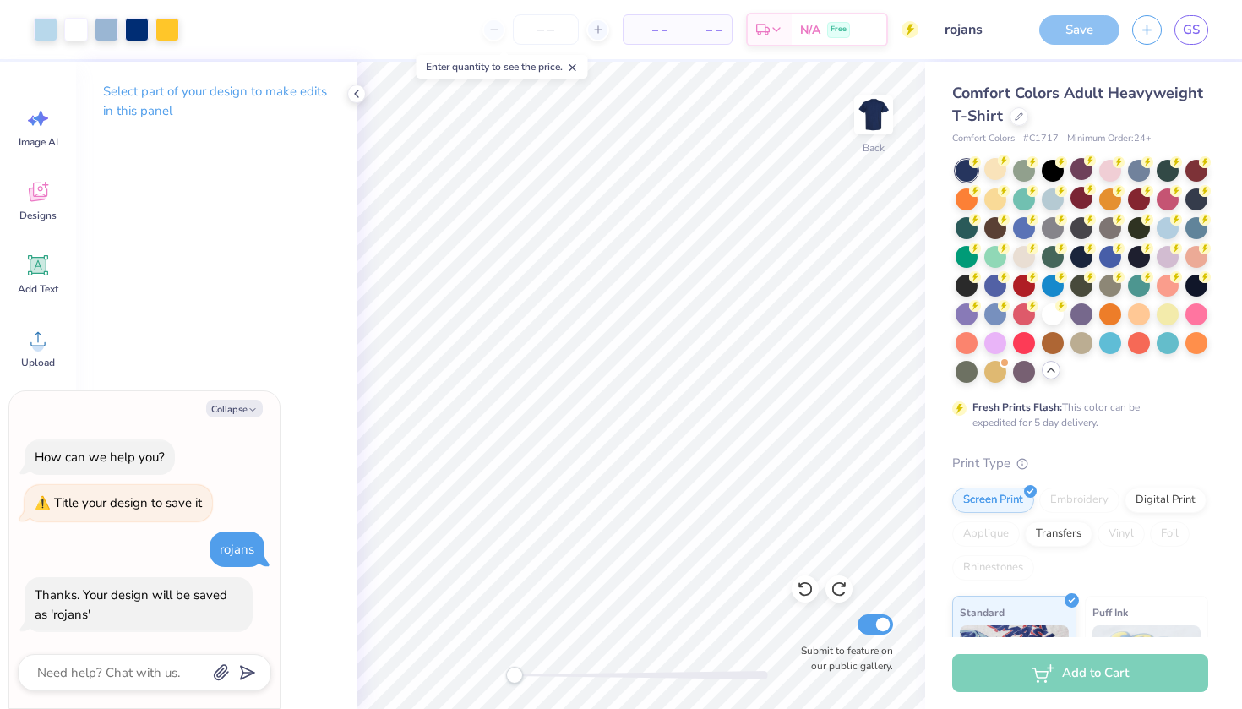
click at [1089, 20] on div "Save" at bounding box center [1080, 30] width 80 height 30
type textarea "x"
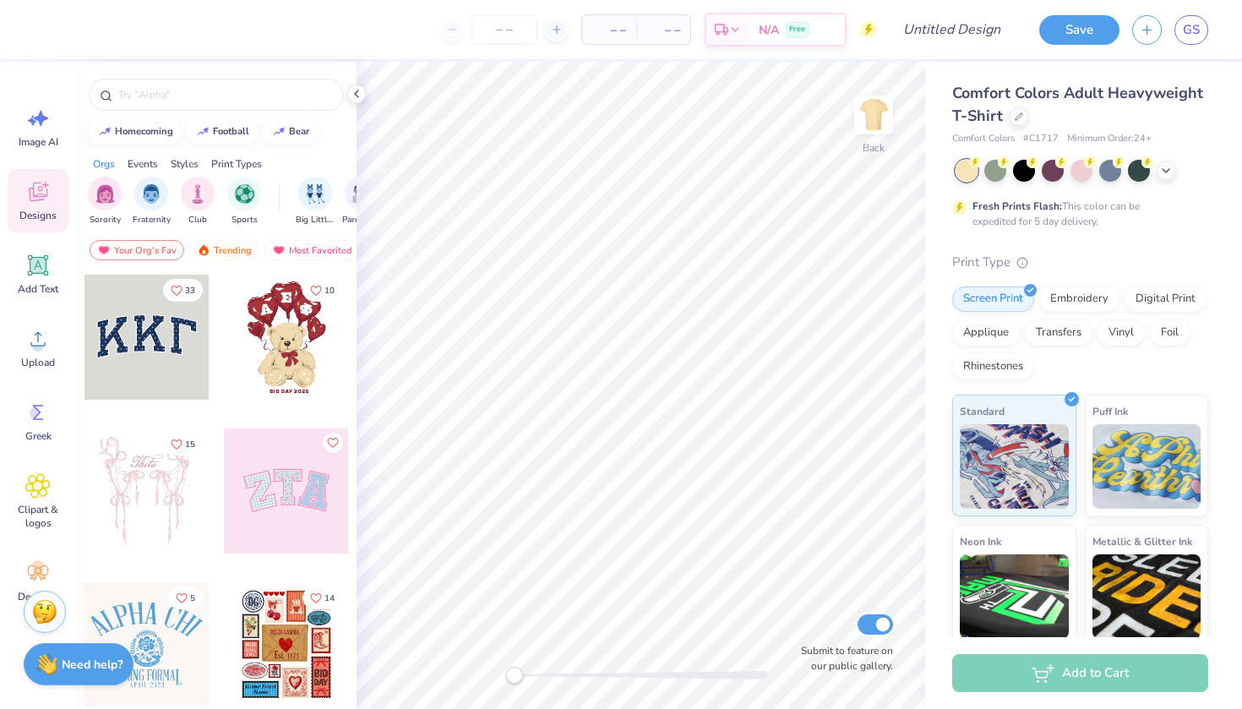
click at [156, 374] on div at bounding box center [147, 337] width 125 height 125
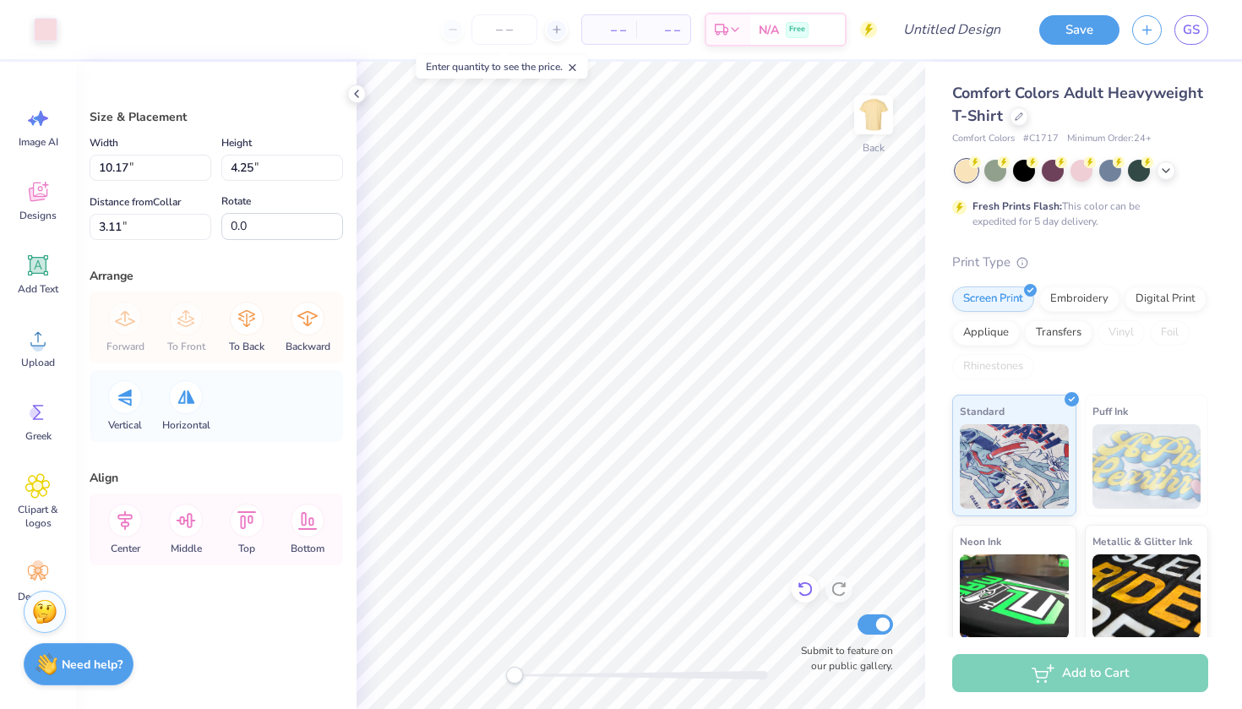
click at [800, 598] on icon at bounding box center [805, 589] width 17 height 17
type input "10.44"
type input "4.58"
type input "3.00"
click at [800, 598] on icon at bounding box center [805, 589] width 17 height 17
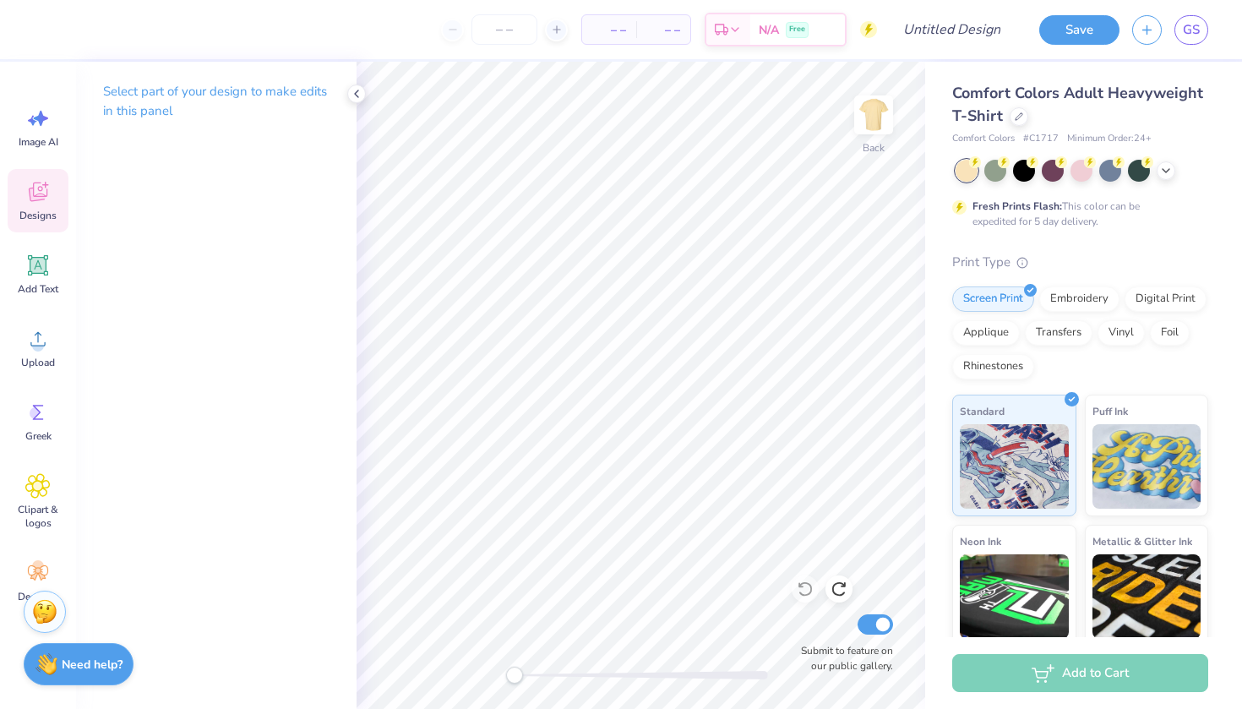
click at [25, 188] on div "Designs" at bounding box center [38, 200] width 61 height 63
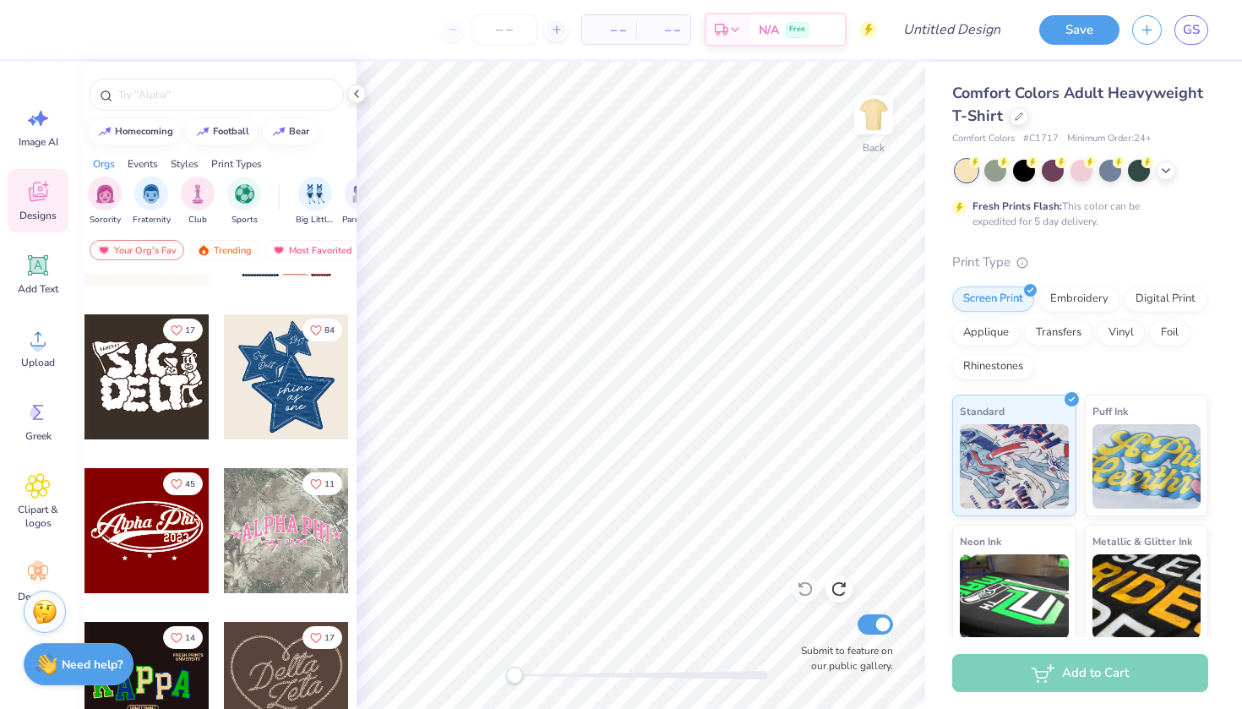
scroll to position [424, 0]
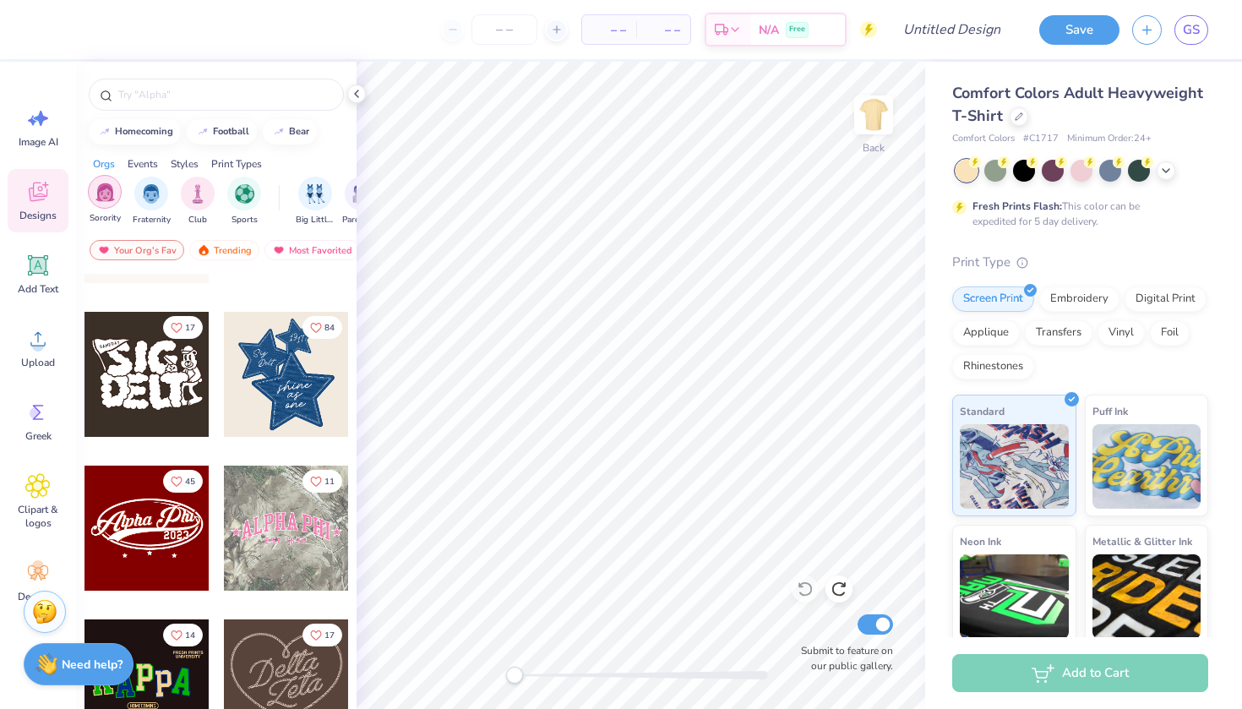
click at [107, 195] on img "filter for Sorority" at bounding box center [105, 192] width 19 height 19
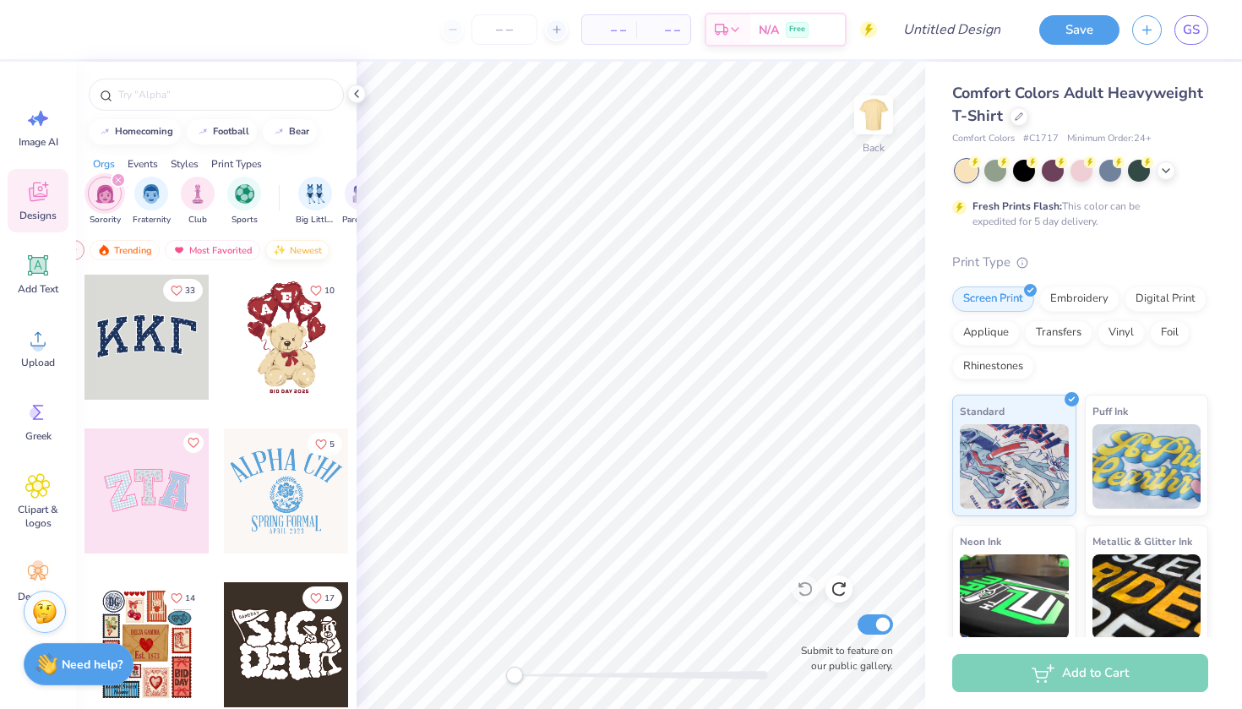
scroll to position [0, 99]
click at [291, 248] on div "Newest" at bounding box center [298, 250] width 64 height 20
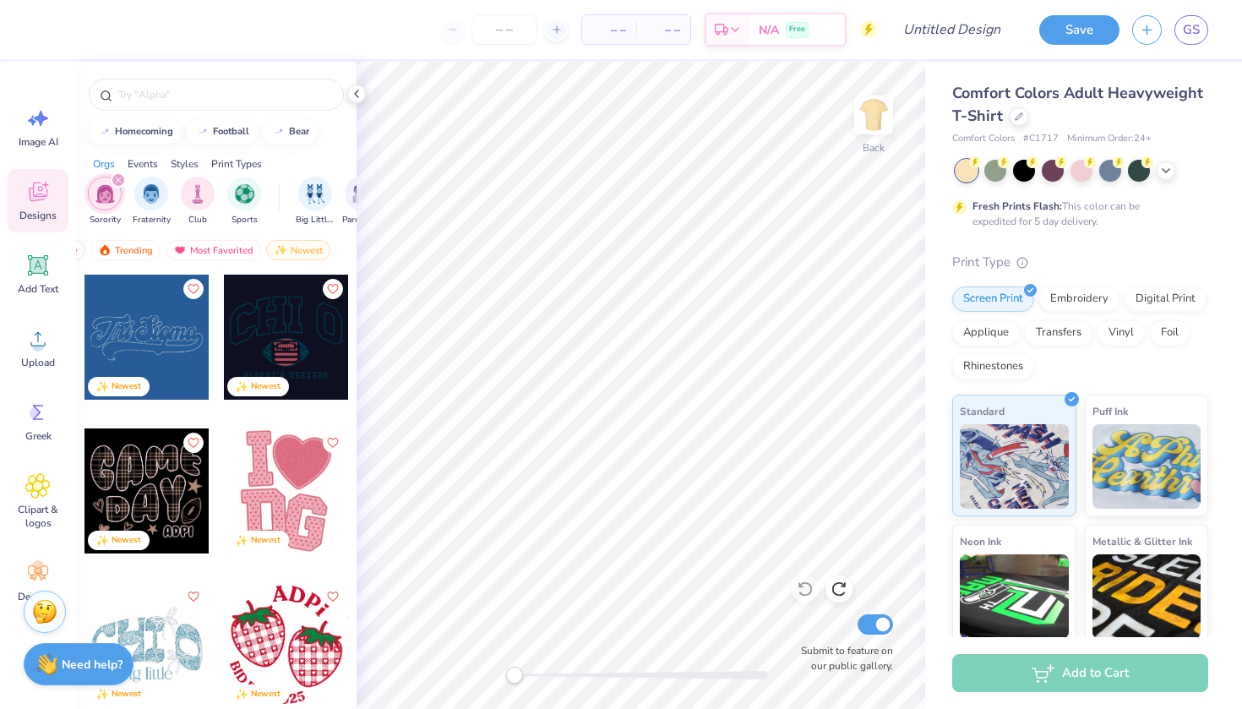
click at [166, 368] on div at bounding box center [147, 337] width 125 height 125
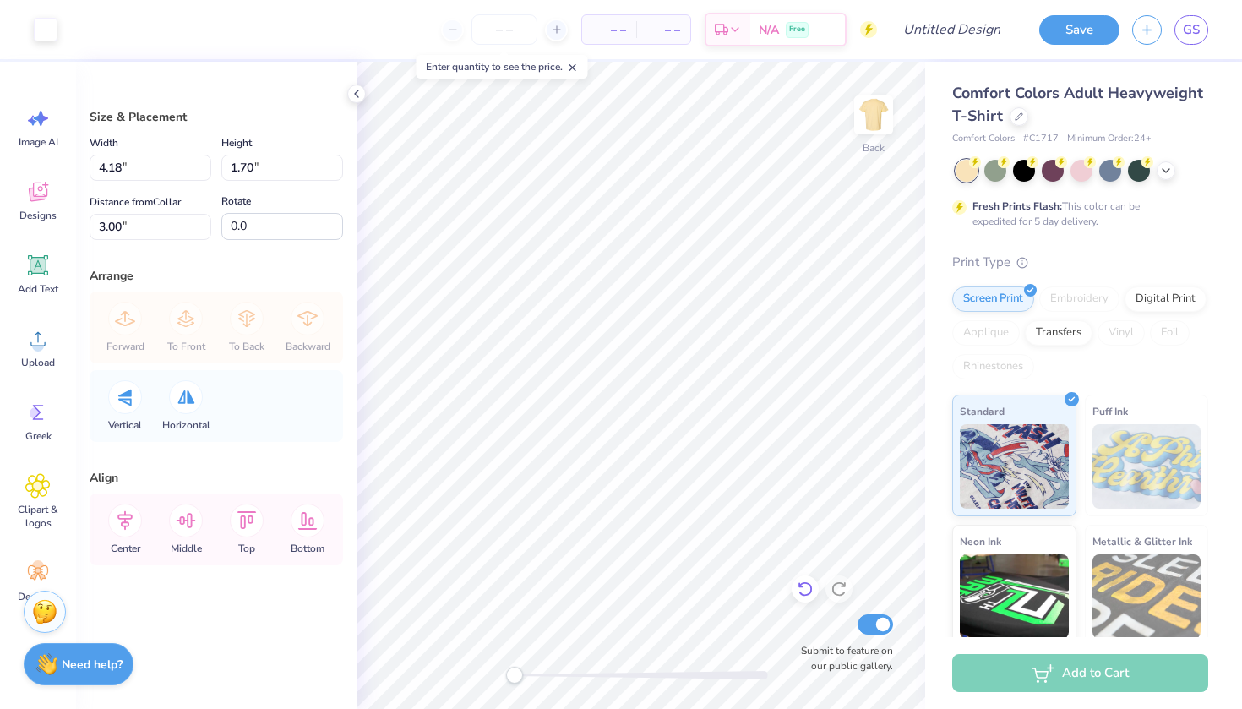
click at [803, 594] on icon at bounding box center [805, 589] width 17 height 17
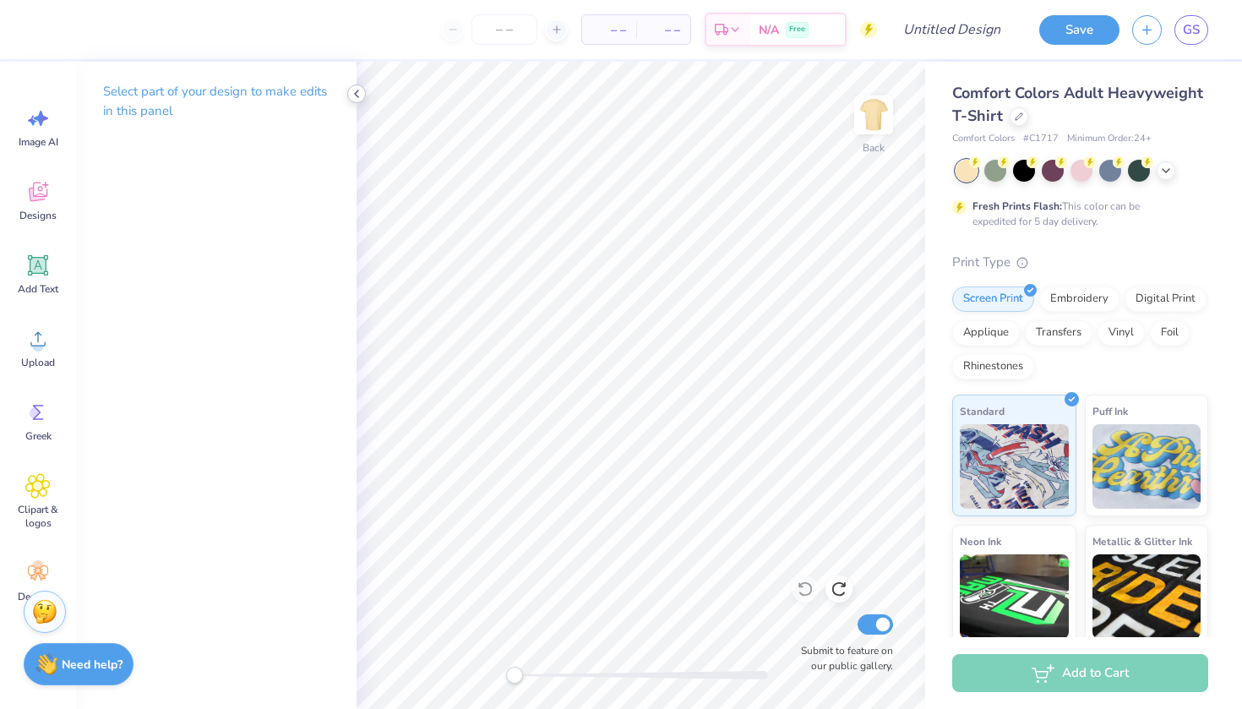
click at [356, 93] on polyline at bounding box center [356, 93] width 3 height 7
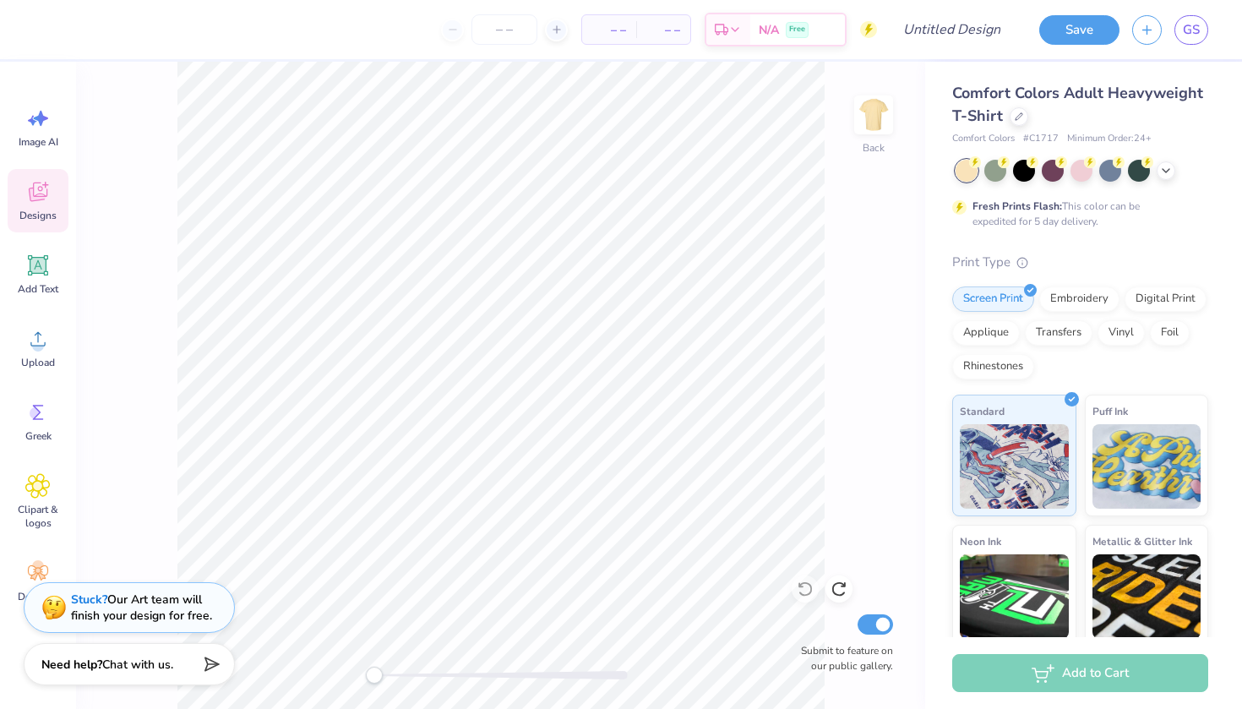
click at [39, 196] on icon at bounding box center [38, 192] width 19 height 19
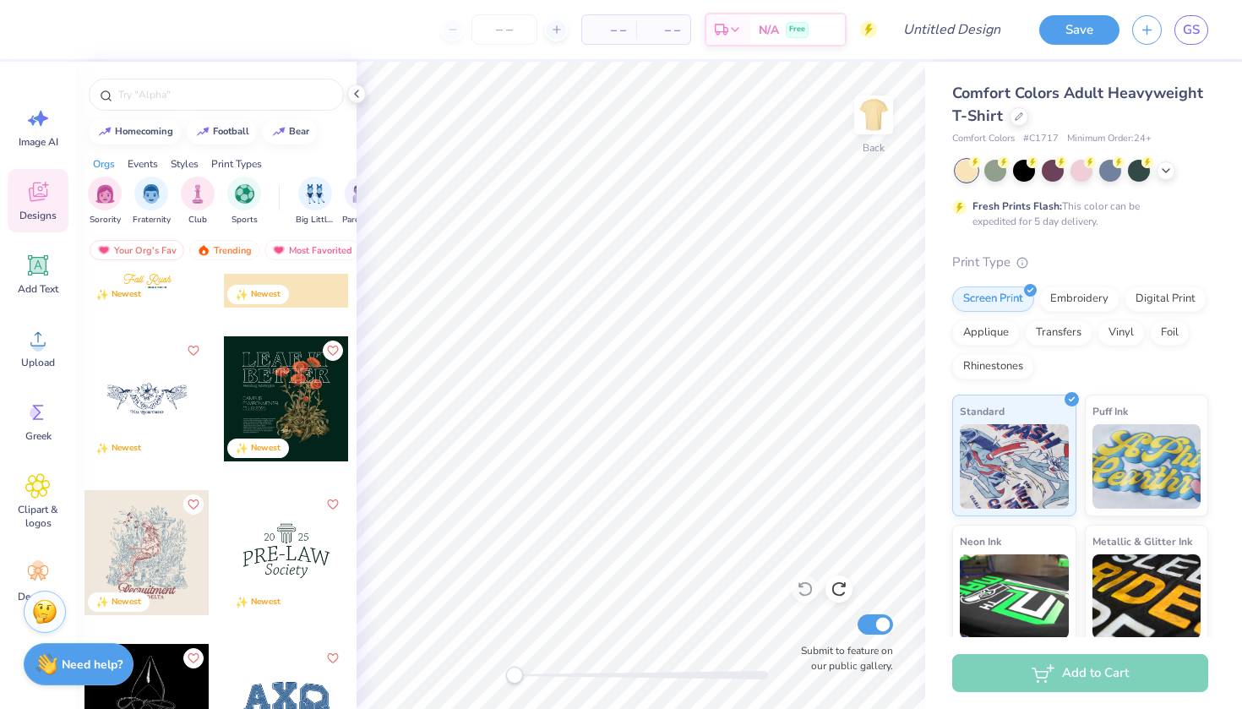
scroll to position [5635, 0]
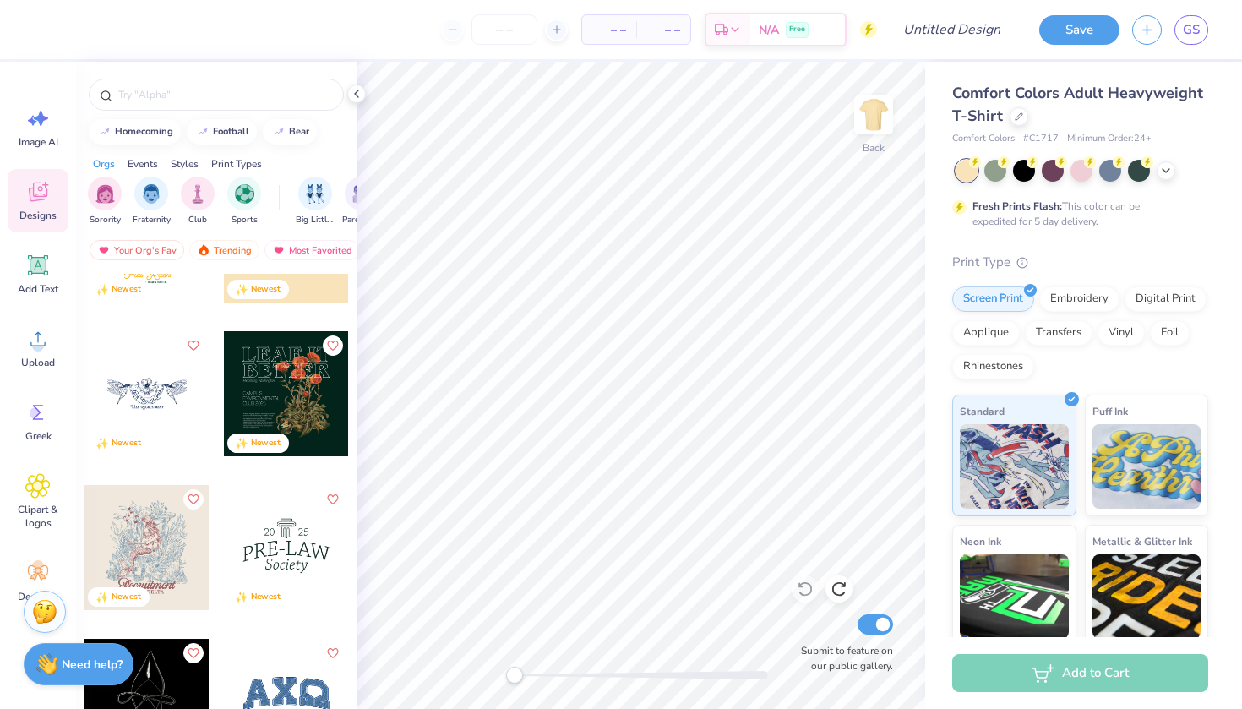
click at [175, 408] on div at bounding box center [147, 393] width 125 height 125
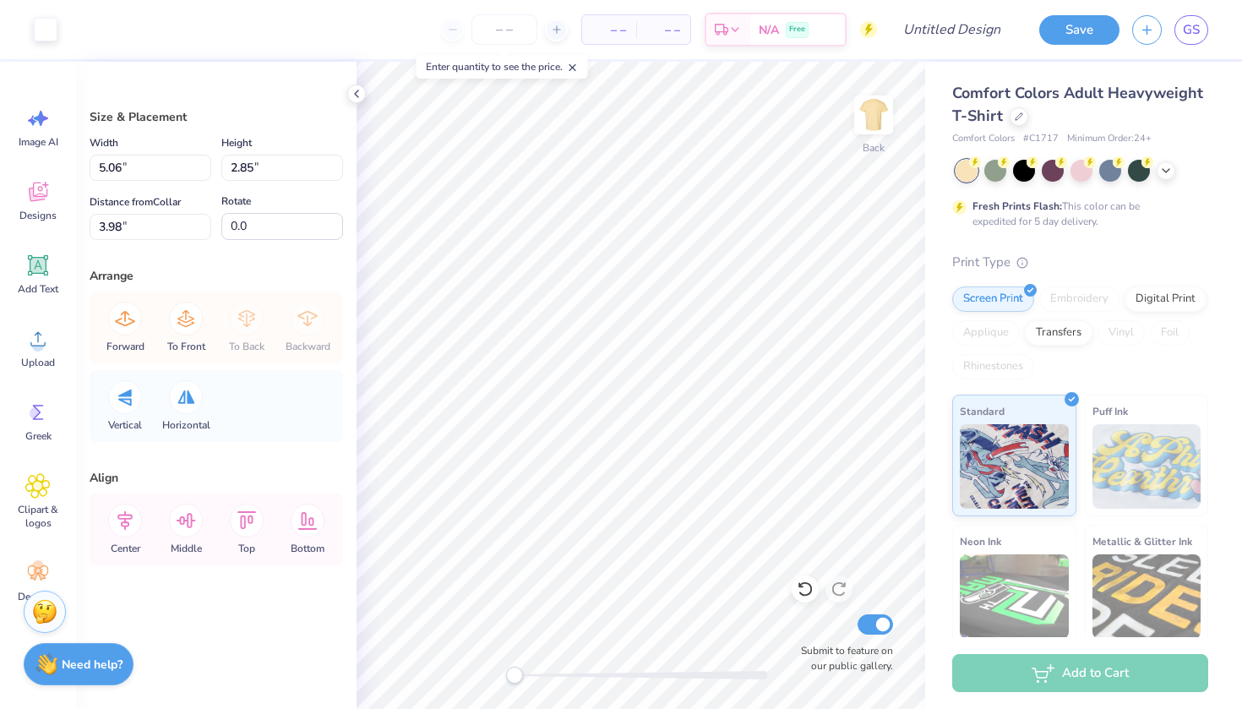
type input "4.30"
type input "1.99"
type input "4.68"
type input "5.06"
type input "2.85"
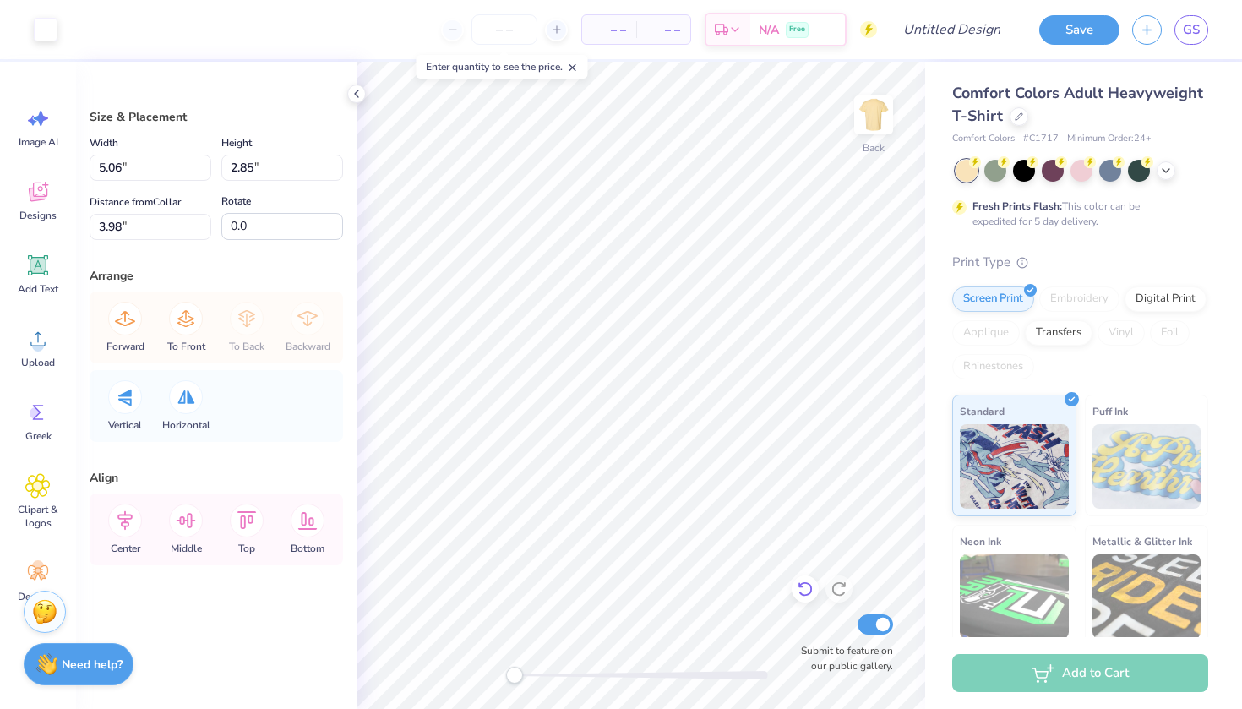
click at [803, 583] on icon at bounding box center [805, 589] width 14 height 15
type input "3.82"
click at [803, 583] on icon at bounding box center [805, 589] width 14 height 15
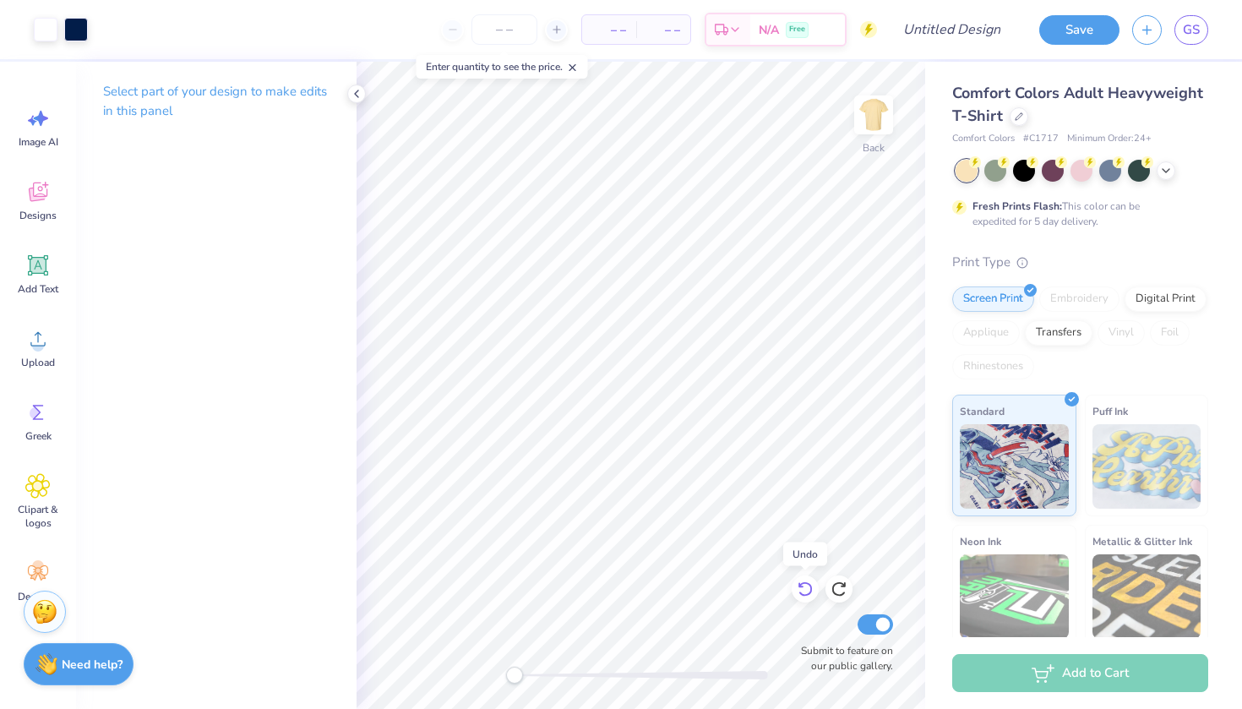
click at [803, 582] on icon at bounding box center [805, 589] width 17 height 17
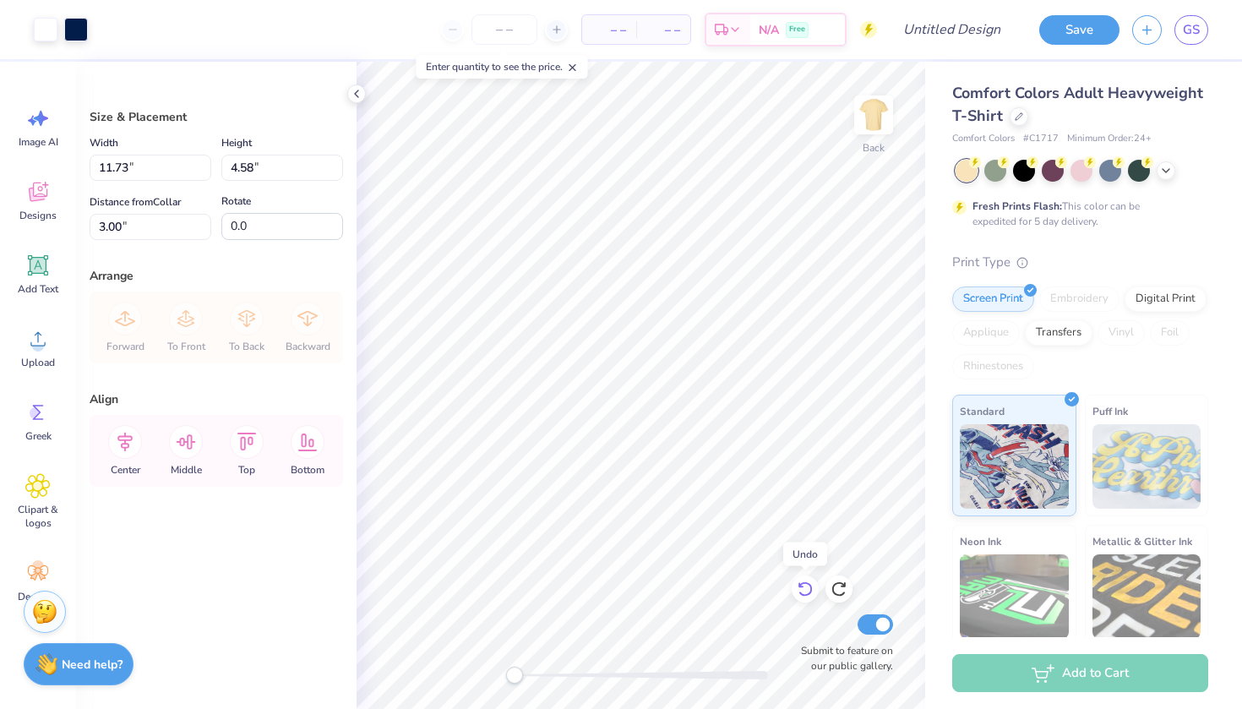
click at [803, 582] on icon at bounding box center [805, 589] width 17 height 17
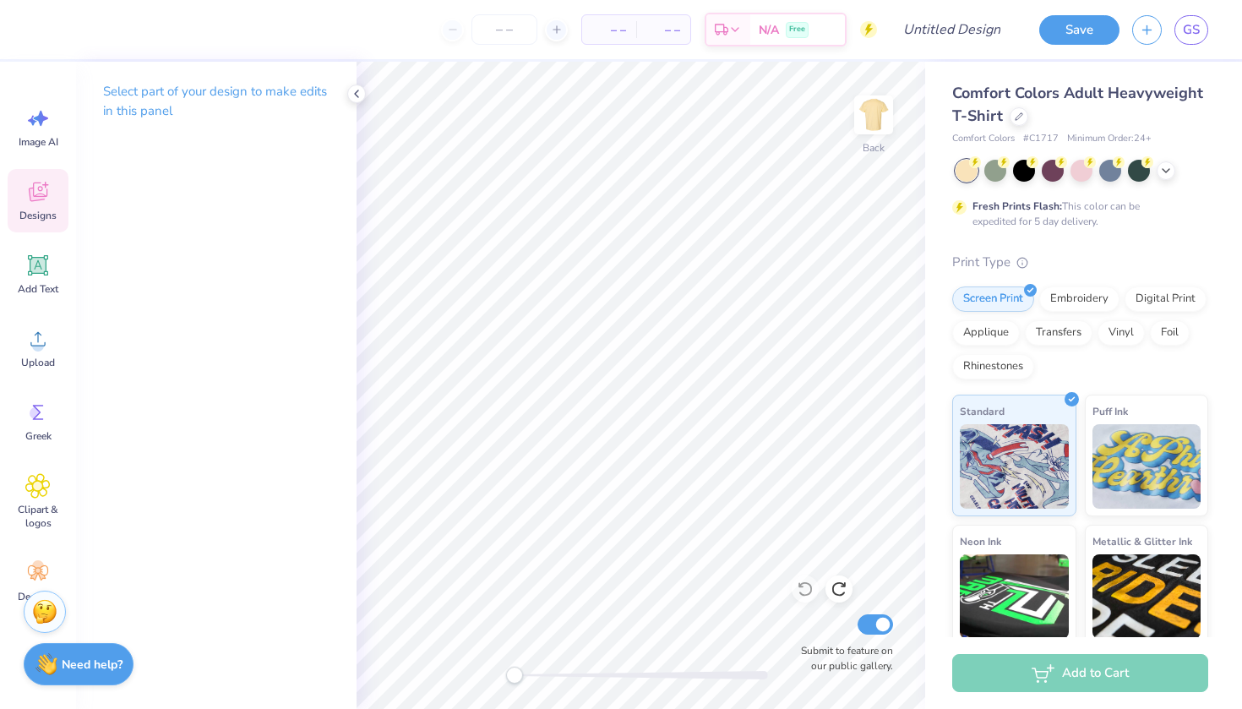
click at [34, 205] on div "Designs" at bounding box center [38, 200] width 61 height 63
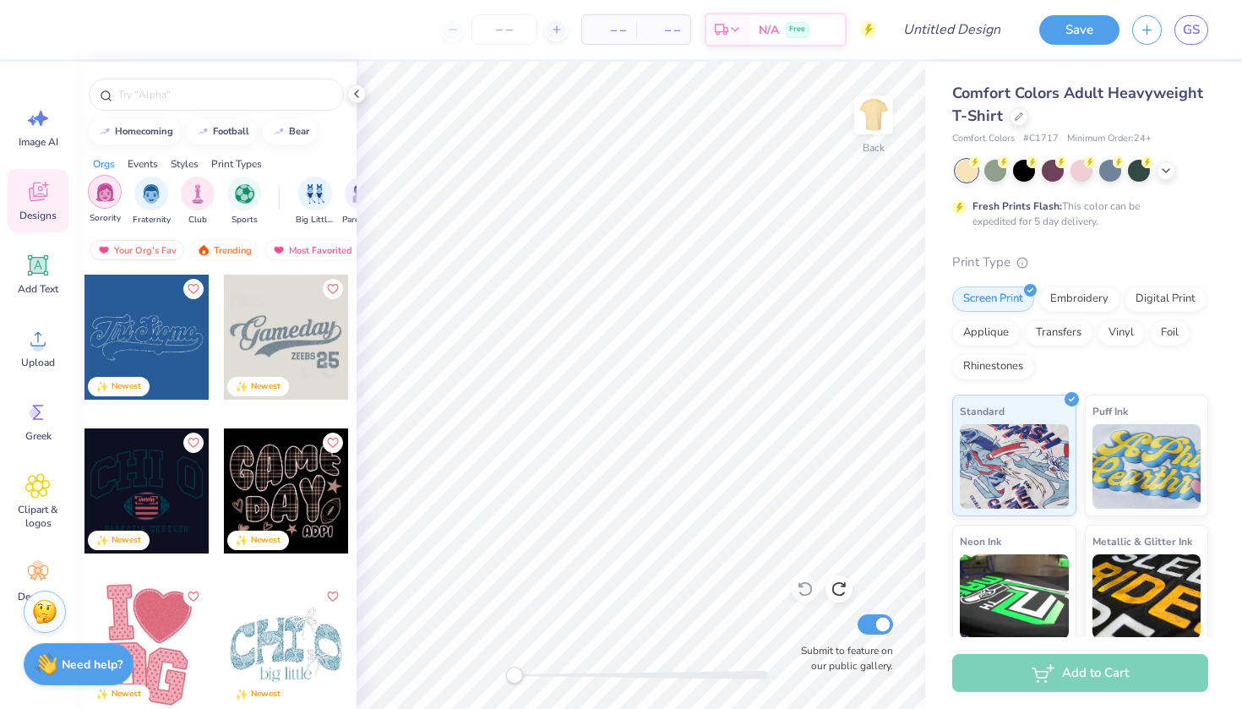
click at [101, 203] on div "filter for Sorority" at bounding box center [105, 192] width 34 height 34
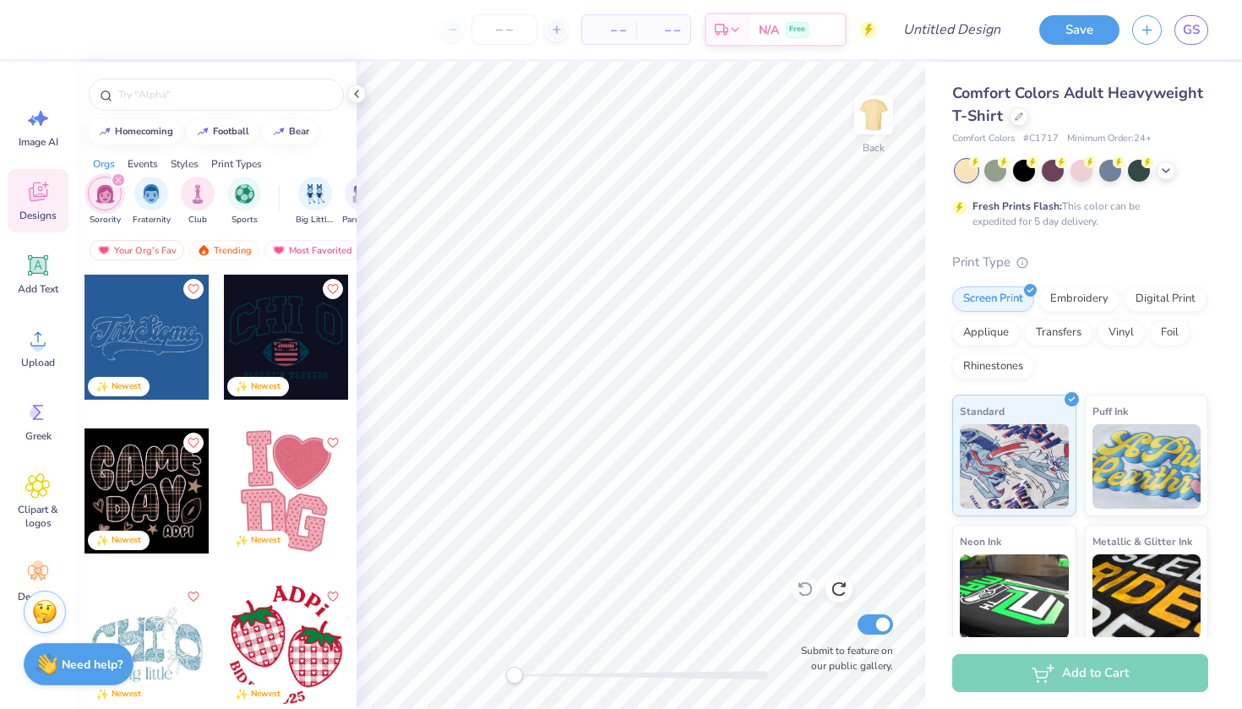
click at [141, 239] on div "Your Org's Fav Trending Most Favorited Newest" at bounding box center [216, 254] width 281 height 39
click at [149, 247] on div "Your Org's Fav" at bounding box center [137, 250] width 95 height 20
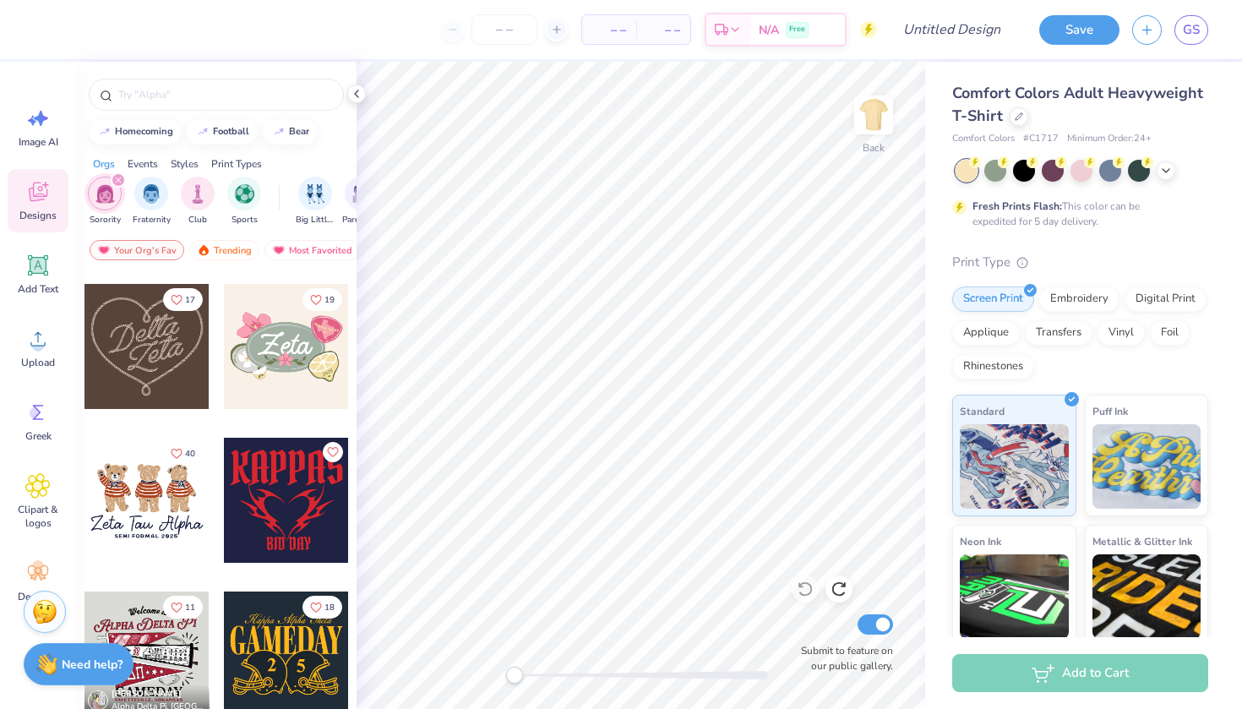
scroll to position [759, 0]
click at [228, 246] on div "Trending" at bounding box center [224, 250] width 70 height 20
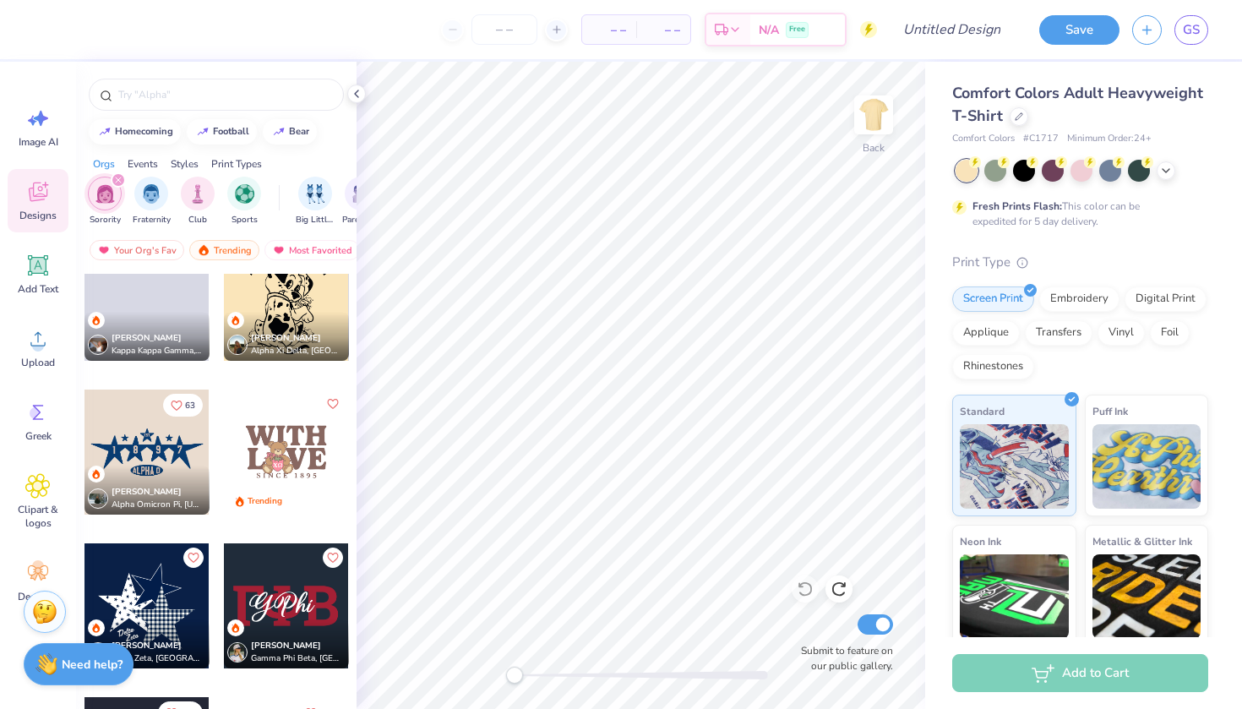
scroll to position [2347, 0]
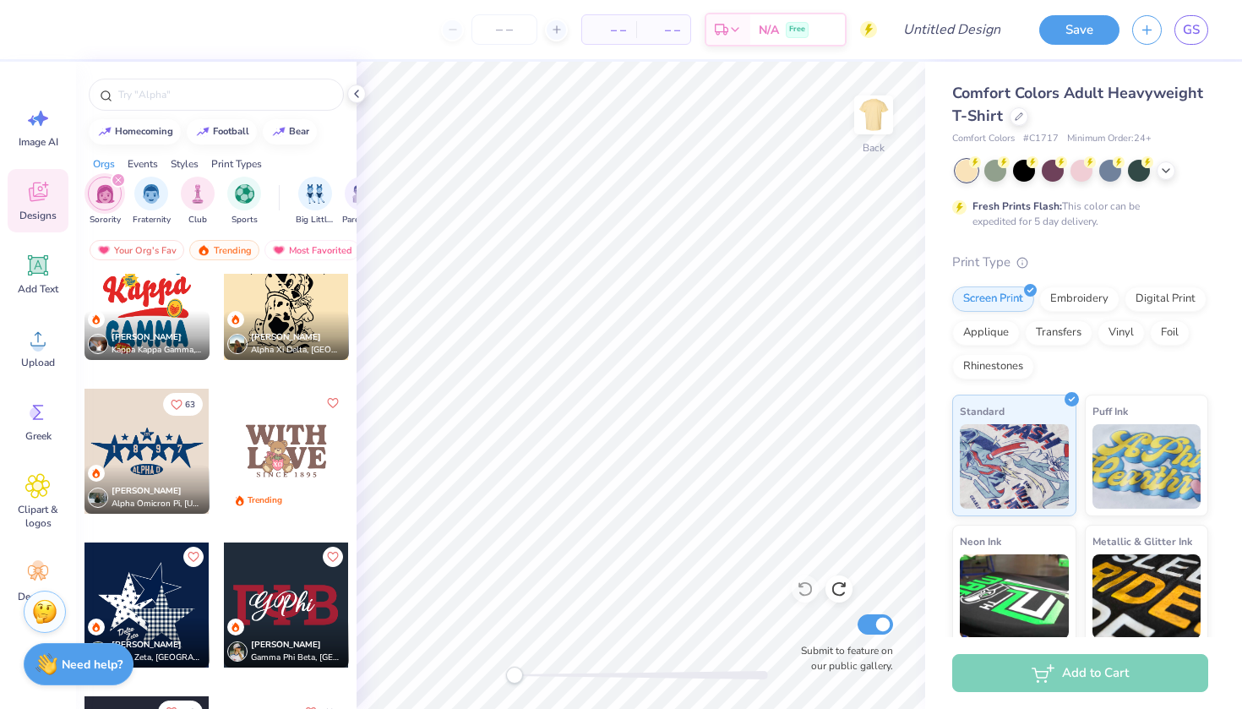
click at [175, 463] on div at bounding box center [147, 451] width 125 height 125
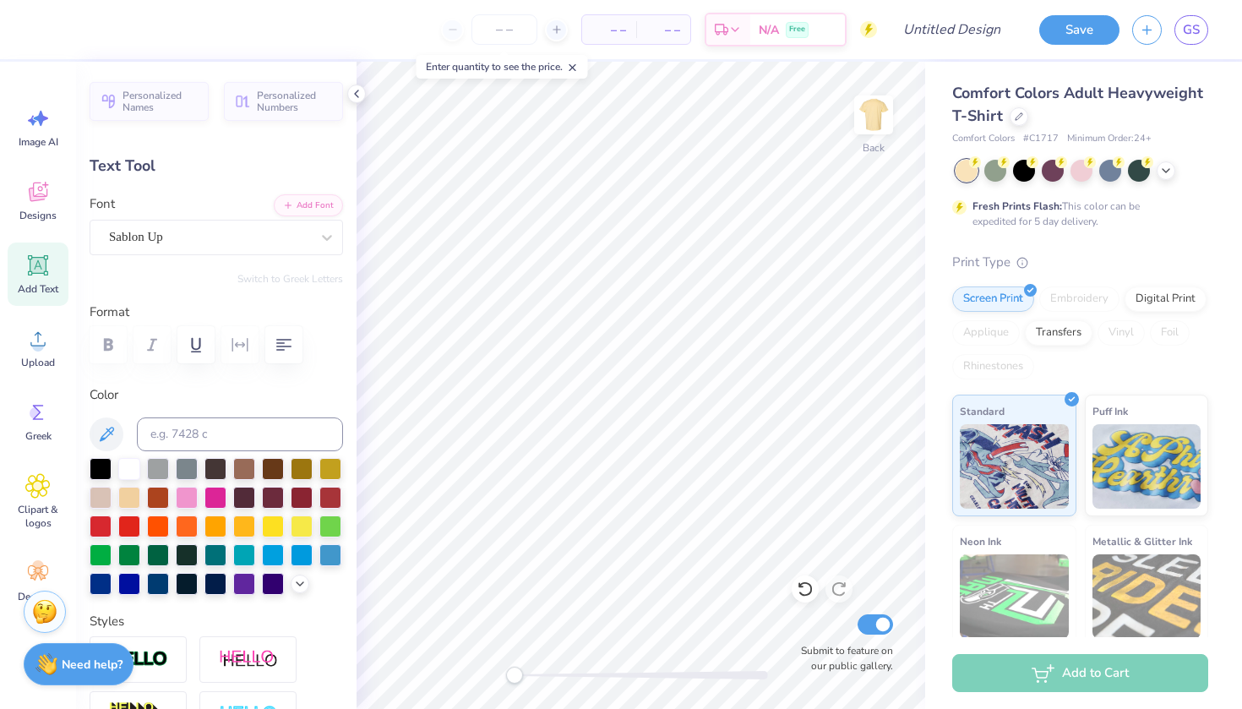
type input "0.47"
type input "0.85"
type input "4.86"
type textarea "9"
type textarea "3"
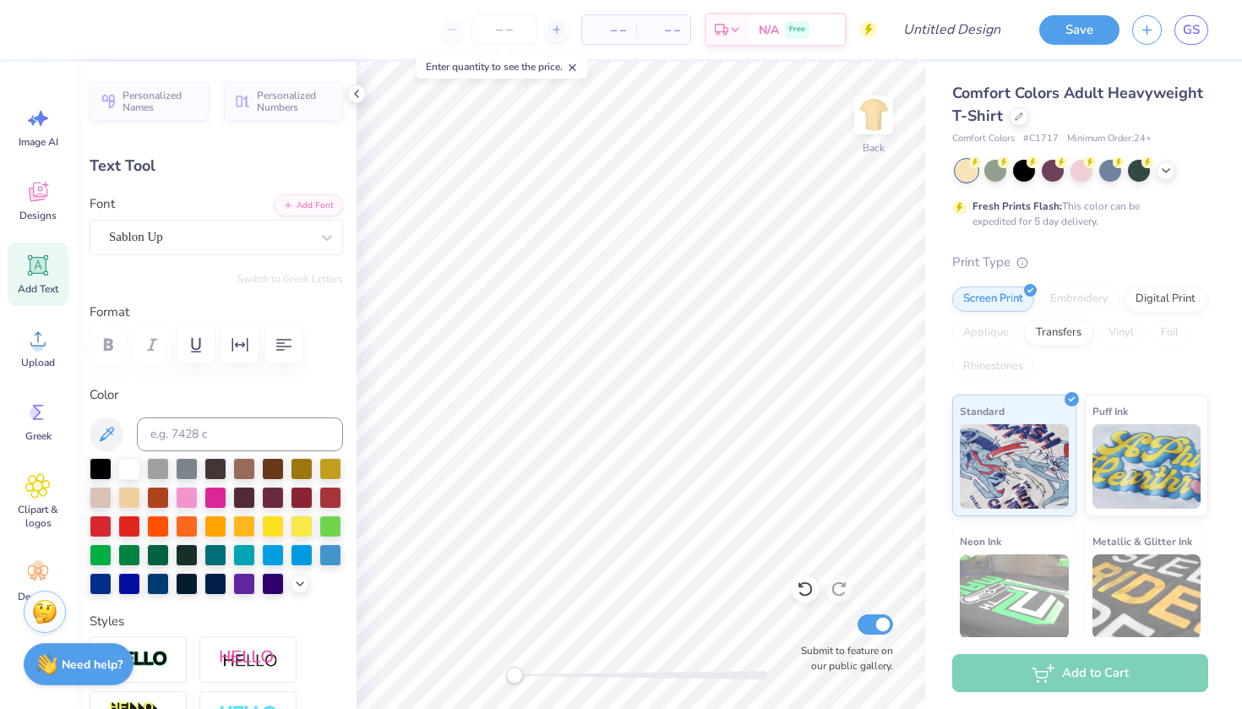
type textarea "6"
type input "0.41"
type input "0.68"
type input "7.20"
type input "0.42"
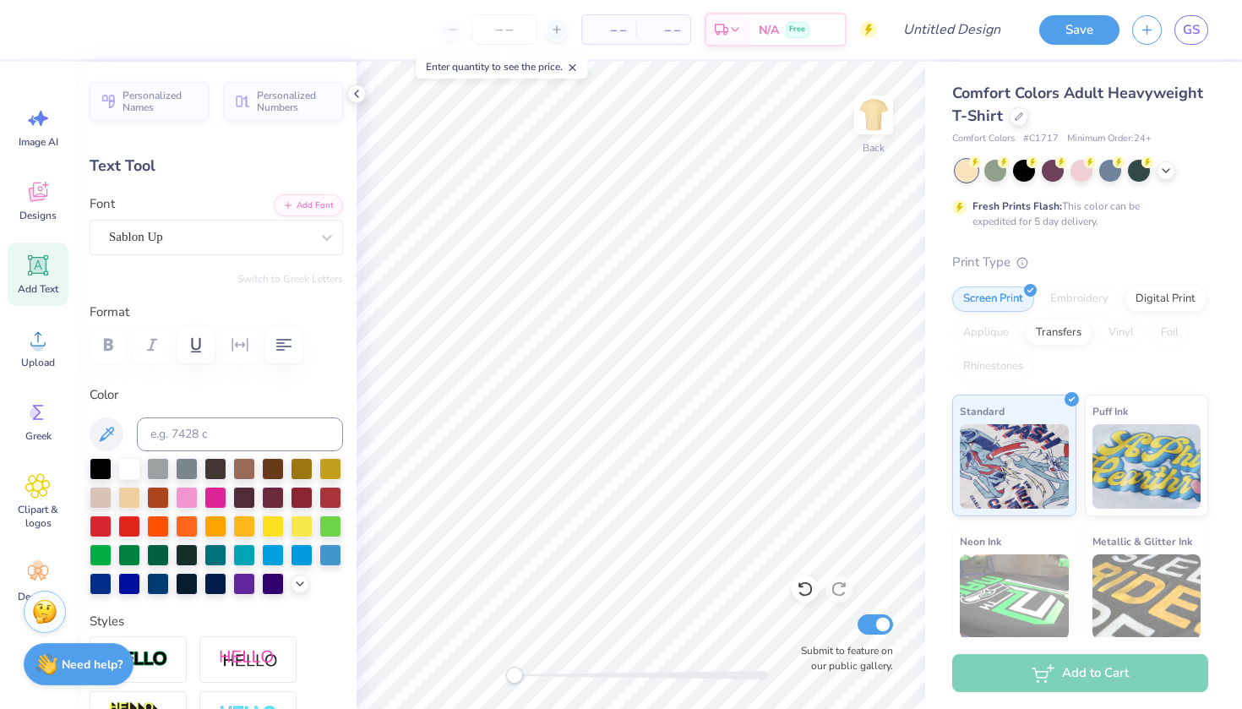
type input "0.90"
type input "7.11"
type input "0.41"
type input "0.92"
type input "7.10"
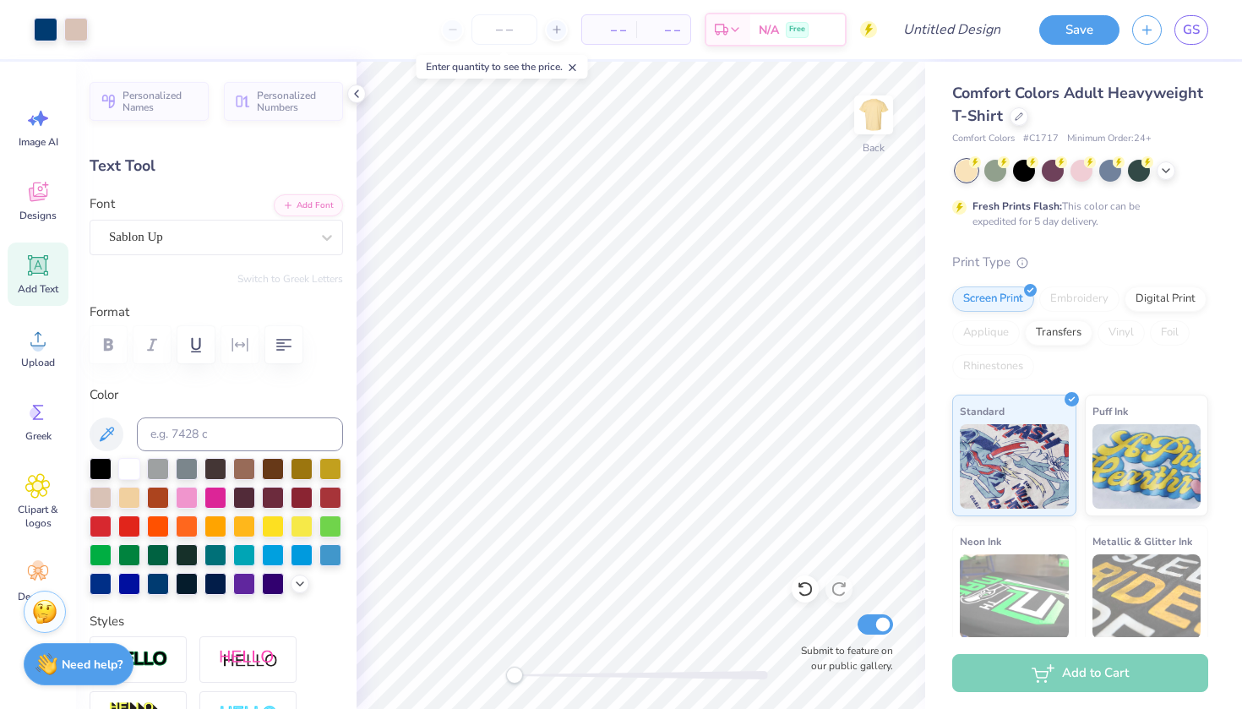
type input "0.39"
type input "0.86"
type input "0.85"
type input "0.82"
type input "7.14"
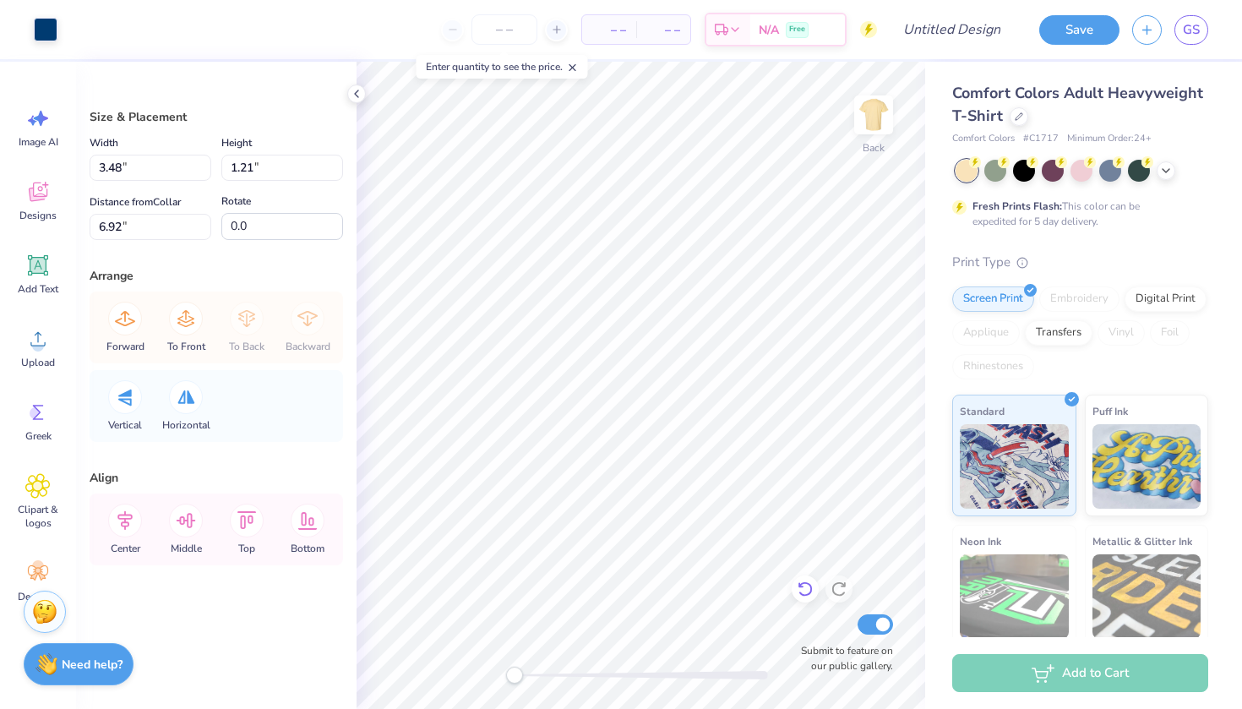
click at [806, 592] on icon at bounding box center [805, 589] width 17 height 17
click at [813, 584] on icon at bounding box center [805, 589] width 17 height 17
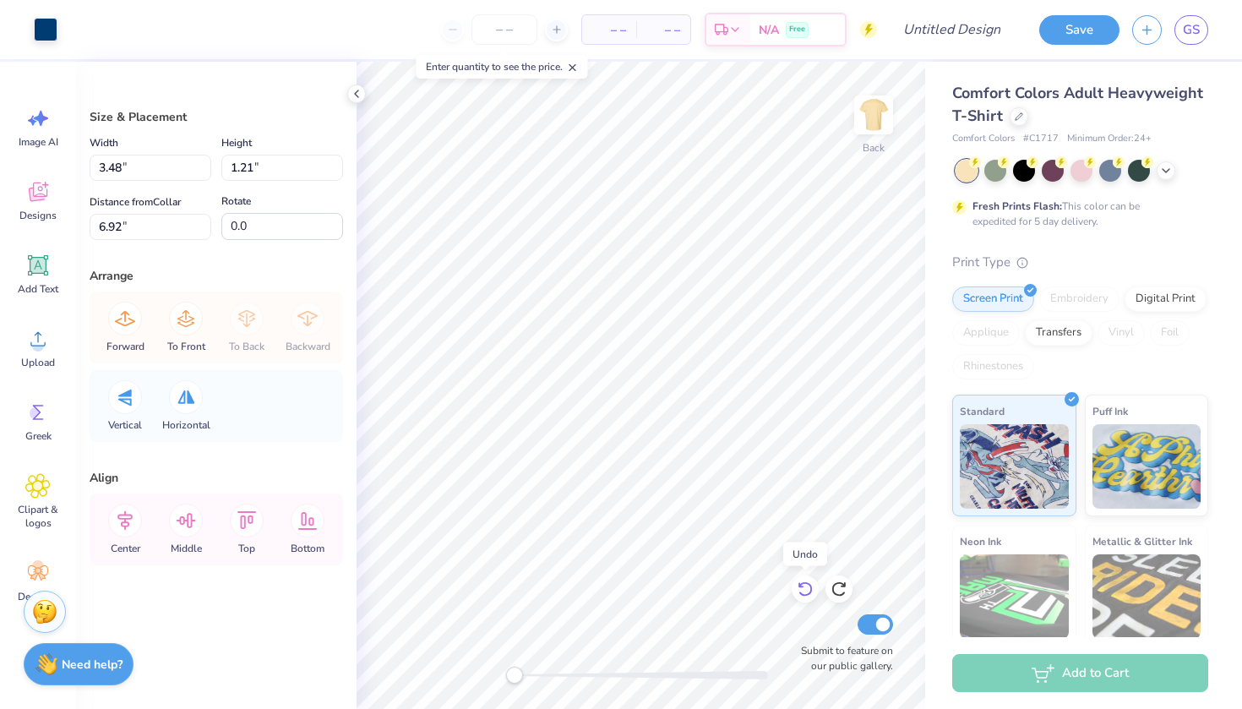
click at [813, 584] on icon at bounding box center [805, 589] width 17 height 17
click at [836, 582] on icon at bounding box center [839, 589] width 17 height 17
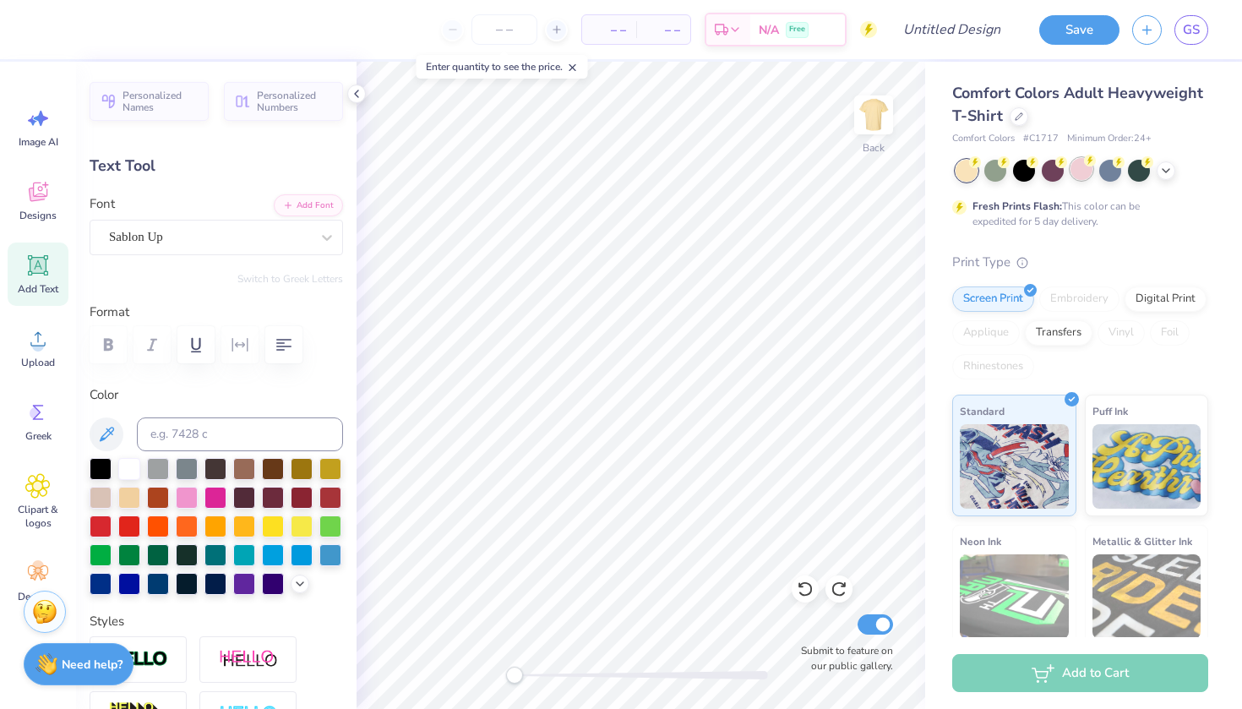
click at [1079, 172] on div at bounding box center [1082, 169] width 22 height 22
click at [968, 175] on div at bounding box center [967, 171] width 22 height 22
click at [1004, 172] on div at bounding box center [996, 169] width 22 height 22
click at [809, 588] on icon at bounding box center [805, 589] width 17 height 17
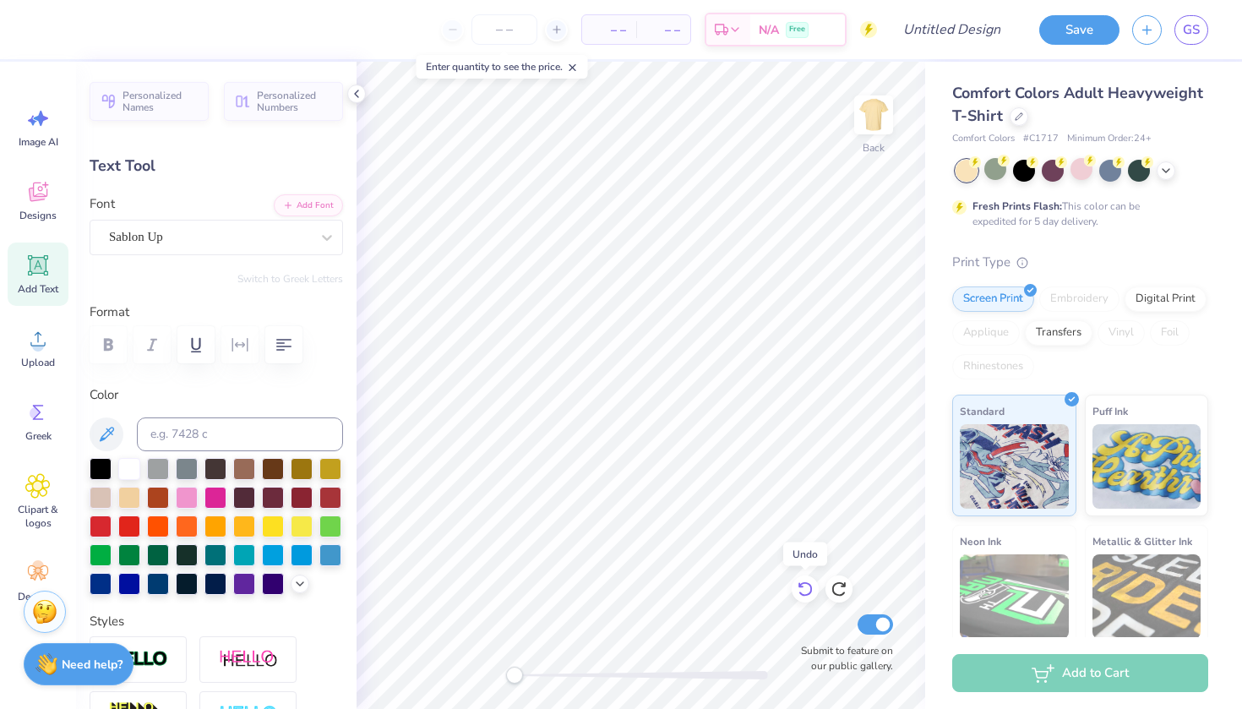
click at [809, 588] on icon at bounding box center [805, 589] width 17 height 17
click at [36, 210] on span "Designs" at bounding box center [37, 216] width 37 height 14
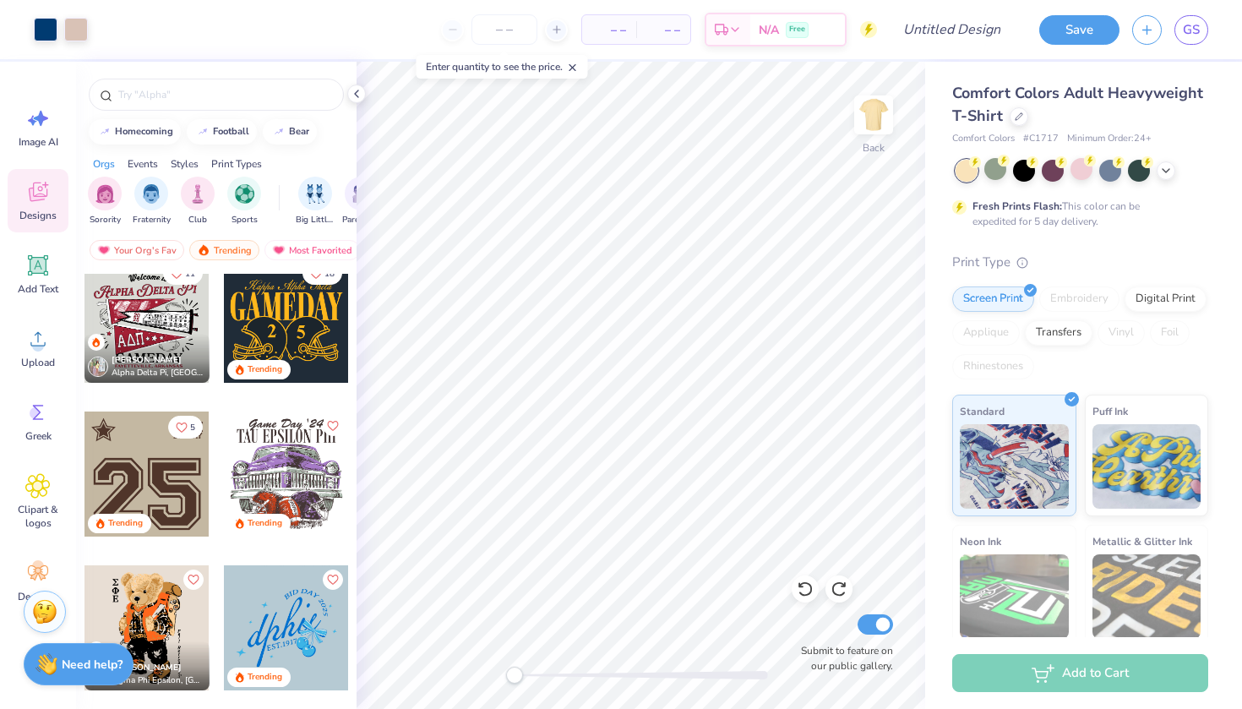
scroll to position [1250, 0]
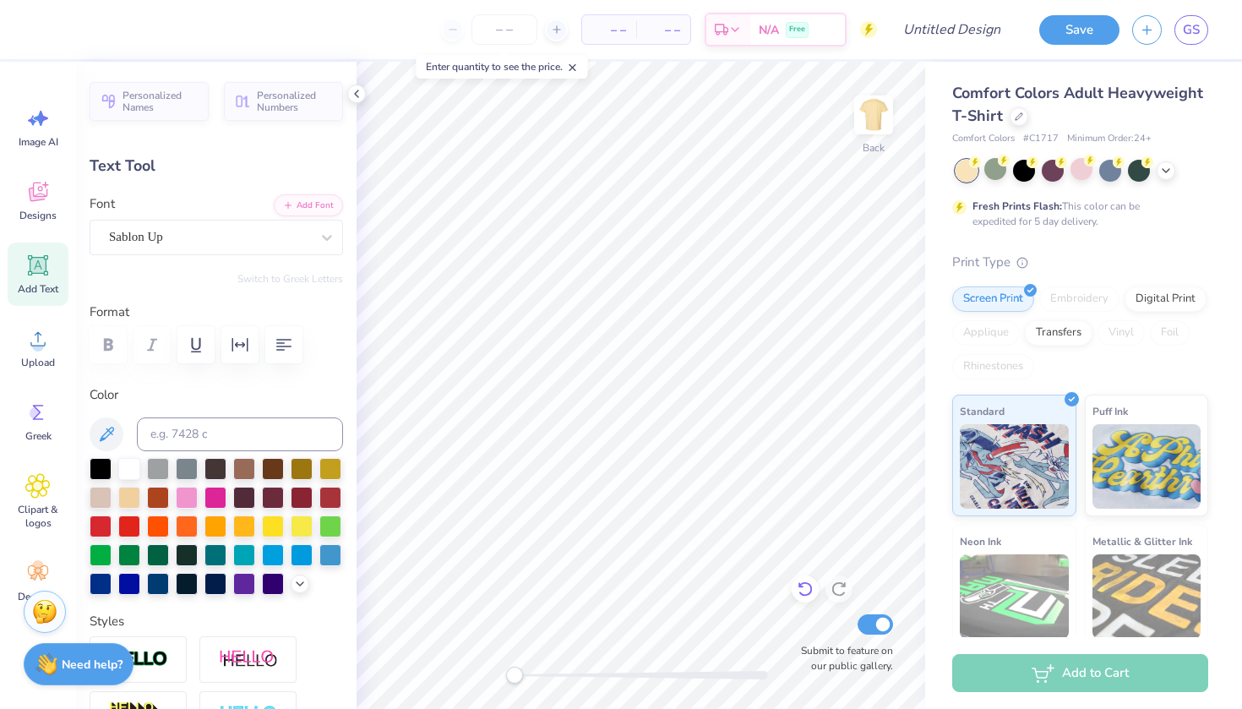
click at [805, 588] on icon at bounding box center [805, 589] width 17 height 17
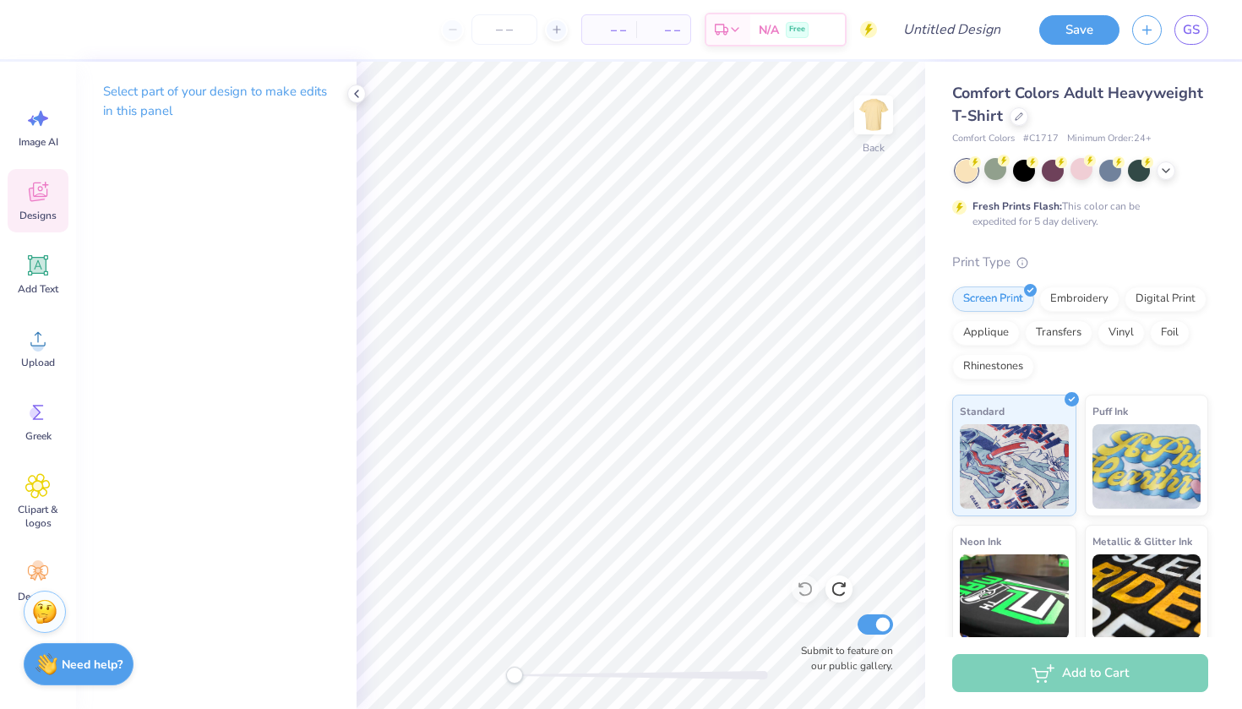
click at [40, 191] on icon at bounding box center [38, 192] width 19 height 19
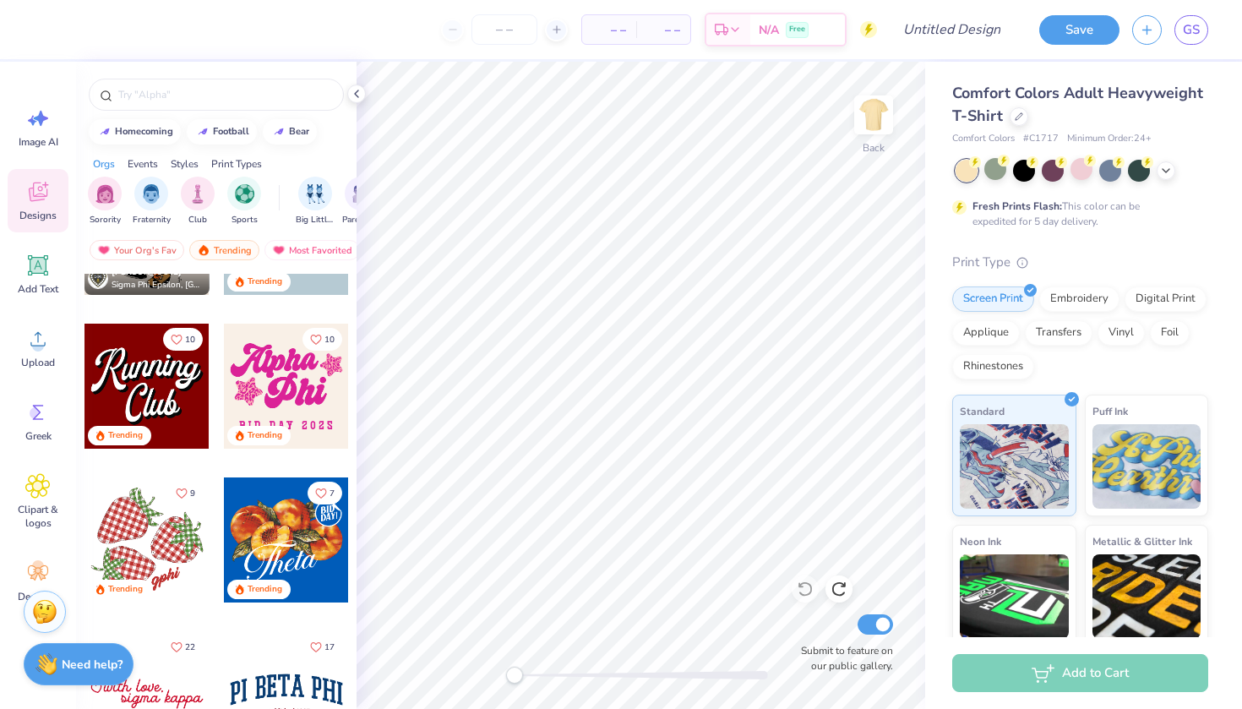
scroll to position [1644, 0]
click at [136, 249] on div "Your Org's Fav" at bounding box center [137, 250] width 95 height 20
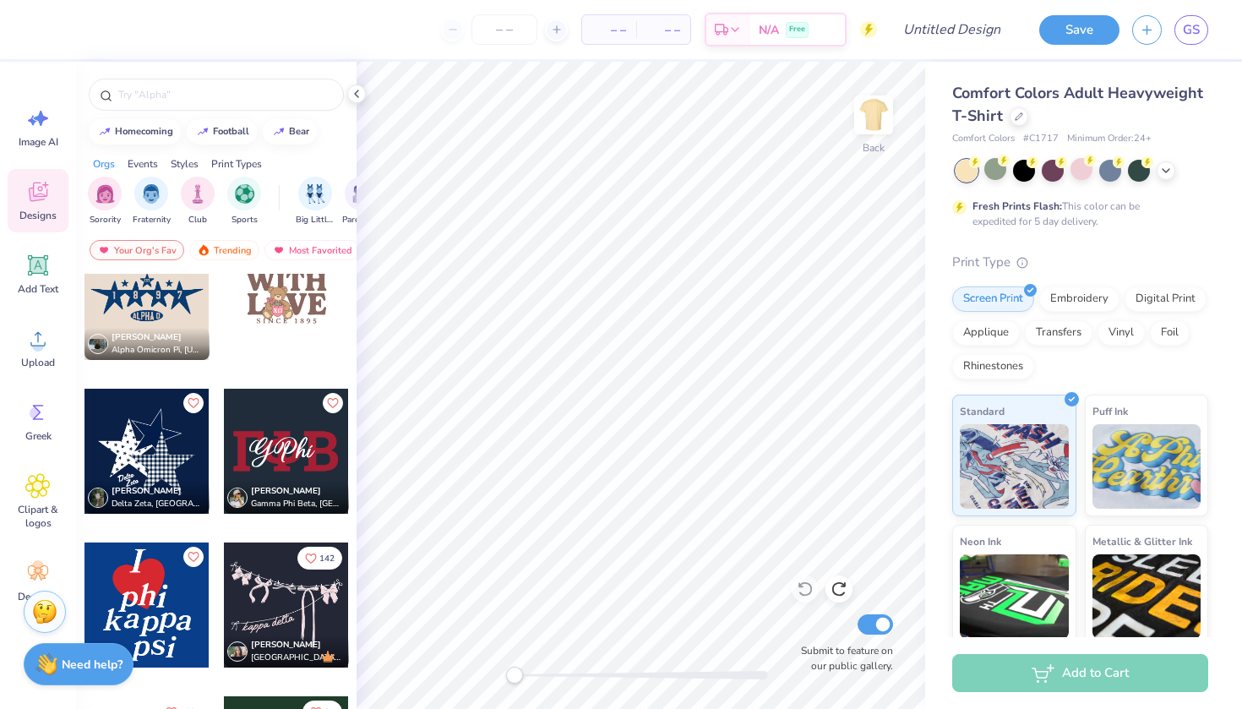
scroll to position [3266, 0]
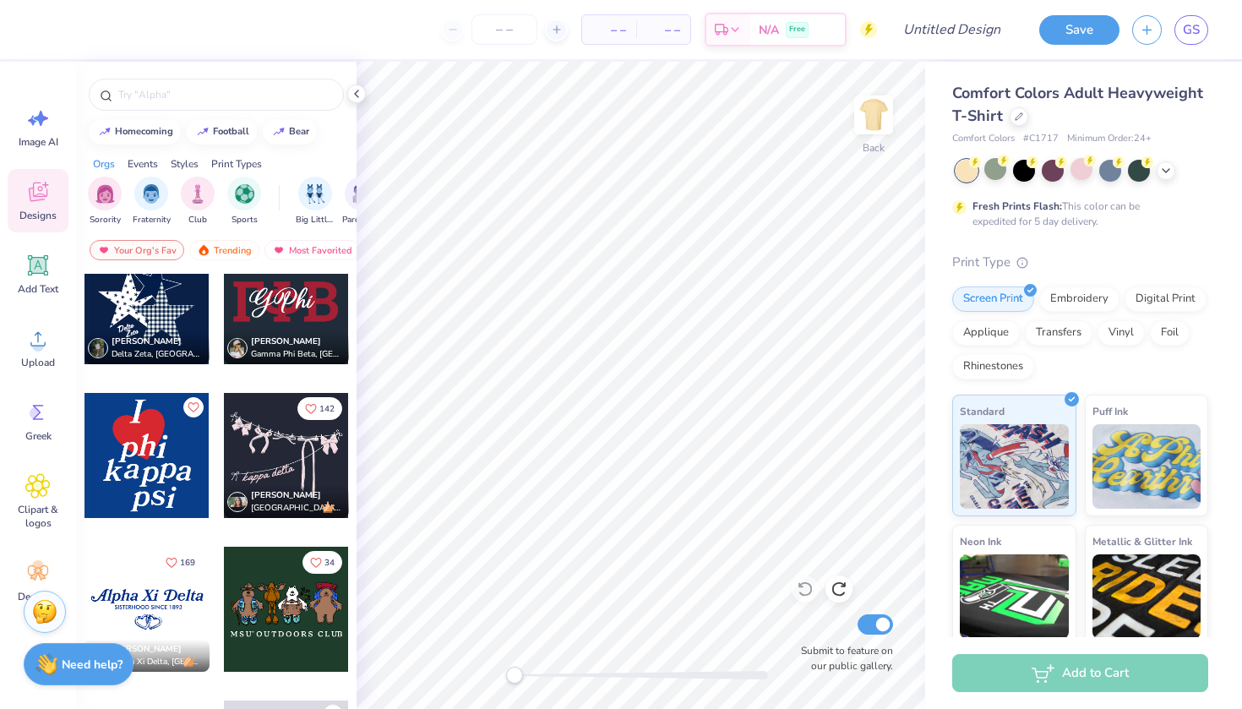
click at [166, 326] on div at bounding box center [147, 301] width 125 height 125
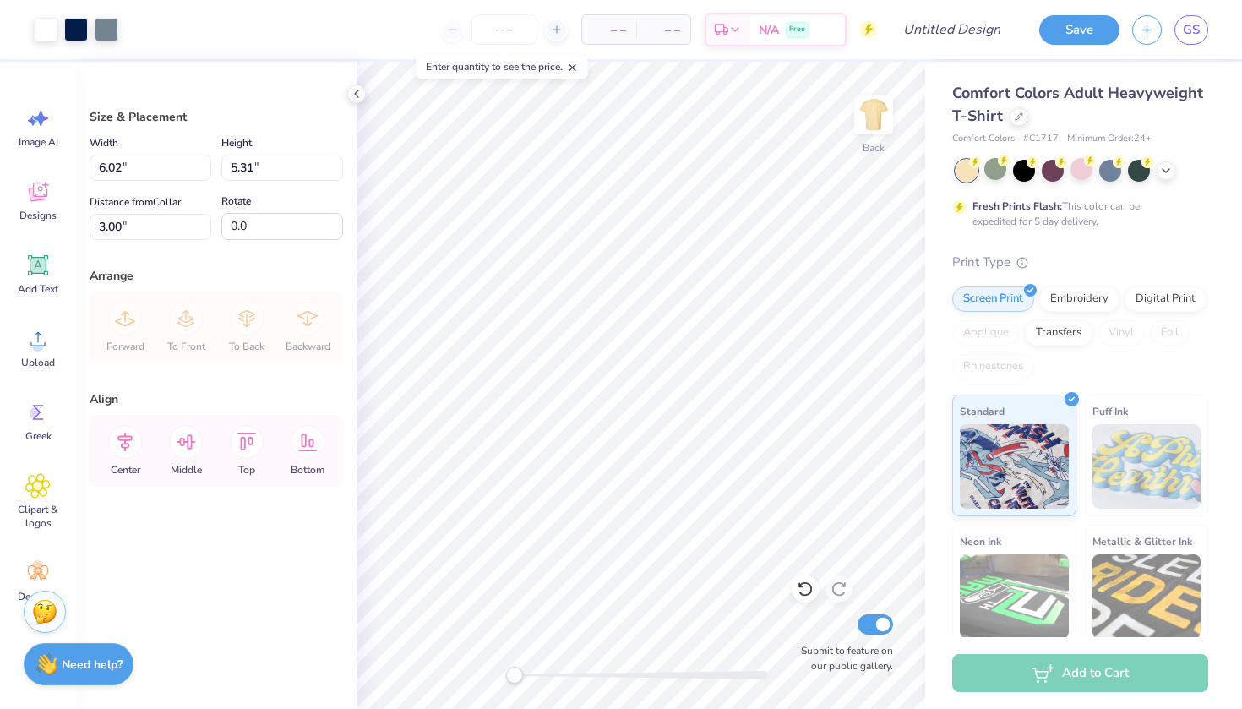
click at [1158, 177] on div at bounding box center [1082, 171] width 253 height 22
click at [1160, 176] on div at bounding box center [1166, 169] width 19 height 19
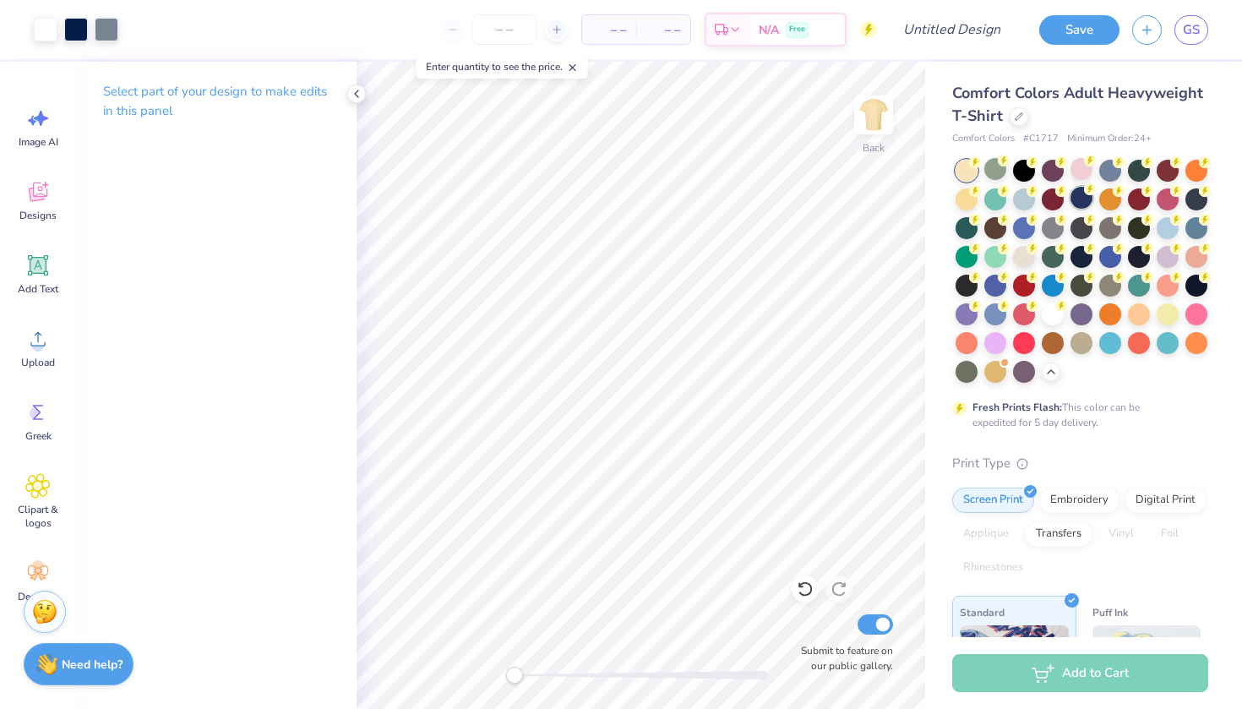
click at [1082, 197] on div at bounding box center [1082, 198] width 22 height 22
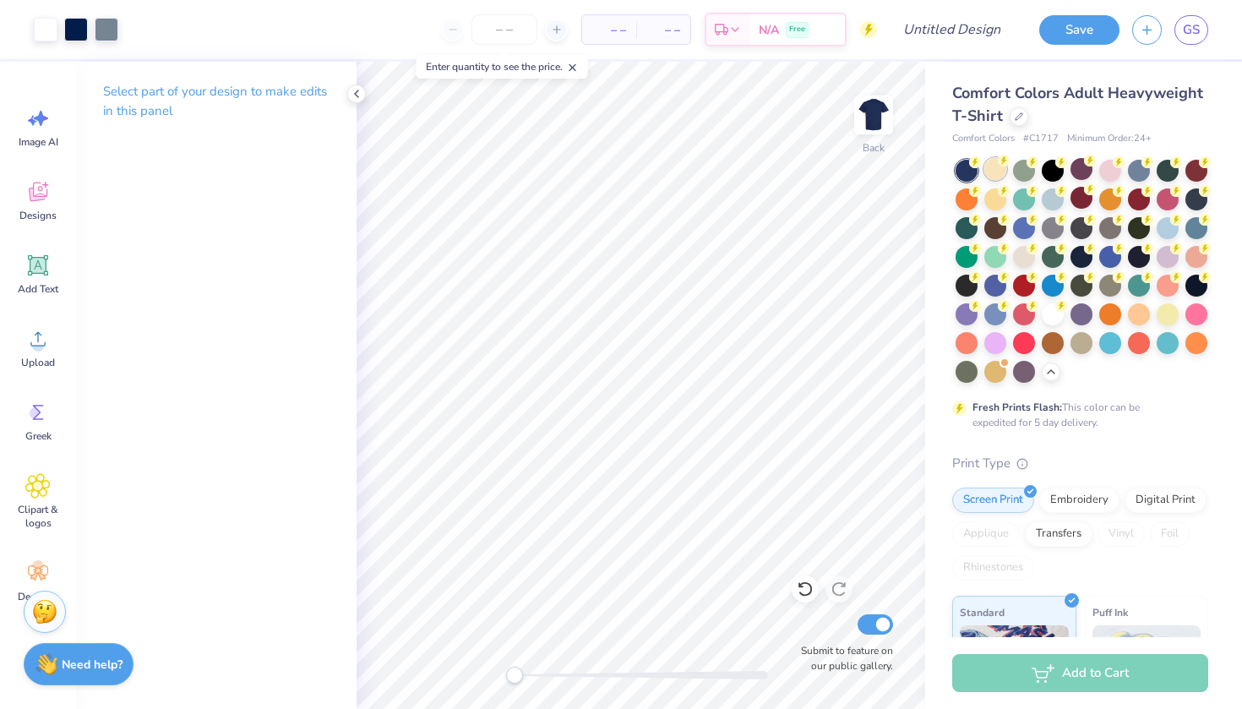
click at [994, 166] on div at bounding box center [996, 169] width 22 height 22
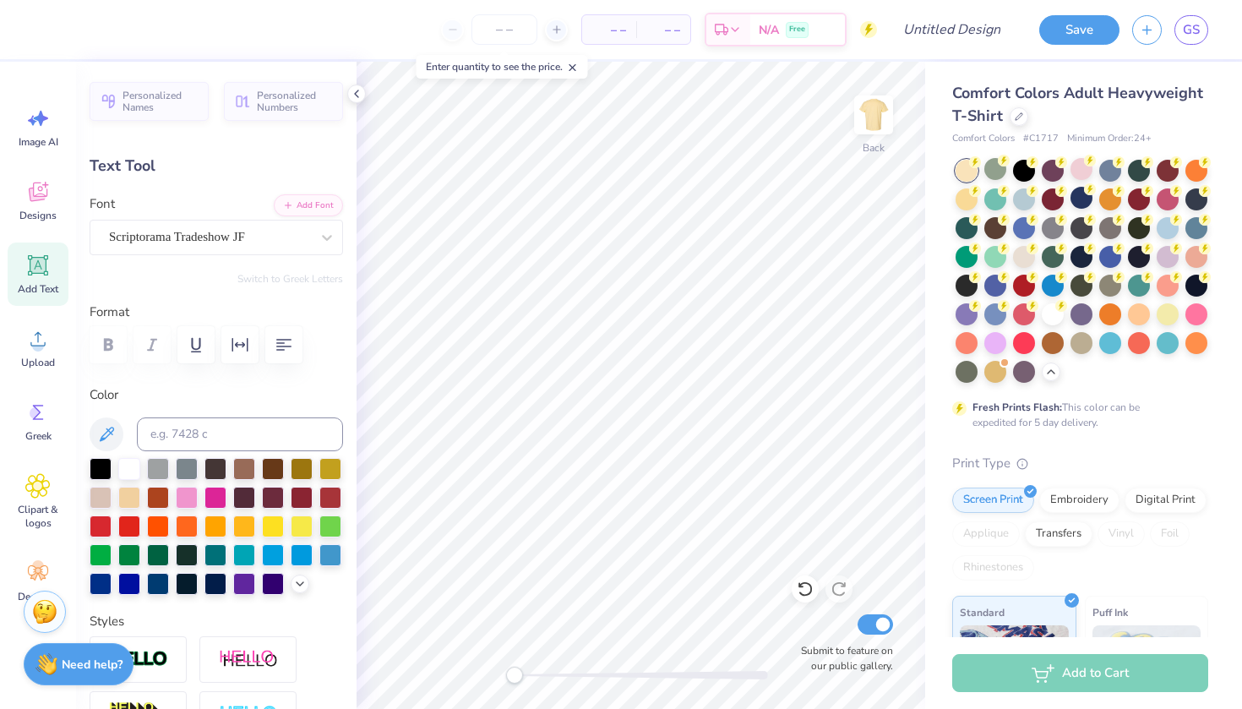
type input "1.04"
type input "0.53"
type input "7.04"
type textarea "z"
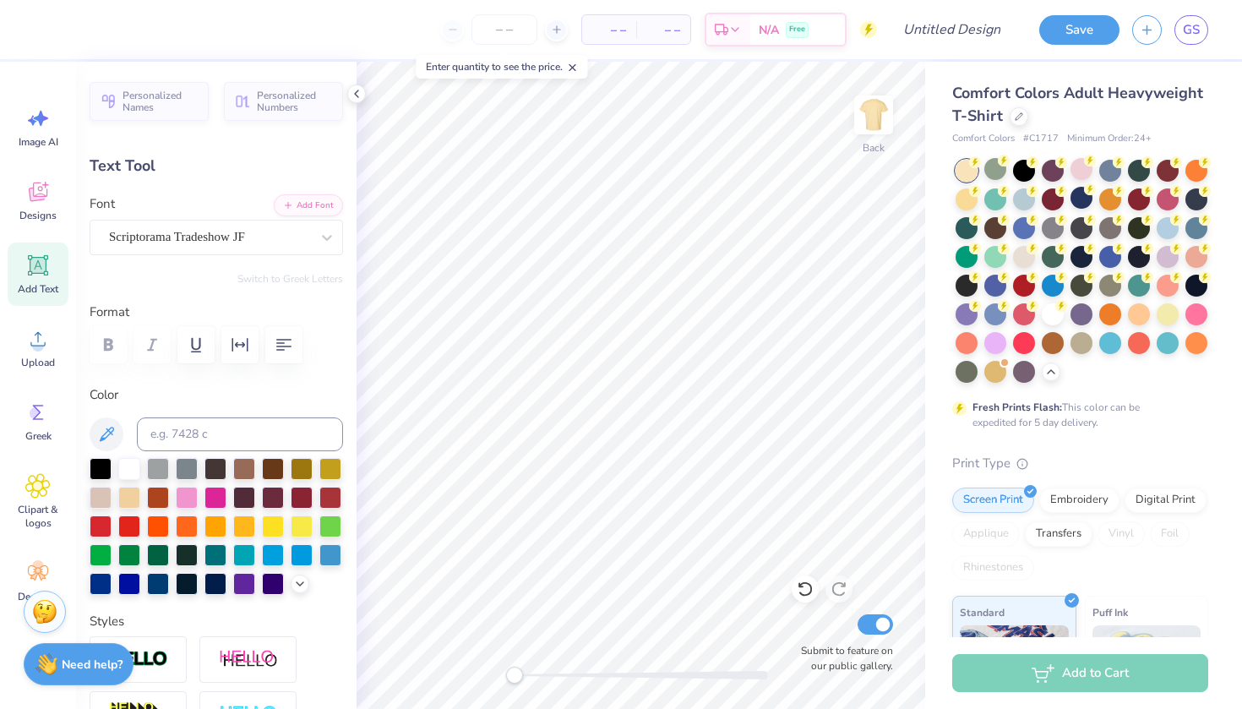
type textarea "Rojans 2025"
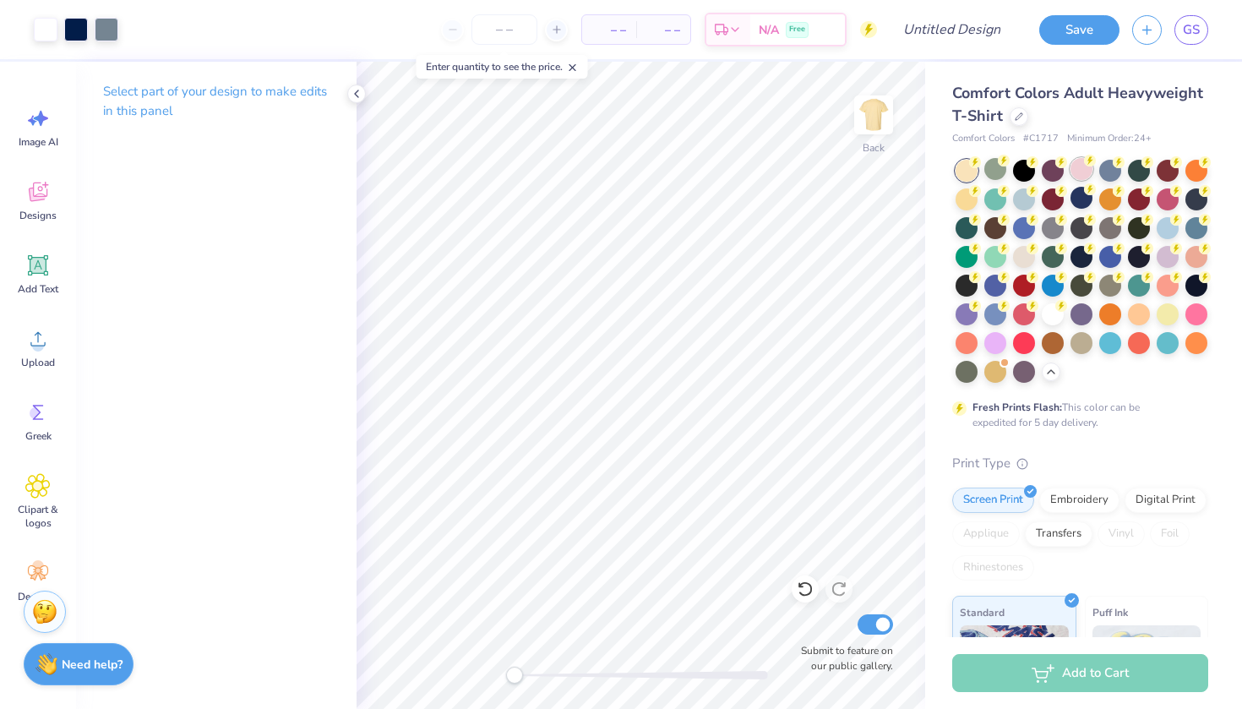
click at [1082, 170] on div at bounding box center [1082, 169] width 22 height 22
click at [1083, 200] on div at bounding box center [1082, 198] width 22 height 22
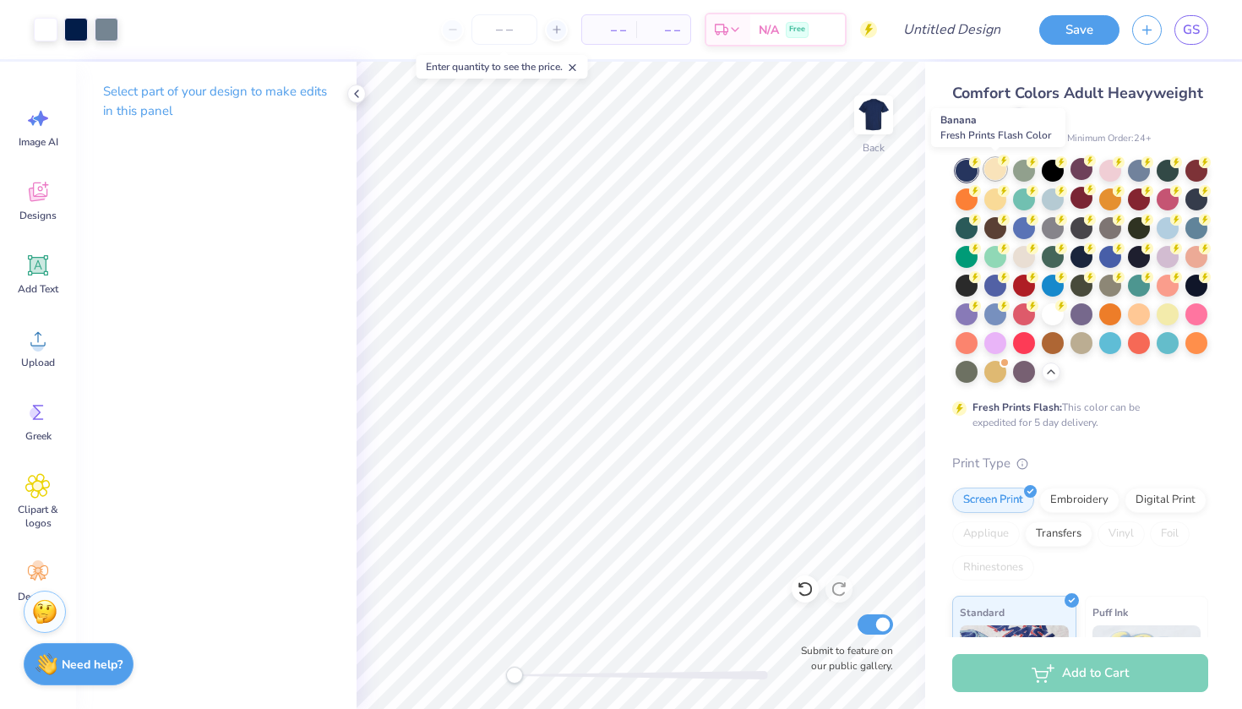
click at [1001, 170] on div at bounding box center [996, 169] width 22 height 22
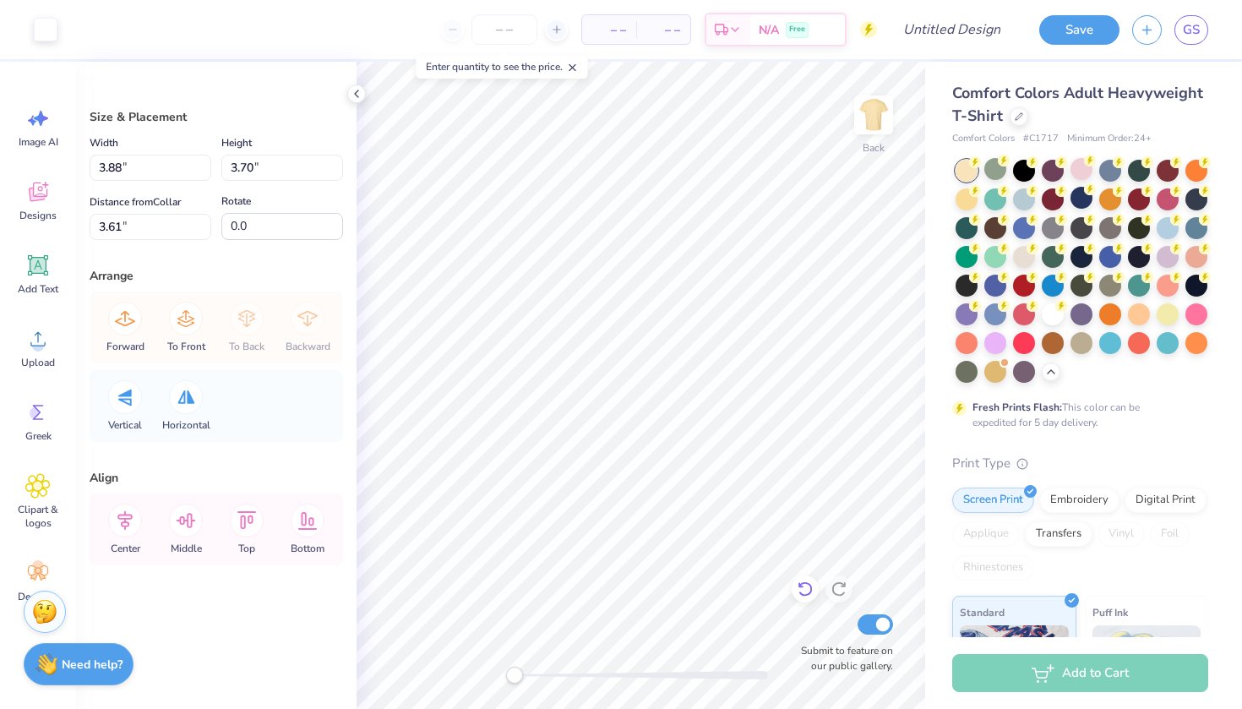
click at [808, 597] on icon at bounding box center [805, 589] width 17 height 17
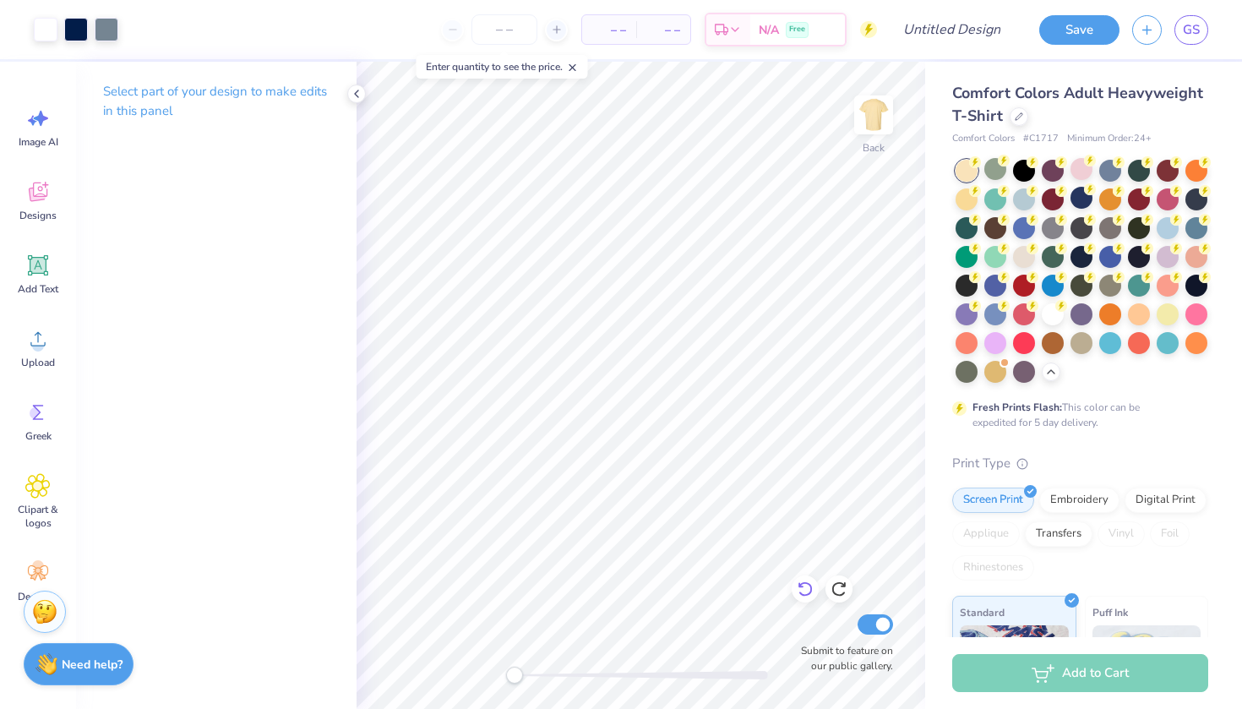
click at [808, 597] on icon at bounding box center [805, 589] width 17 height 17
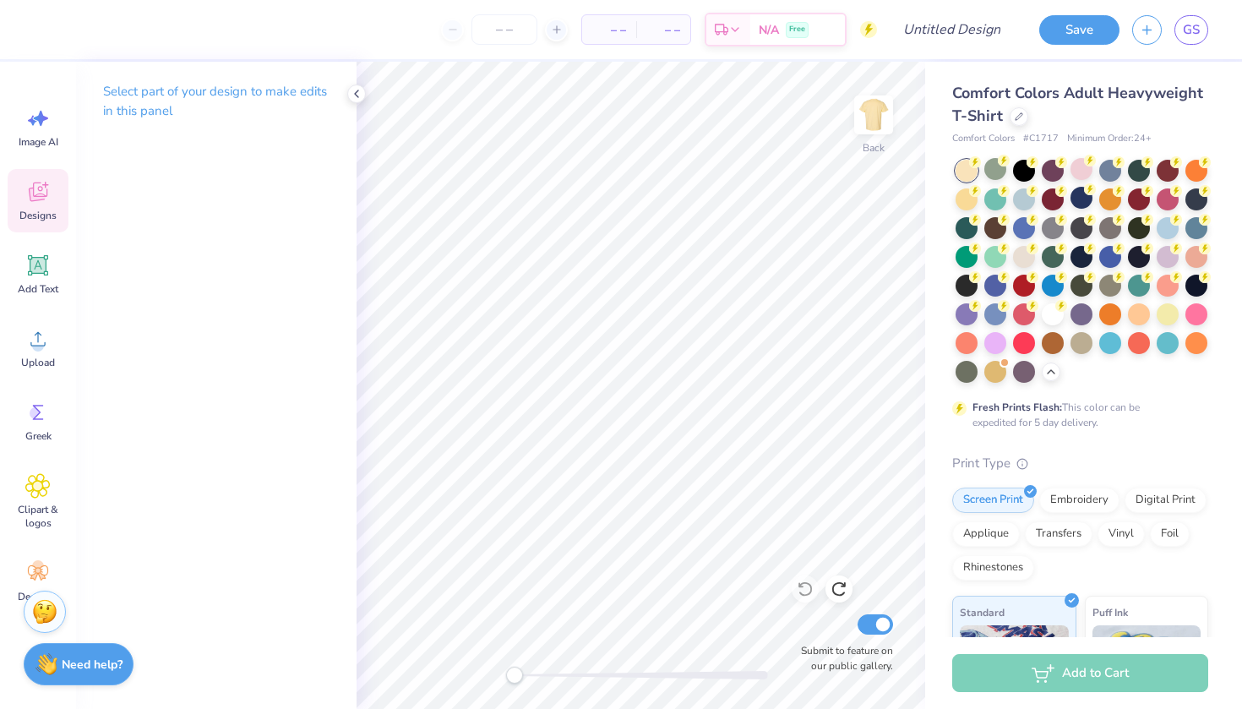
click at [49, 206] on div "Designs" at bounding box center [38, 200] width 61 height 63
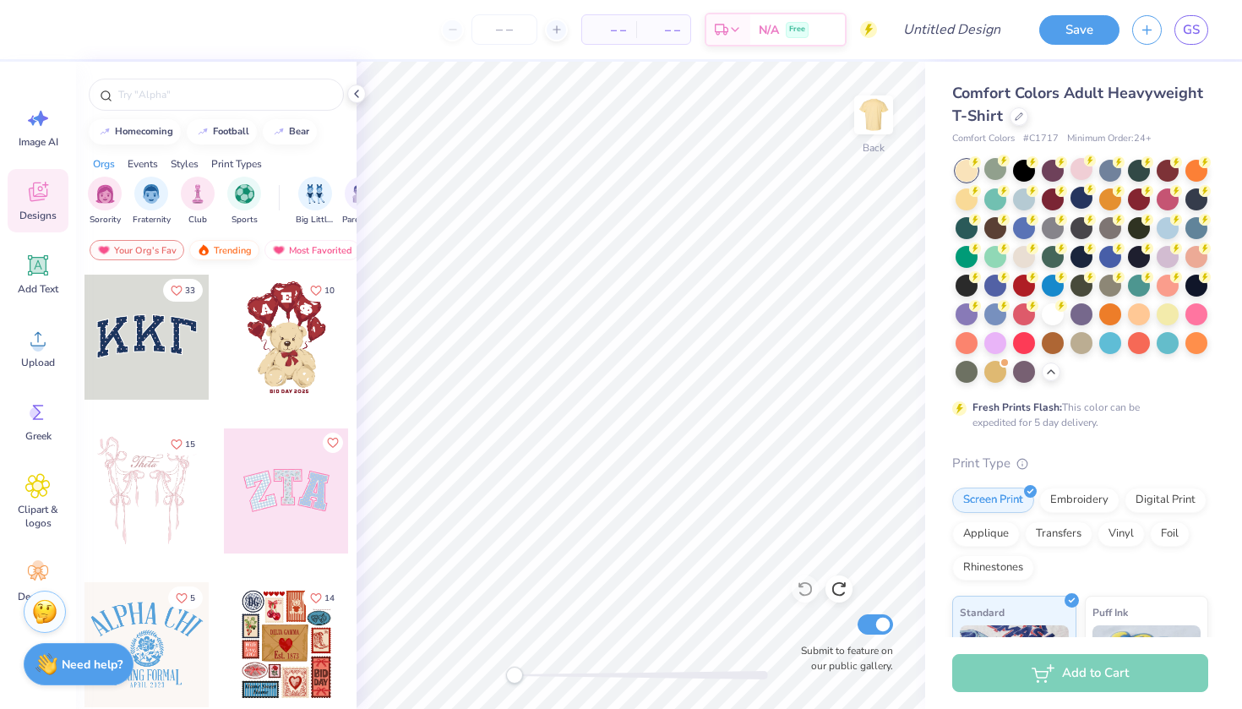
click at [225, 249] on div "Trending" at bounding box center [224, 250] width 70 height 20
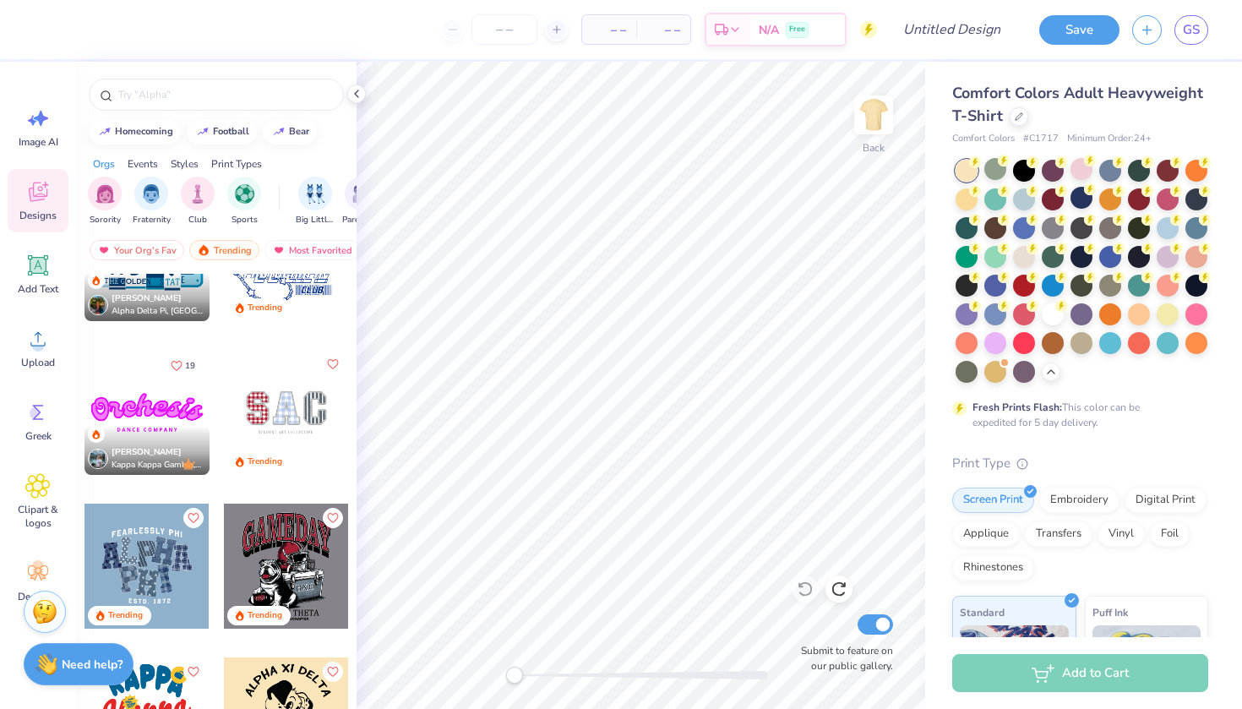
scroll to position [2726, 0]
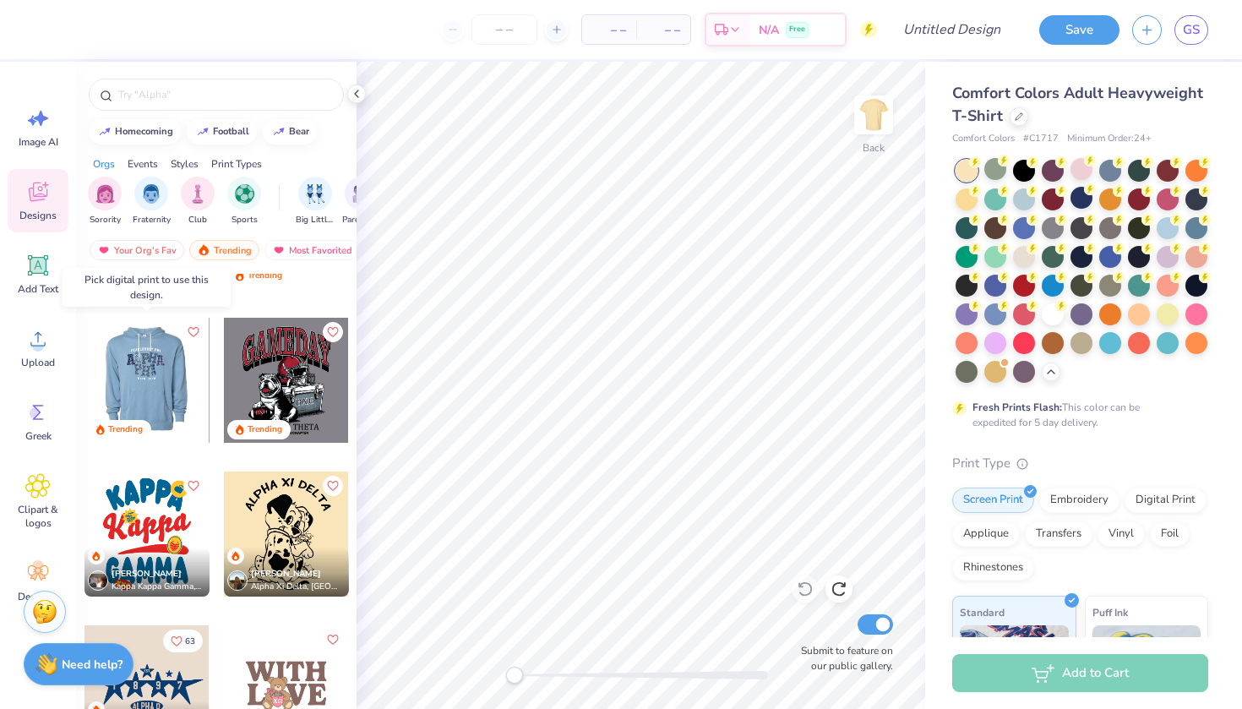
click at [172, 389] on div at bounding box center [146, 380] width 125 height 125
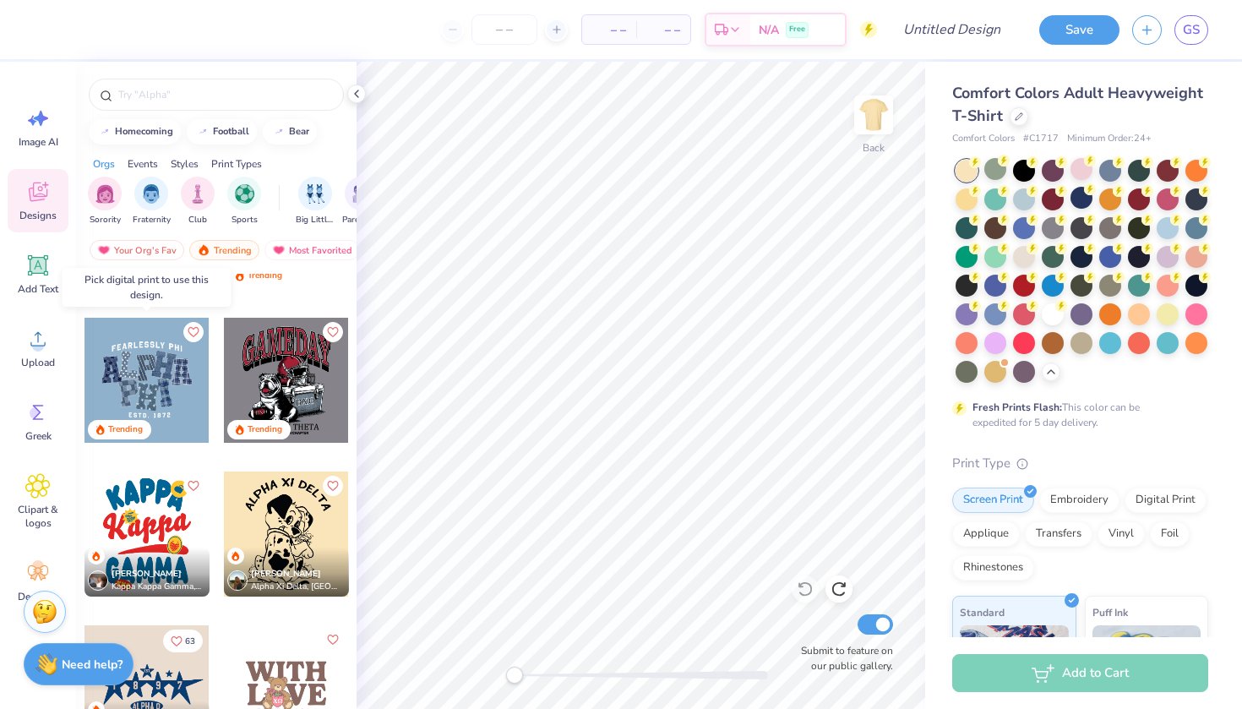
click at [161, 396] on div at bounding box center [147, 380] width 125 height 125
click at [146, 371] on div at bounding box center [147, 380] width 125 height 125
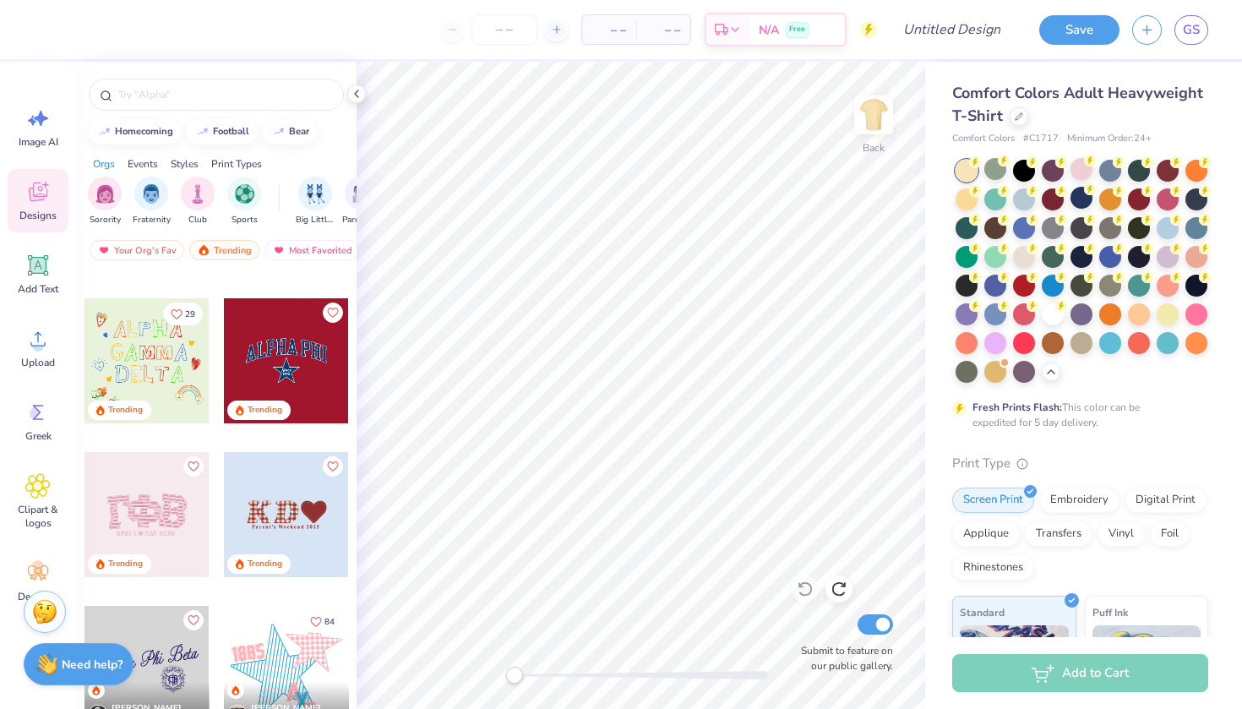
scroll to position [4192, 0]
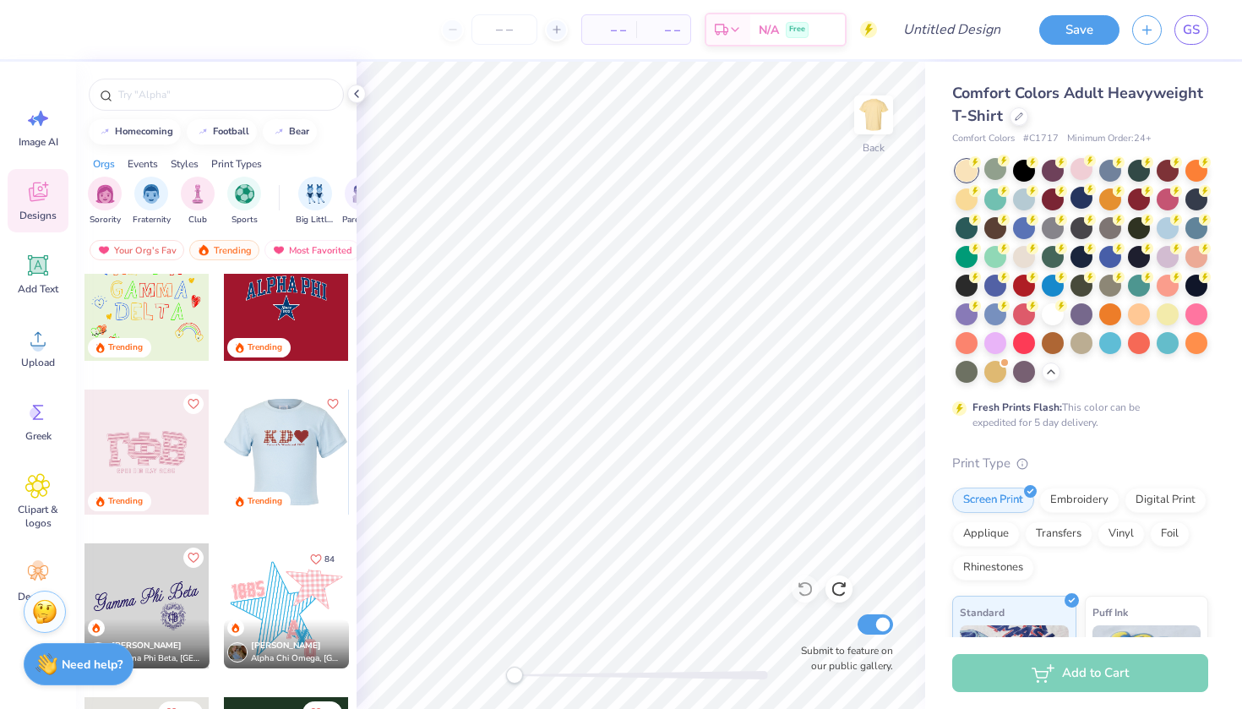
click at [297, 450] on div at bounding box center [285, 452] width 125 height 125
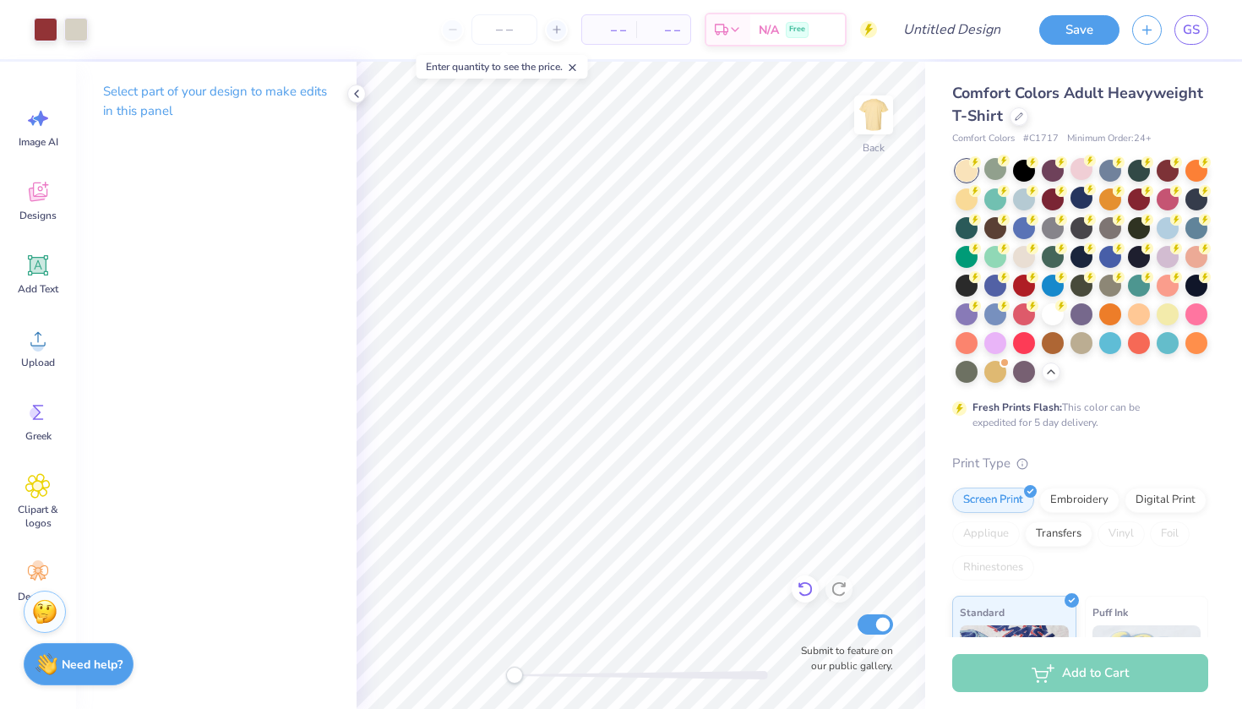
click at [801, 585] on icon at bounding box center [805, 589] width 14 height 15
click at [816, 594] on div at bounding box center [805, 589] width 27 height 27
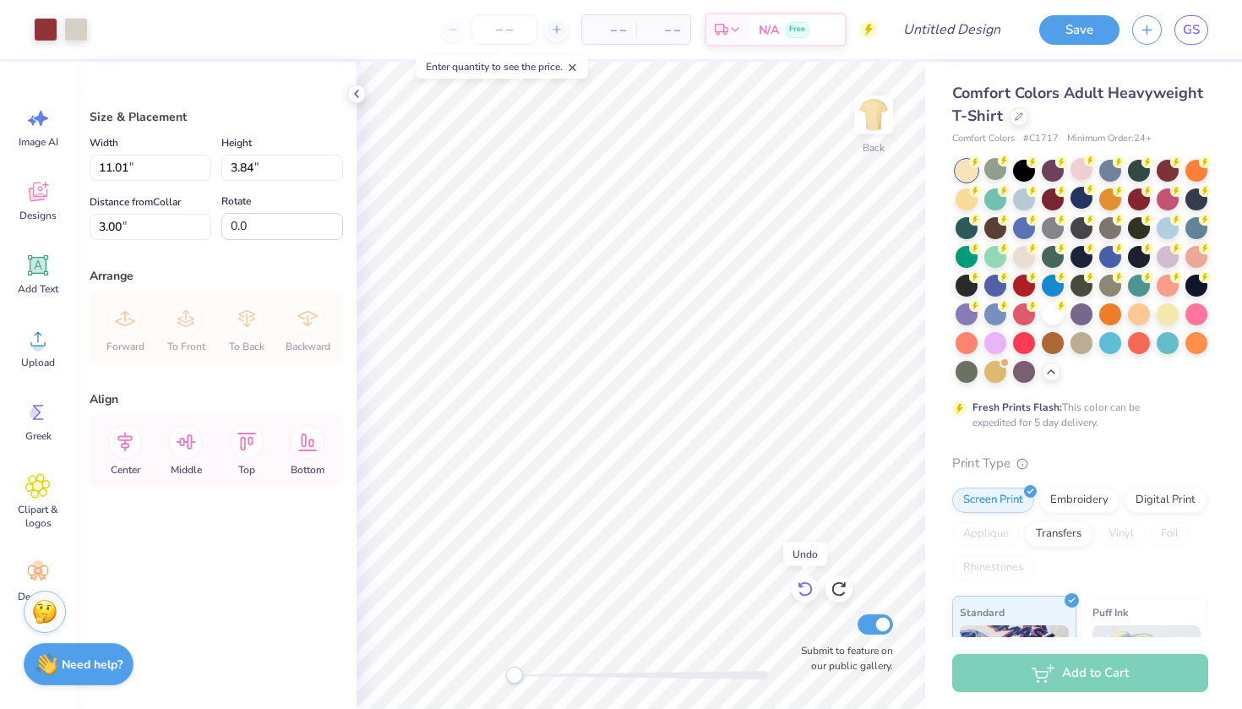
click at [816, 593] on div at bounding box center [805, 589] width 27 height 27
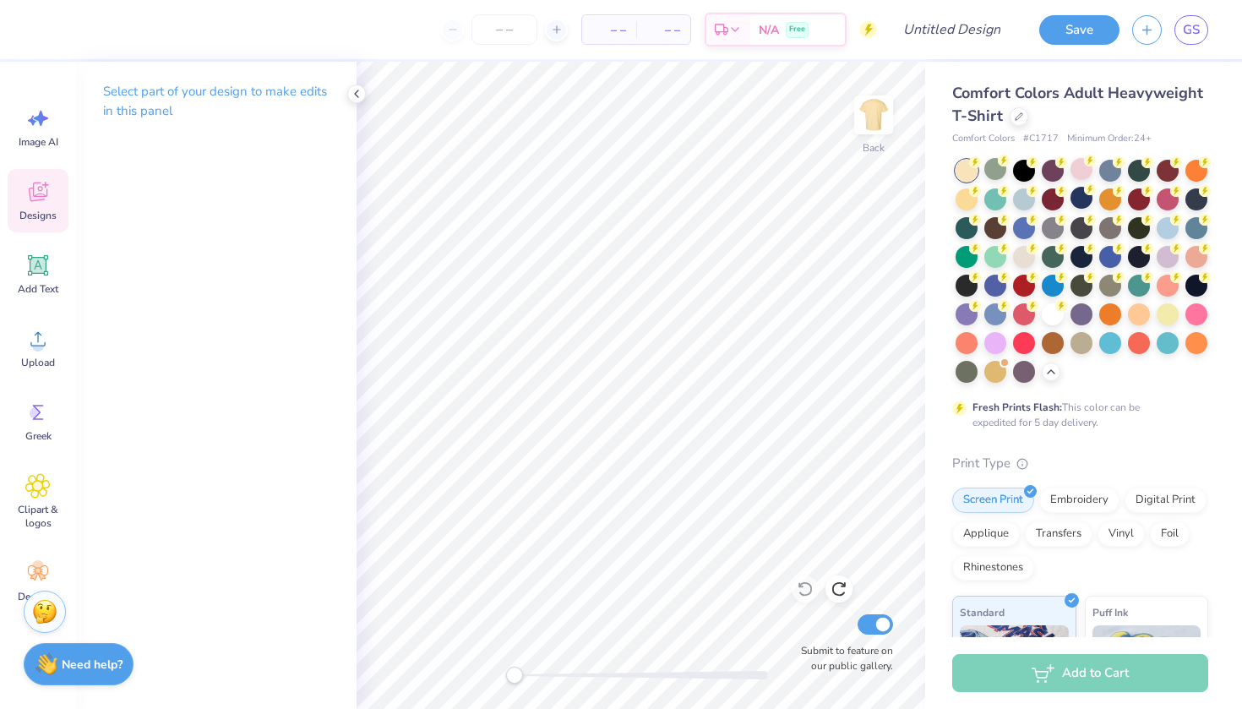
click at [41, 203] on icon at bounding box center [37, 191] width 25 height 25
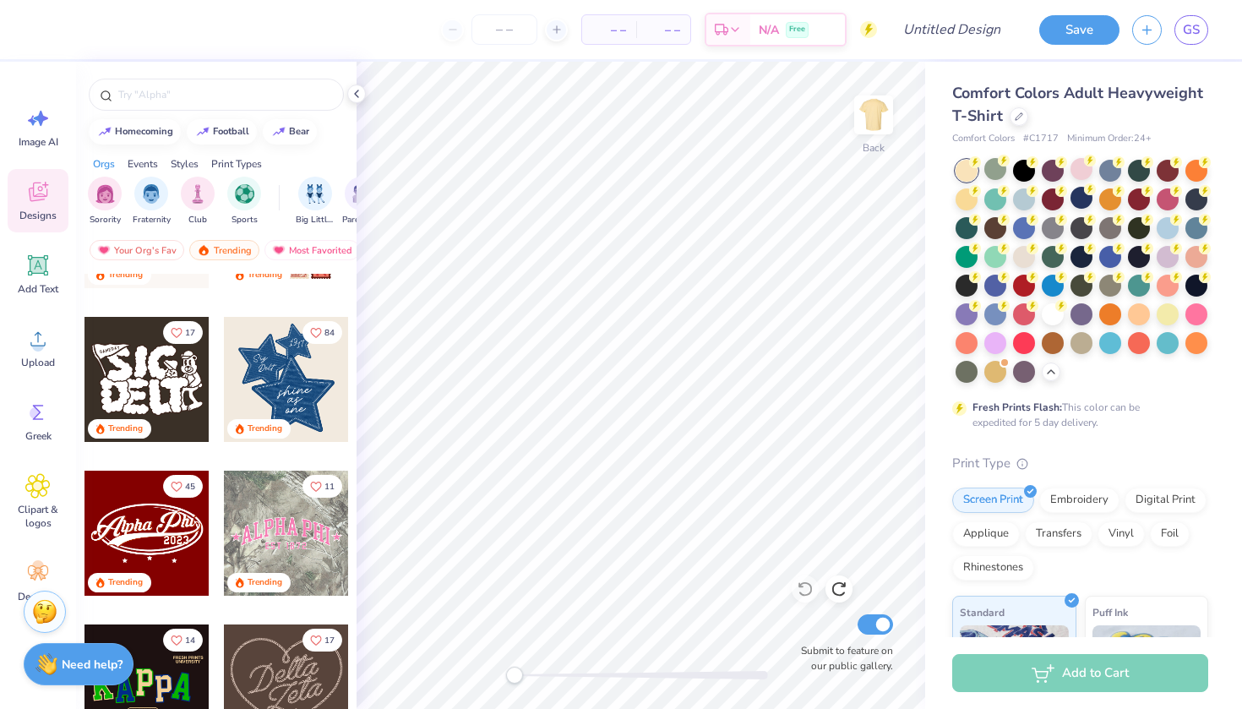
scroll to position [478, 0]
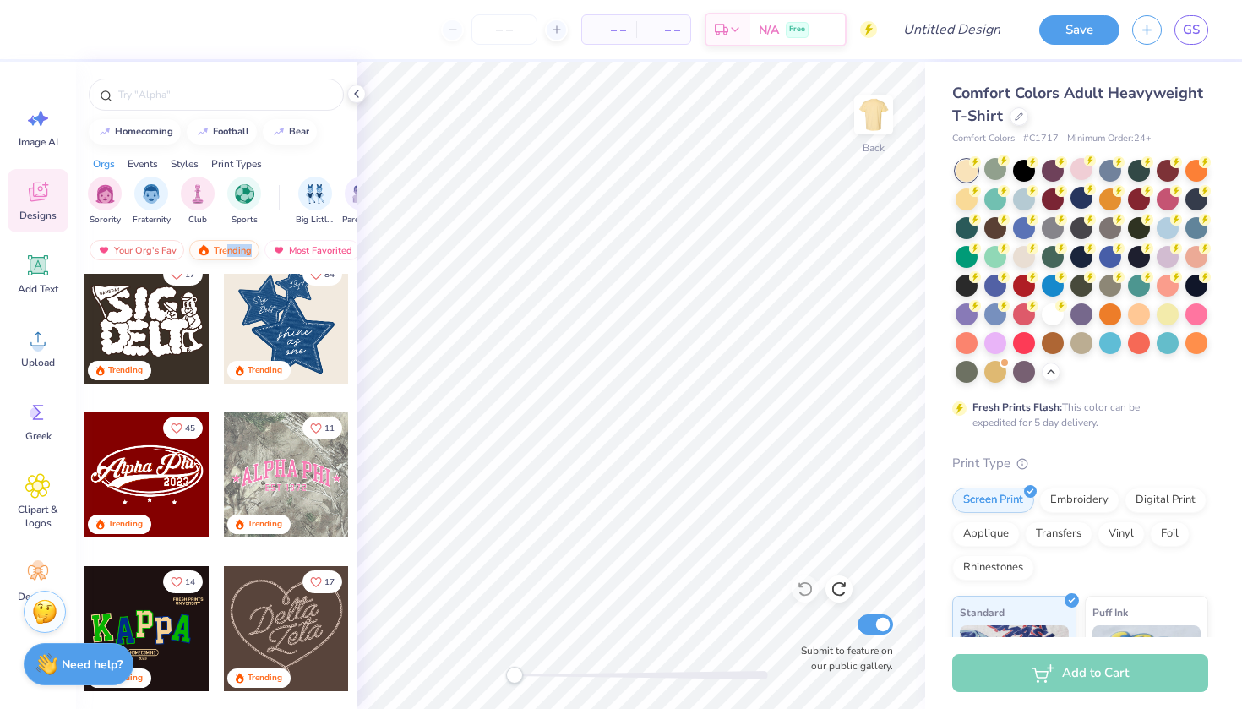
click at [227, 256] on div "Trending" at bounding box center [224, 250] width 70 height 20
click at [221, 251] on div "Trending" at bounding box center [224, 250] width 70 height 20
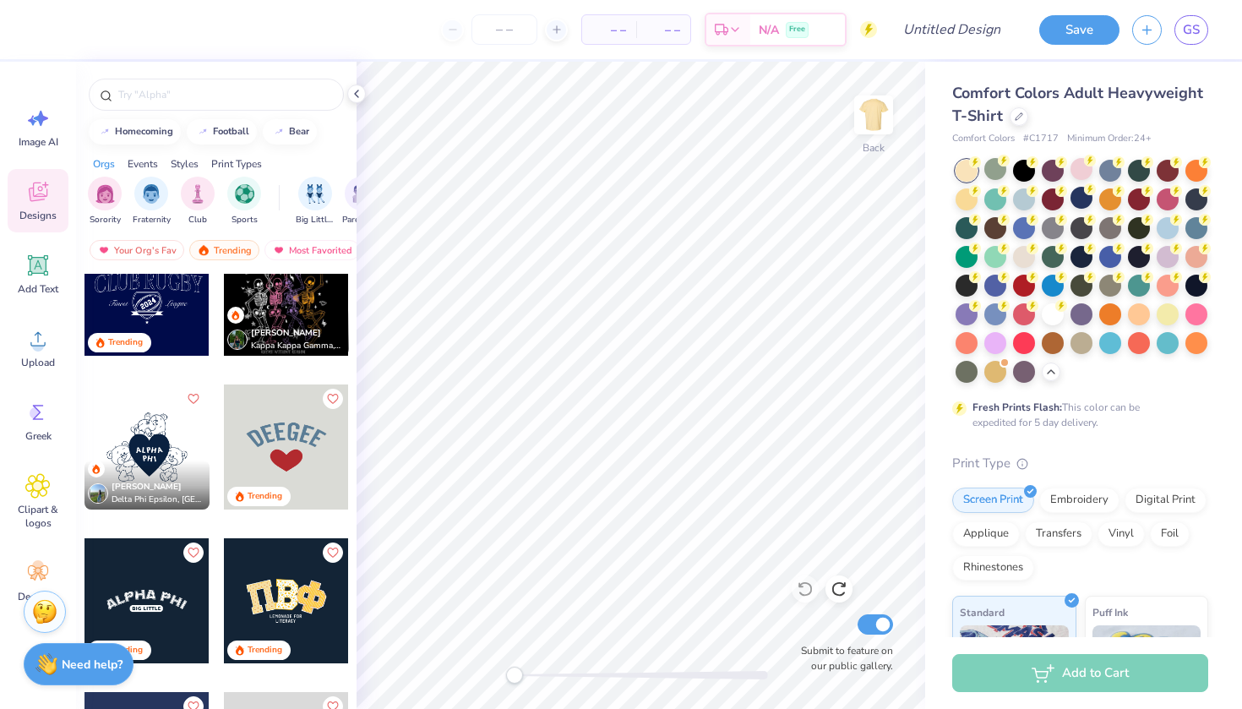
scroll to position [5357, 0]
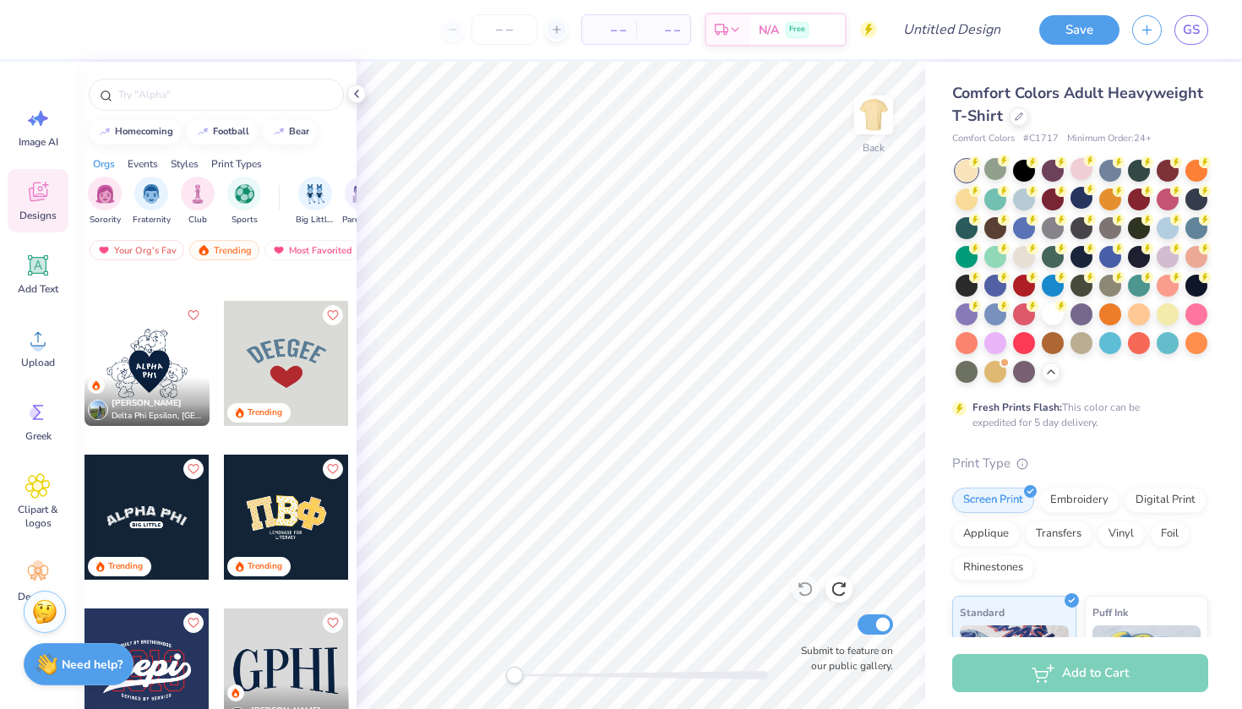
click at [258, 341] on div at bounding box center [286, 363] width 125 height 125
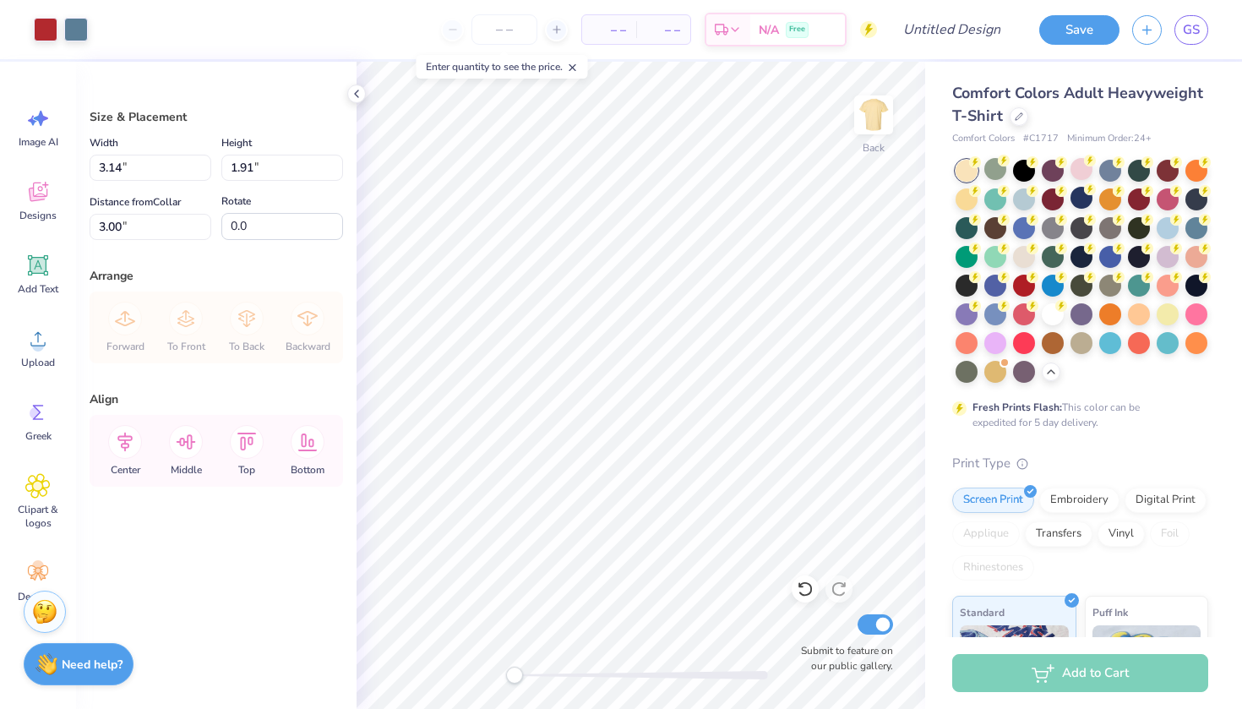
type input "8.03"
type input "4.89"
type input "6.67"
type input "4.06"
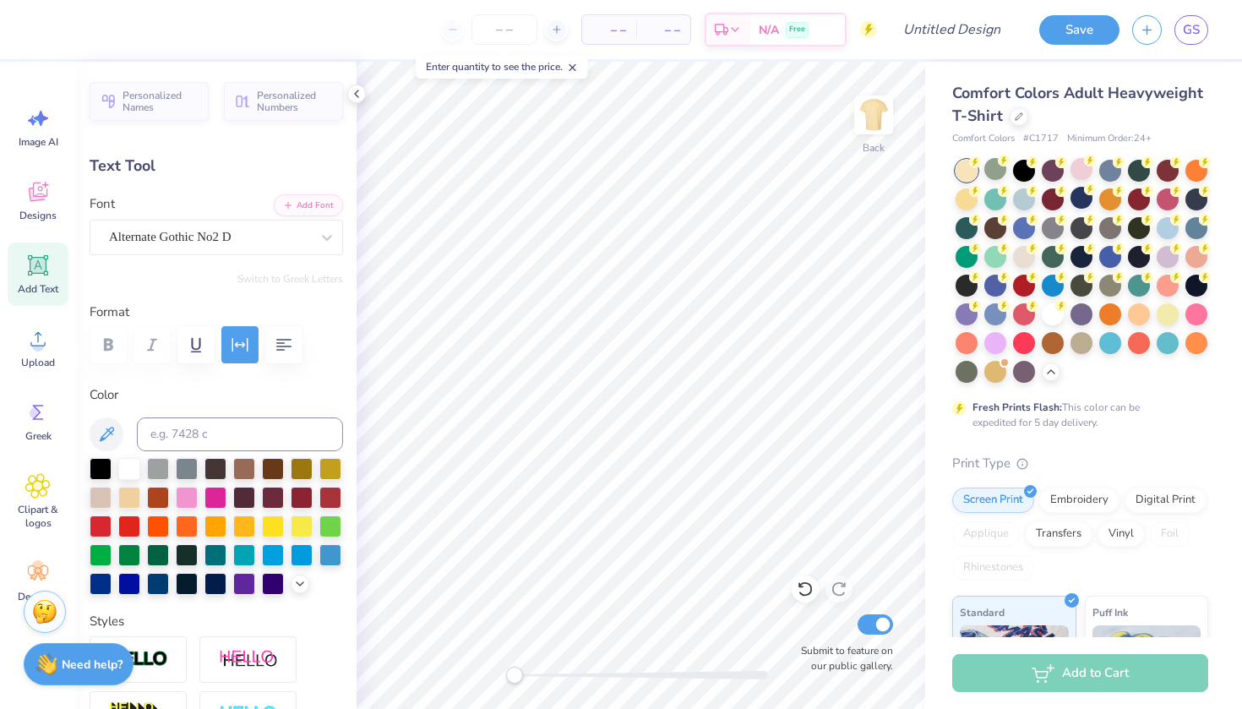
scroll to position [0, 0]
type textarea "D"
type textarea "Rojans"
click at [1080, 192] on div at bounding box center [1082, 198] width 22 height 22
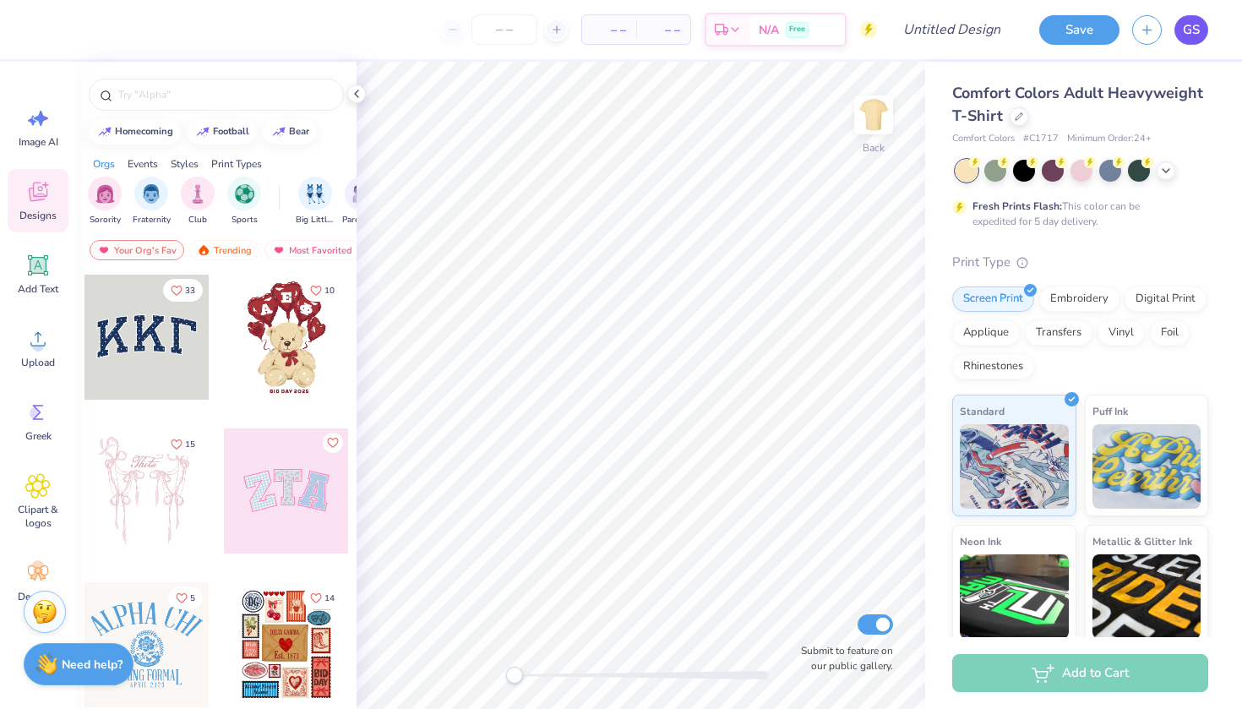
click at [1199, 35] on span "GS" at bounding box center [1191, 29] width 17 height 19
click at [1178, 36] on link "GS" at bounding box center [1192, 30] width 34 height 30
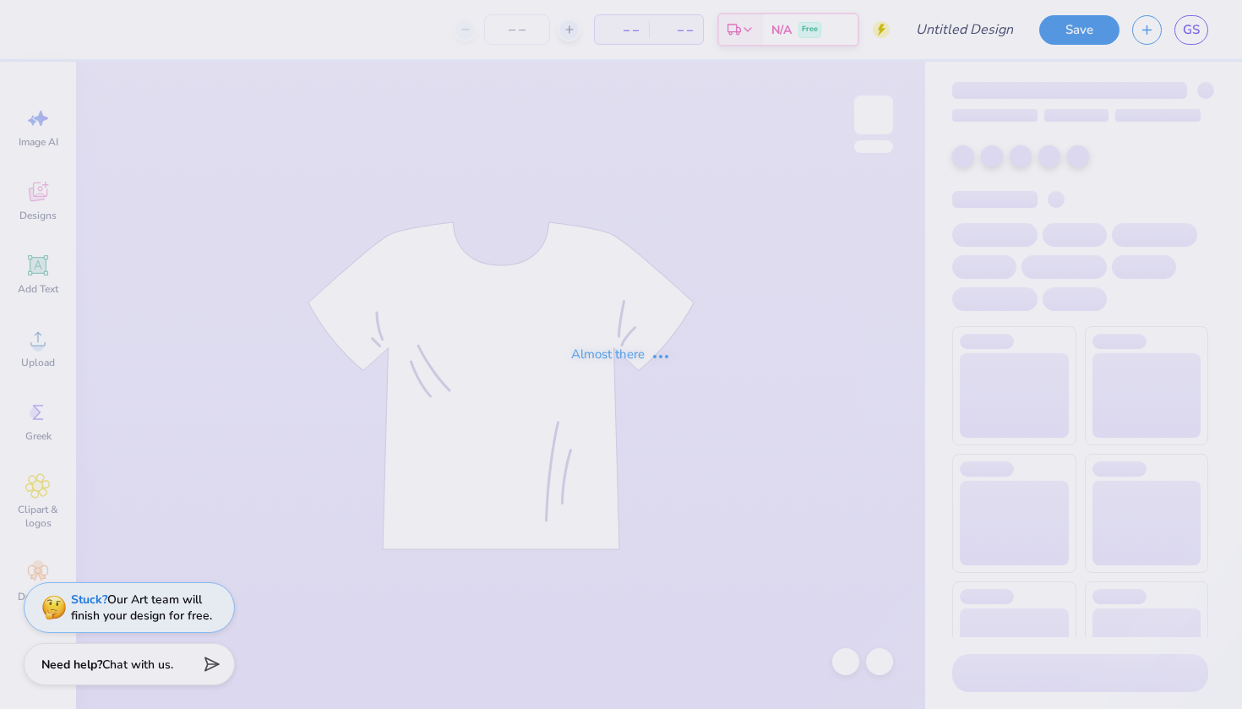
type input "Rojans tee"
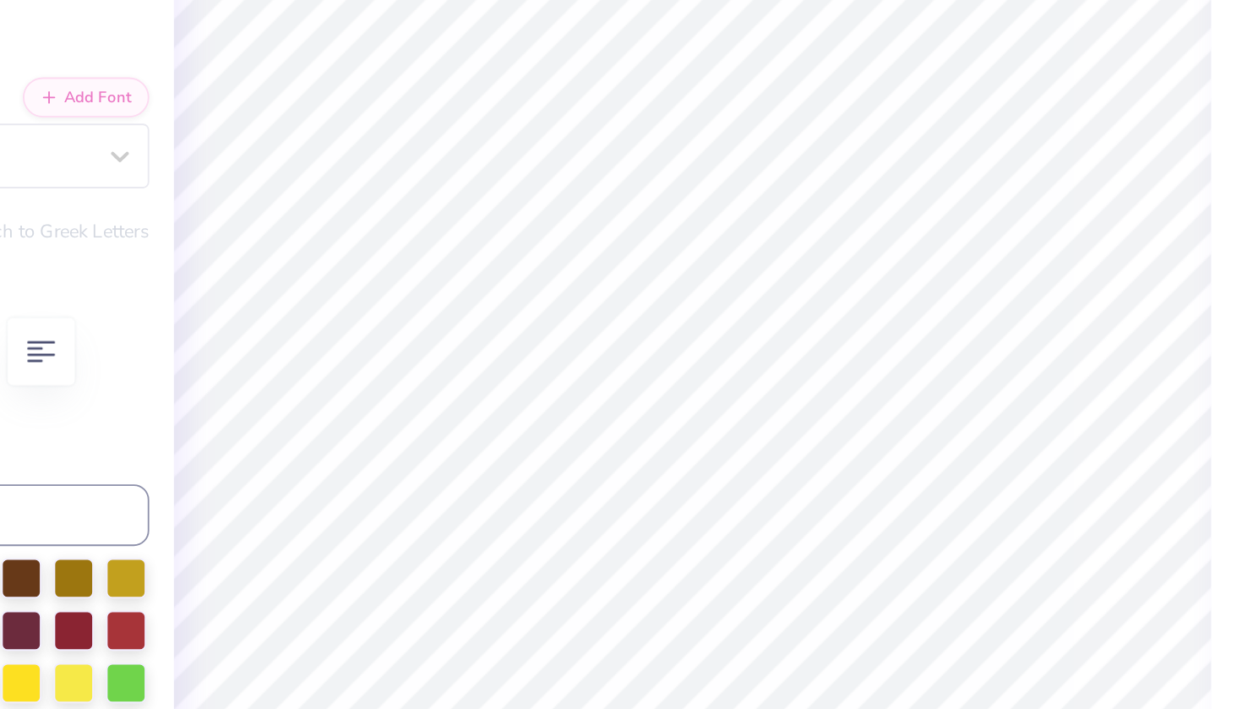
scroll to position [0, 2]
type textarea "EsT.1909"
type input "1.95"
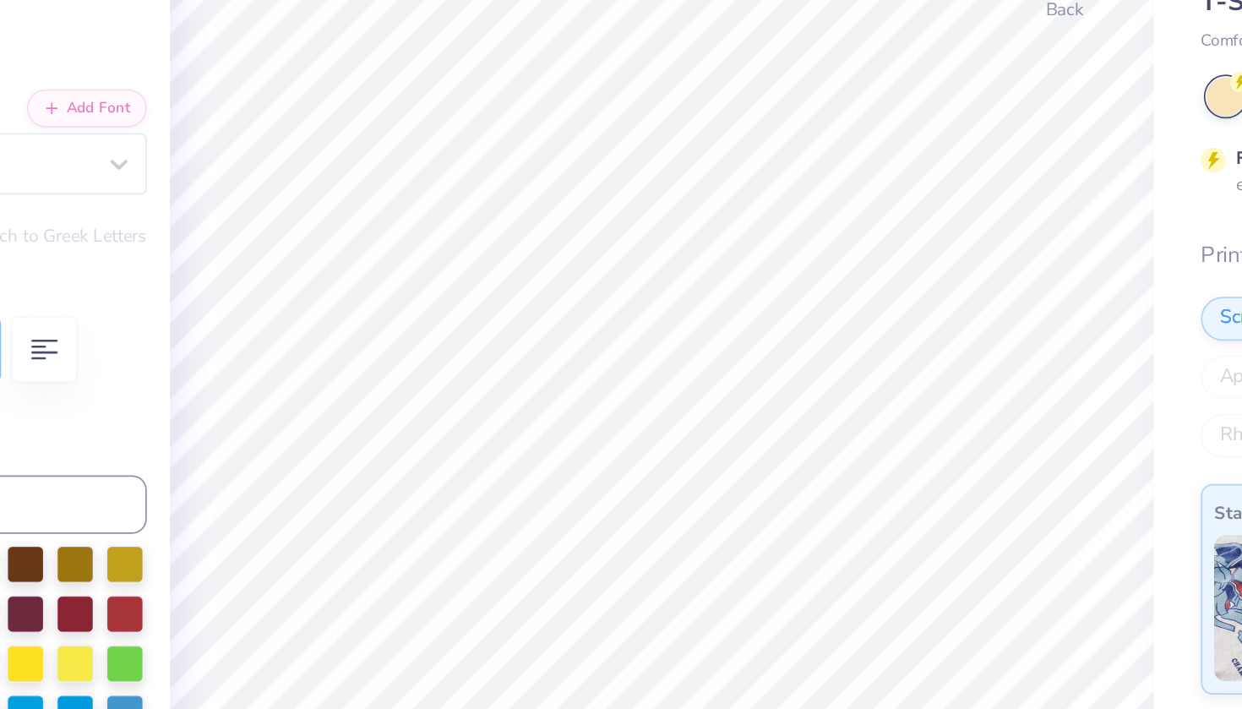
type input "9.03"
type textarea "EsT.1926"
drag, startPoint x: 690, startPoint y: 290, endPoint x: 675, endPoint y: 290, distance: 15.2
click at [925, 290] on div "# 526517A Original Proof Comfort Colors Adult Heavyweight T-Shirt Comfort Color…" at bounding box center [1083, 433] width 317 height 743
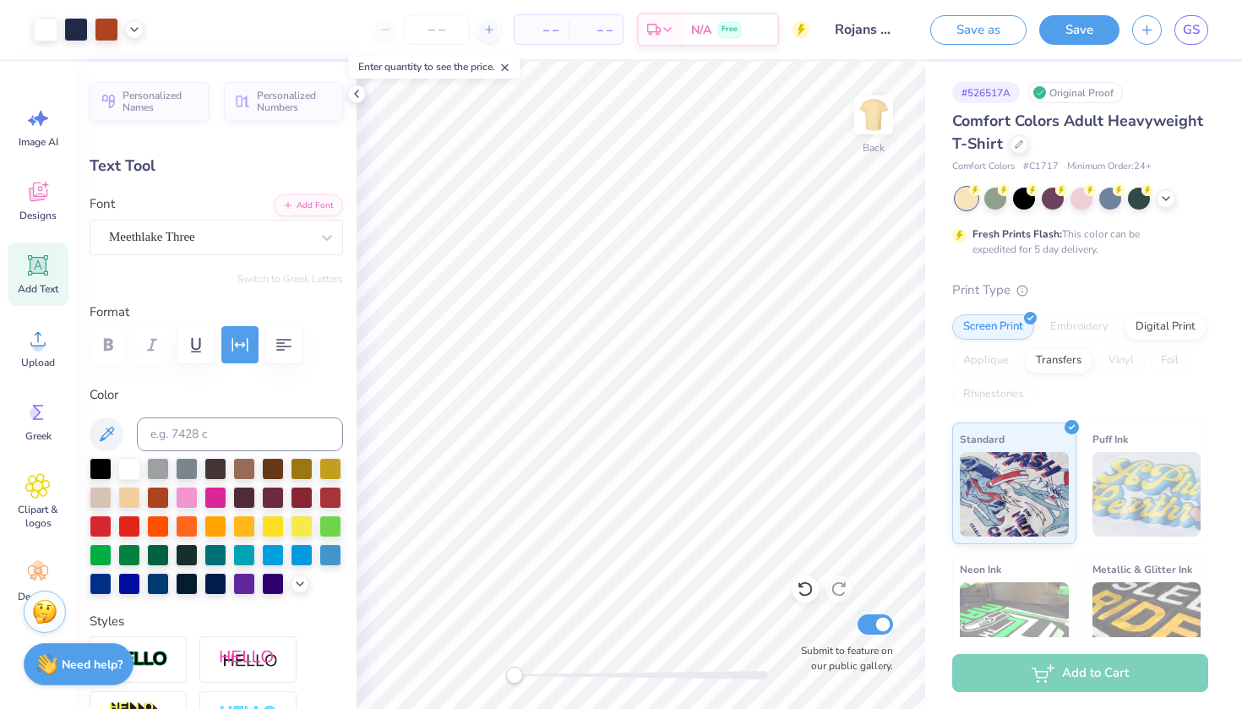
scroll to position [35, 0]
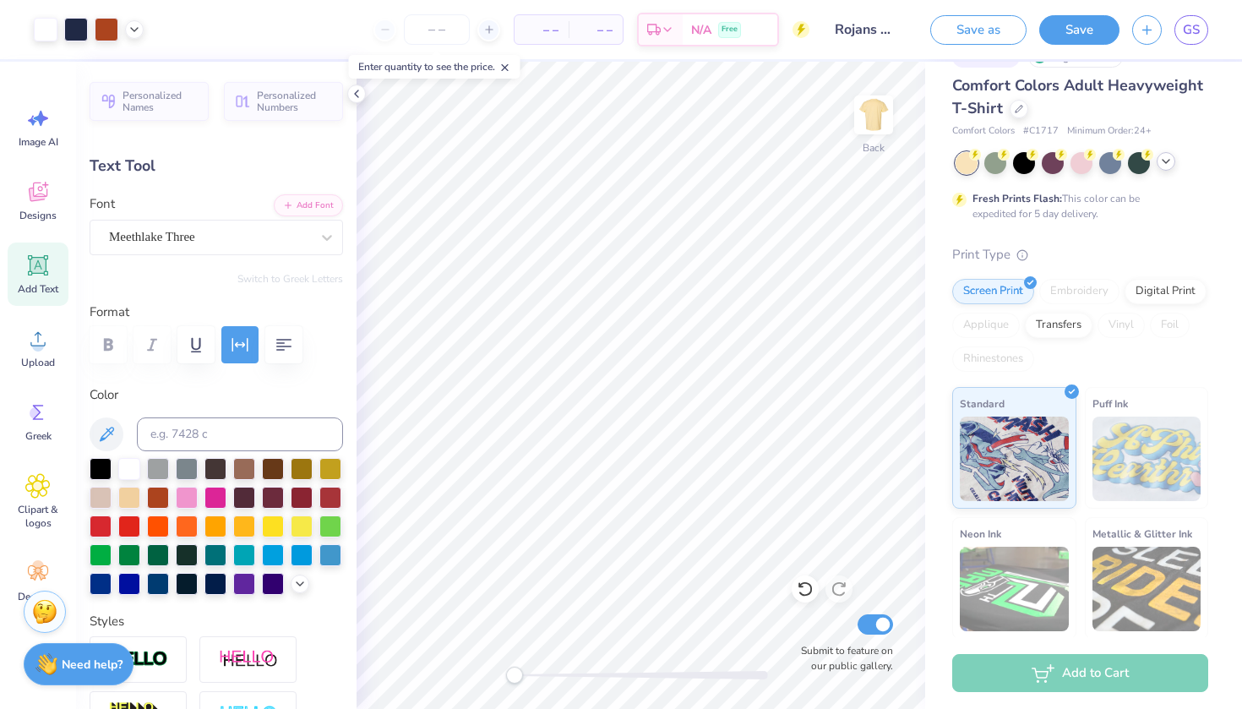
click at [1163, 164] on icon at bounding box center [1167, 162] width 14 height 14
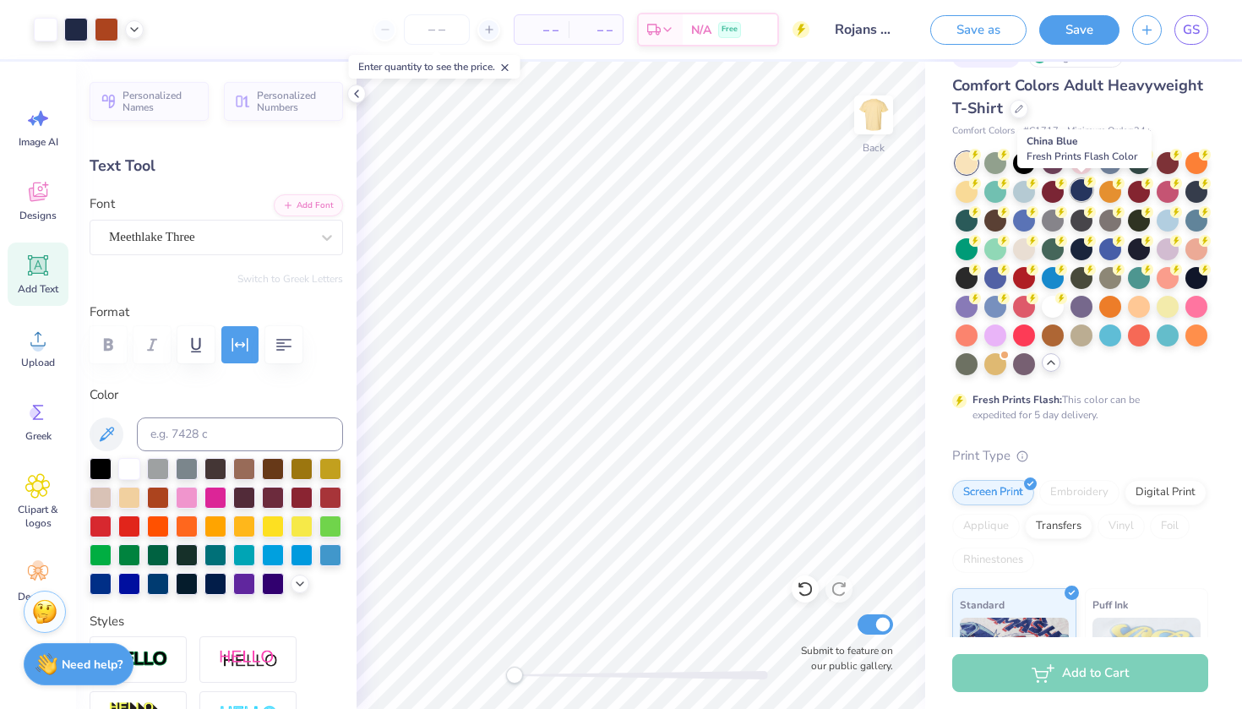
click at [1082, 190] on div at bounding box center [1082, 190] width 22 height 22
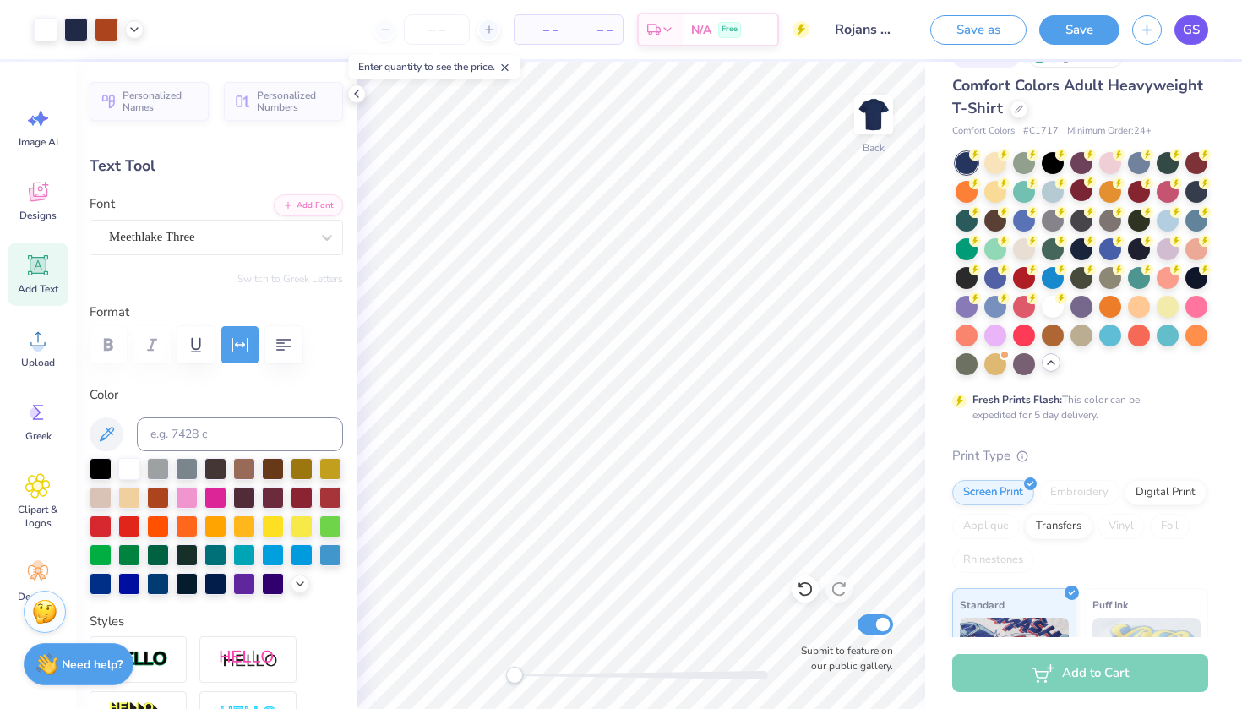
click at [1183, 28] on span "GS" at bounding box center [1191, 29] width 17 height 19
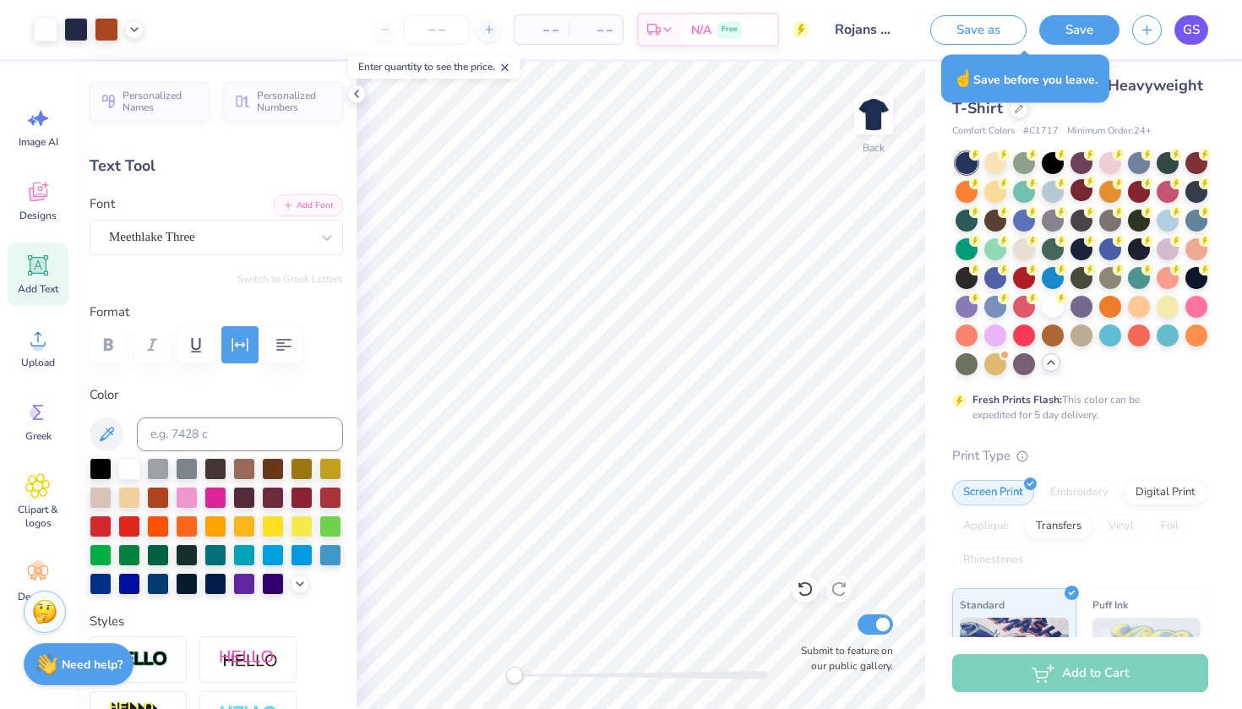
click at [1181, 32] on link "GS" at bounding box center [1192, 30] width 34 height 30
